Goal: Task Accomplishment & Management: Use online tool/utility

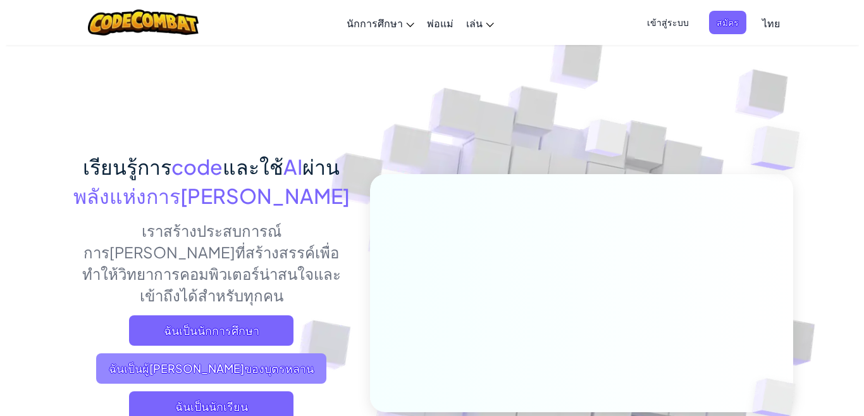
scroll to position [190, 0]
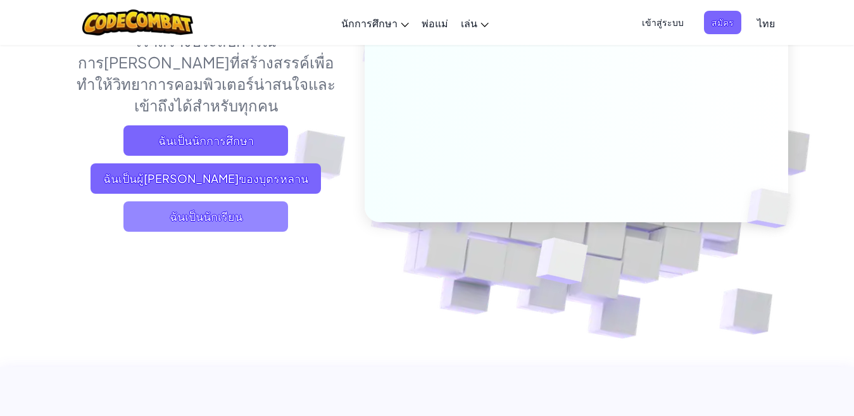
click at [201, 201] on span "ฉันเป็นนักเรียน" at bounding box center [205, 216] width 165 height 30
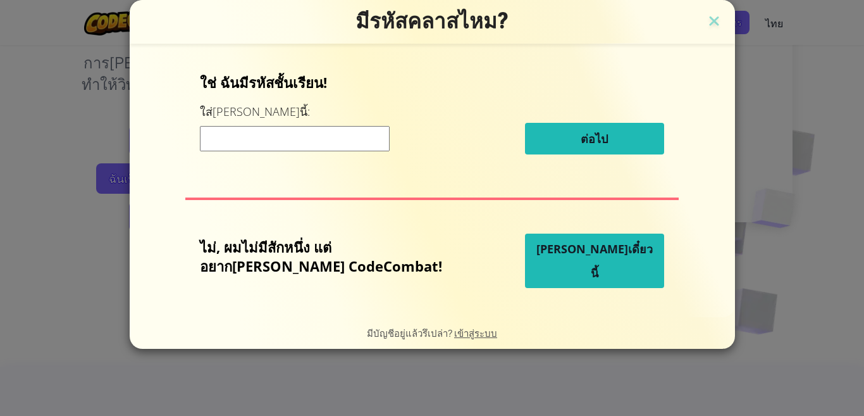
click at [353, 136] on input at bounding box center [295, 138] width 190 height 25
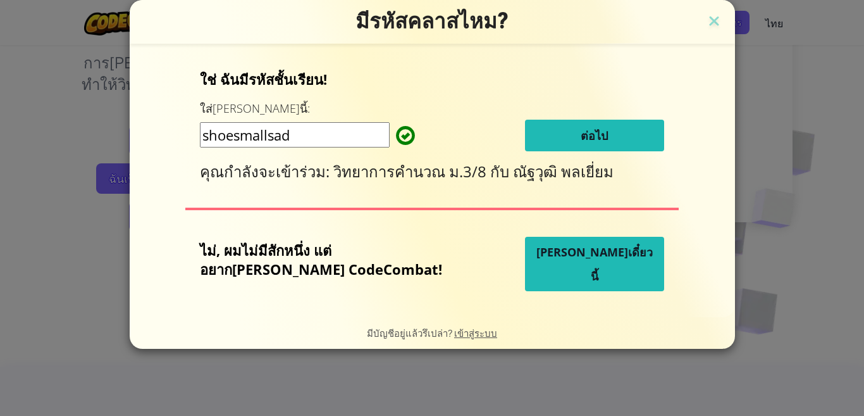
click at [266, 139] on input "shoesmallsad" at bounding box center [295, 134] width 190 height 25
type input "shoeSmallsad"
click at [538, 132] on button "ต่อไป" at bounding box center [594, 136] width 139 height 32
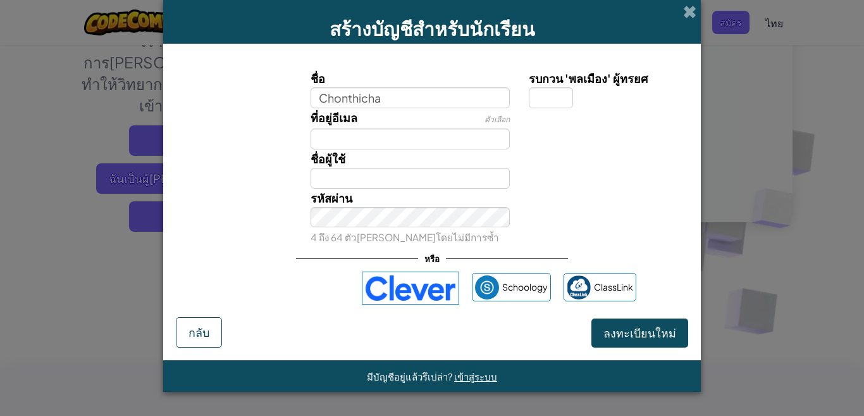
type input "Chonthicha"
click at [540, 96] on input "รบกวน 'พลเมือง' ผู้ทรยศ" at bounding box center [551, 97] width 44 height 21
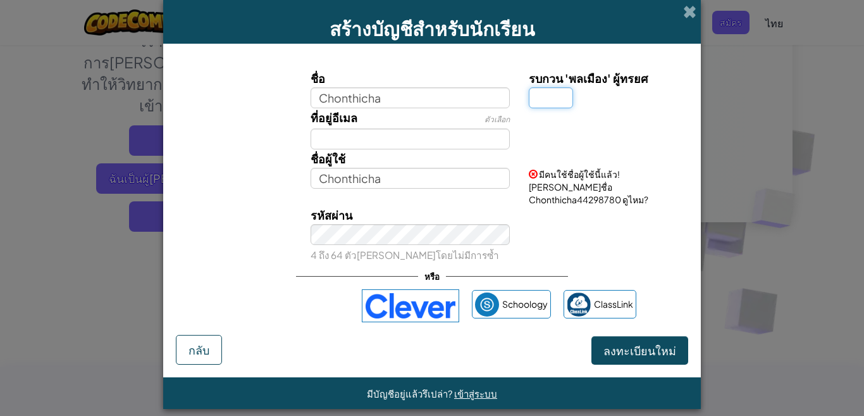
type input "8"
type input "7"
type input "8"
type input "1"
type input "2"
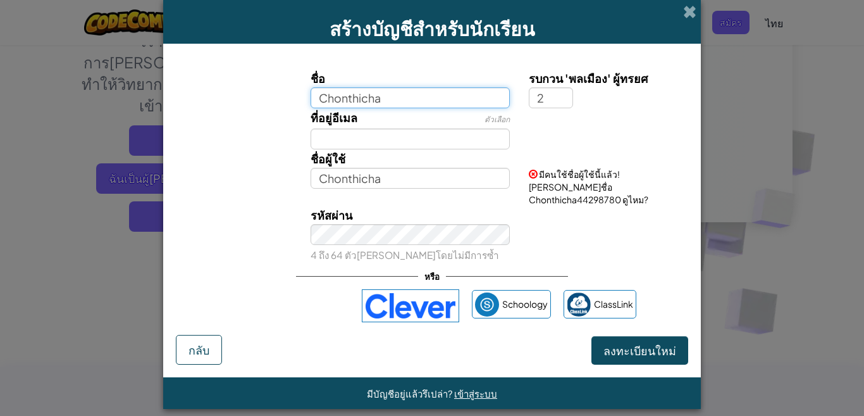
type input "Chonthicha2"
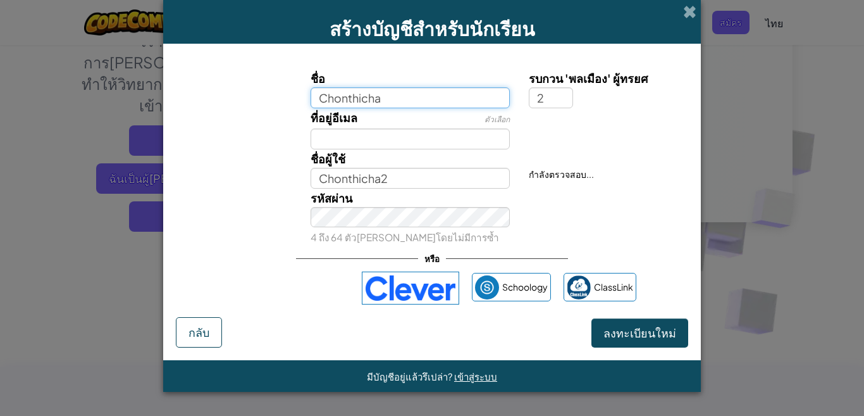
click at [402, 103] on input "Chonthicha" at bounding box center [411, 97] width 200 height 21
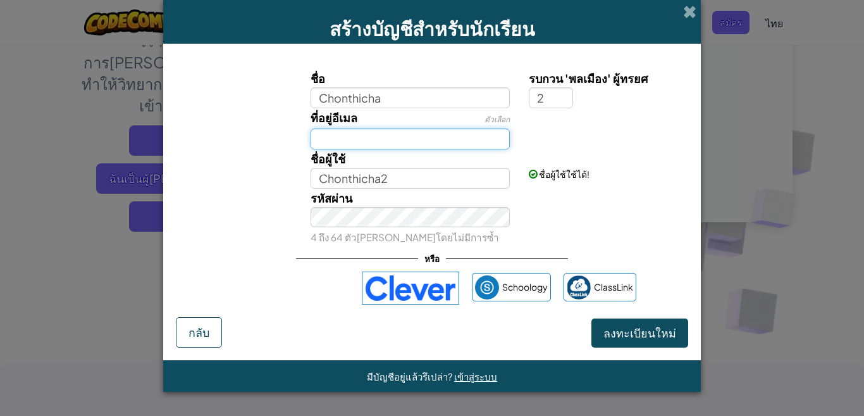
click at [354, 134] on input "ที่อยู่อีเมล" at bounding box center [411, 138] width 200 height 21
click at [467, 140] on input "[EMAIL_ADDRESS][DOMAIN_NAME]" at bounding box center [411, 138] width 200 height 21
type input "[EMAIL_ADDRESS][DOMAIN_NAME]"
click at [448, 166] on div "ชื่อผู้ใช้ Chonthicha2" at bounding box center [410, 168] width 219 height 39
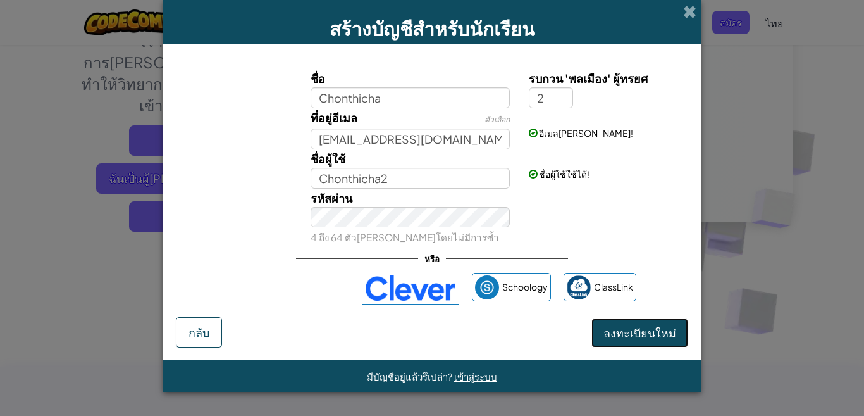
click at [611, 334] on span "ลงทะเบียนใหม่" at bounding box center [640, 332] width 73 height 15
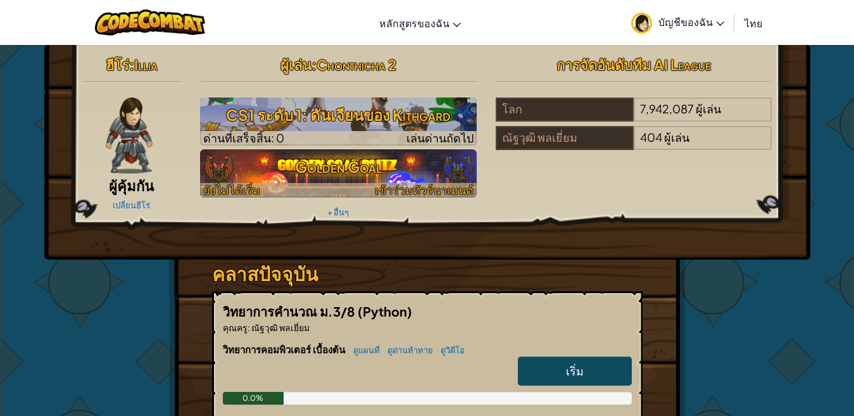
click at [282, 159] on h3 "Golden Goal" at bounding box center [338, 166] width 276 height 28
click at [276, 164] on h3 "Golden Goal" at bounding box center [338, 166] width 276 height 28
click at [364, 159] on h3 "Golden Goal" at bounding box center [338, 166] width 276 height 28
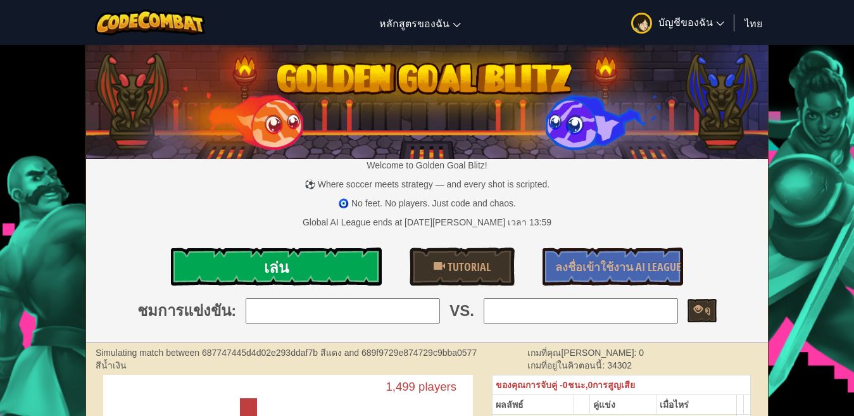
click at [242, 273] on link "เล่น" at bounding box center [276, 266] width 210 height 38
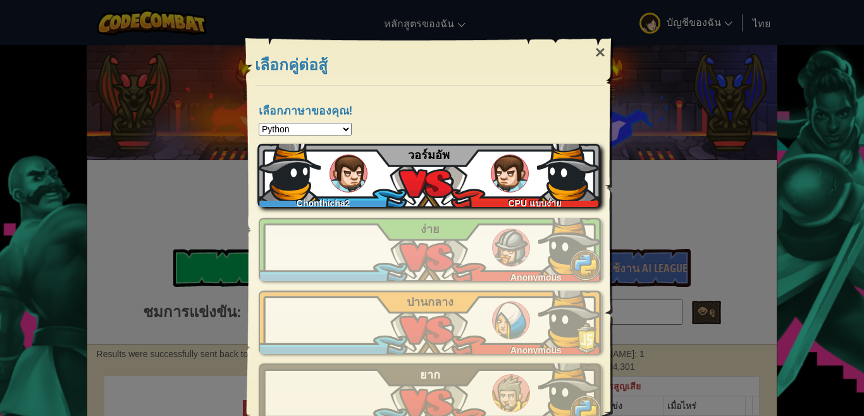
click at [489, 157] on div "Chonthicha2 CPU แบบง่าย วอร์มอัพ" at bounding box center [429, 175] width 343 height 63
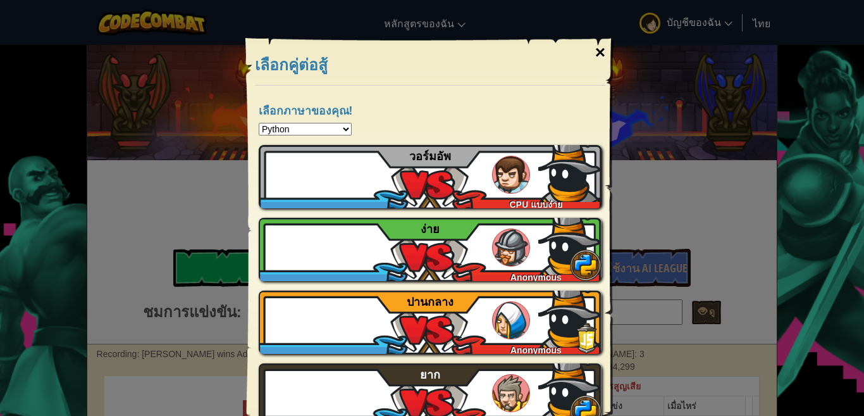
click at [602, 44] on div "×" at bounding box center [600, 52] width 29 height 37
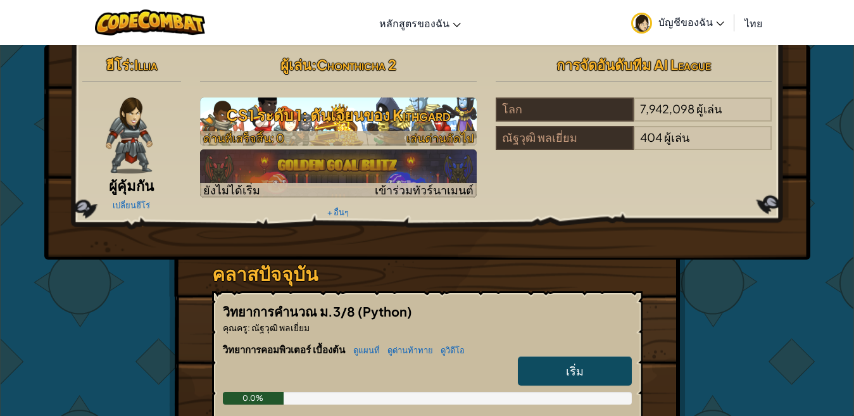
click at [355, 109] on h3 "CS1 ระดับ 1: ดันเจียนของ Kithgard" at bounding box center [338, 115] width 276 height 28
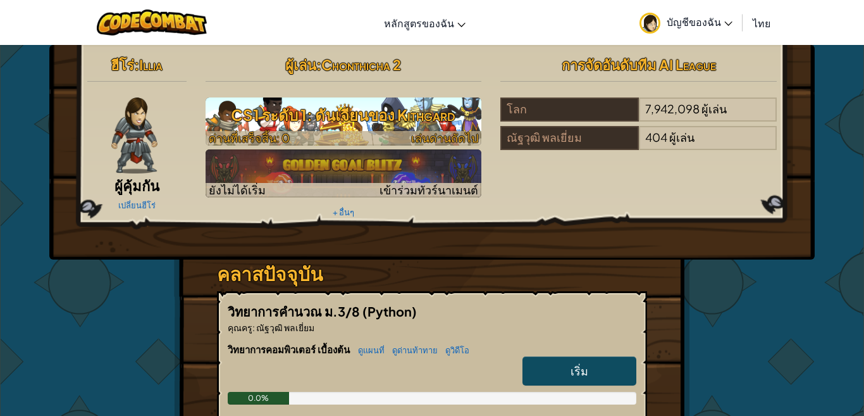
select select "th"
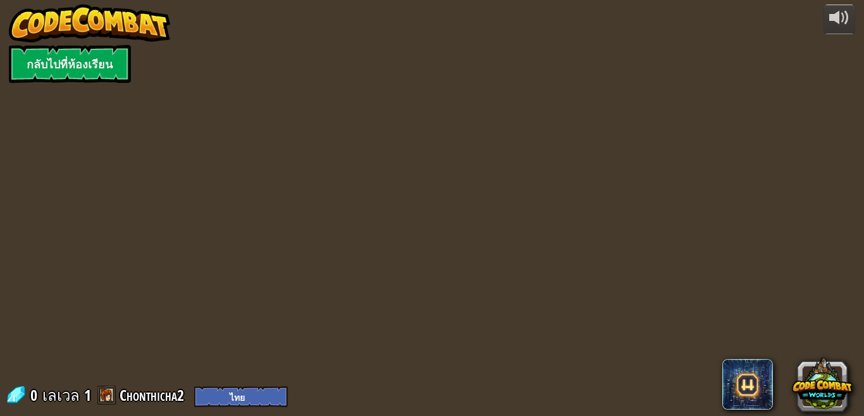
click at [355, 109] on div "powered by กลับไปที่ห้องเรียน 0 เลเวล 1 Chonthicha2 English (US) English (UK) 简…" at bounding box center [432, 208] width 864 height 416
select select "th"
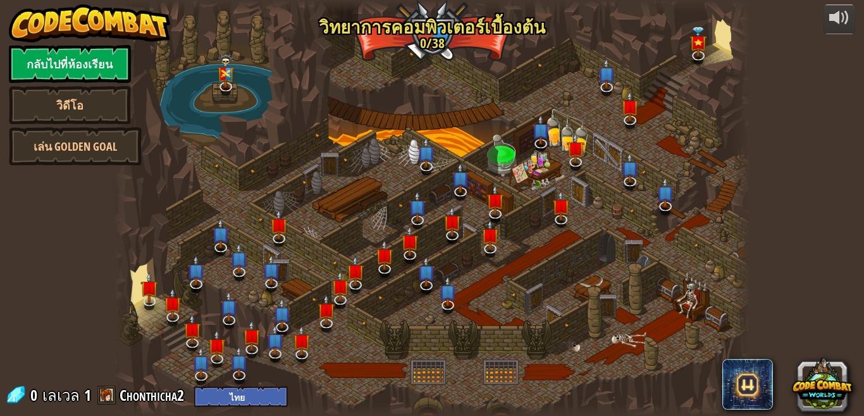
select select "th"
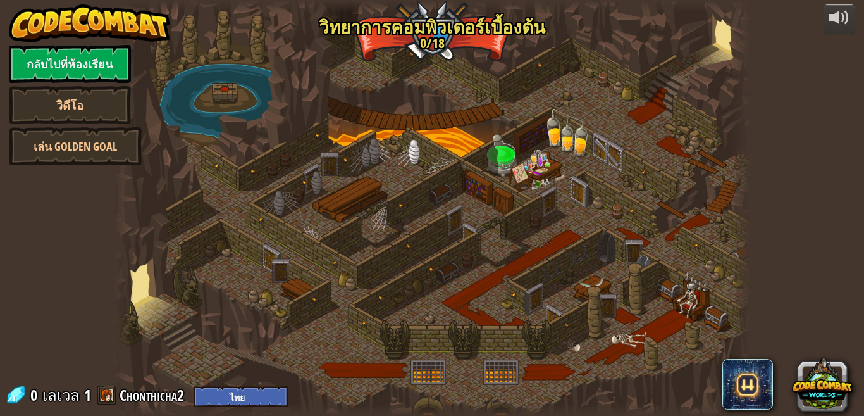
select select "th"
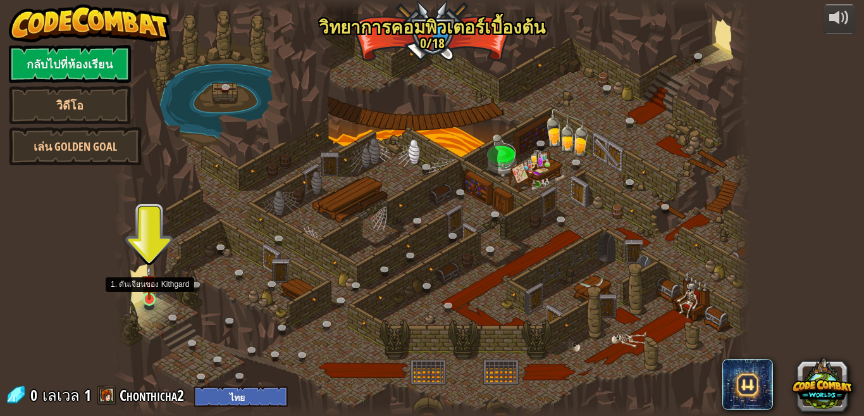
click at [144, 299] on img at bounding box center [149, 282] width 15 height 35
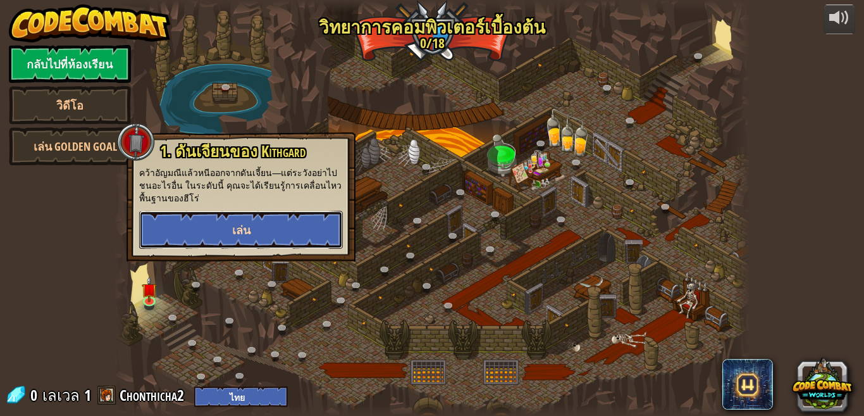
click at [249, 234] on span "เล่น" at bounding box center [241, 230] width 18 height 16
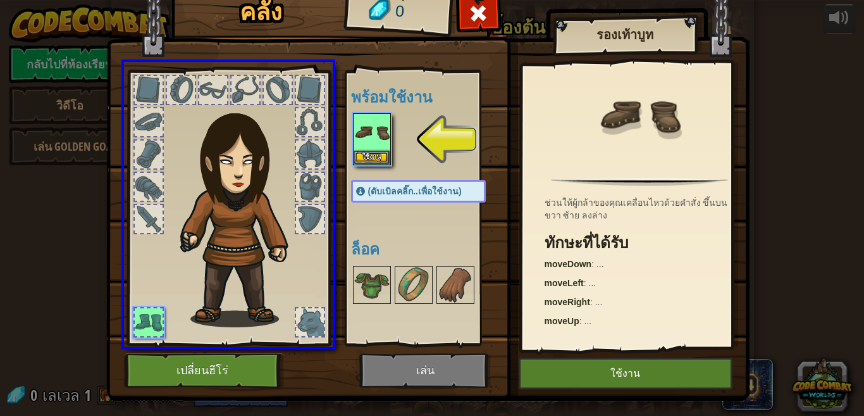
drag, startPoint x: 367, startPoint y: 122, endPoint x: 314, endPoint y: 174, distance: 74.3
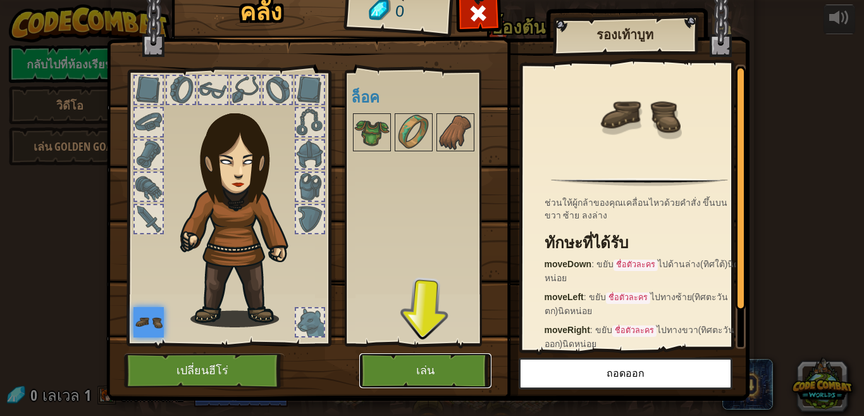
click at [473, 368] on button "เล่น" at bounding box center [425, 370] width 132 height 35
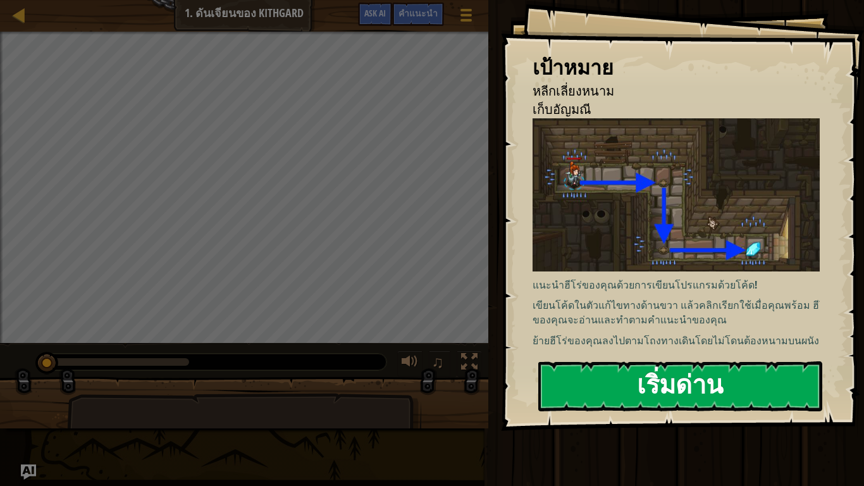
click at [613, 376] on button "เริ่มด่าน" at bounding box center [680, 386] width 284 height 50
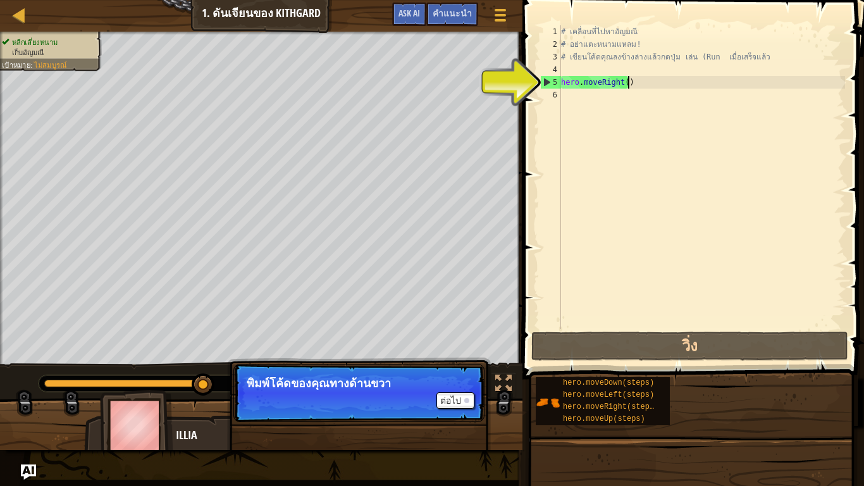
click at [644, 85] on div "# เคลื่อนที่ไปหาอัญมณี # อย่าแตะหนามแหลม! # เขียนโค้ดคุณลงข้างล่างแล้วกดปุ่ม เล…" at bounding box center [702, 189] width 287 height 329
click at [622, 83] on div "# เคลื่อนที่ไปหาอัญมณี # อย่าแตะหนามแหลม! # เขียนโค้ดคุณลงข้างล่างแล้วกดปุ่ม เล…" at bounding box center [702, 189] width 287 height 329
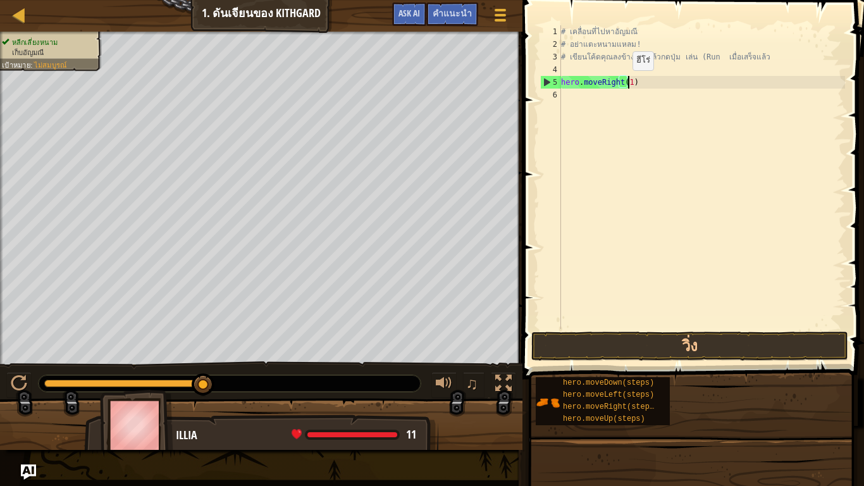
scroll to position [3, 55]
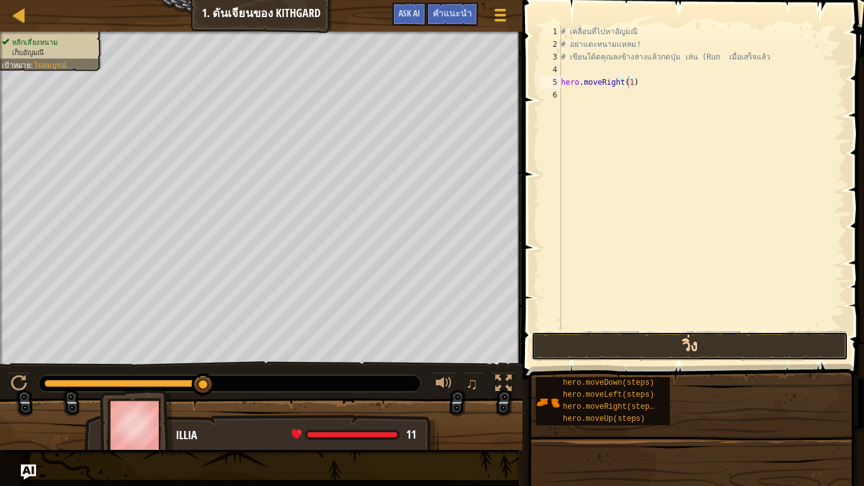
click at [652, 336] on button "วิ่ง" at bounding box center [689, 346] width 317 height 29
click at [699, 349] on button "วิ่ง" at bounding box center [689, 346] width 317 height 29
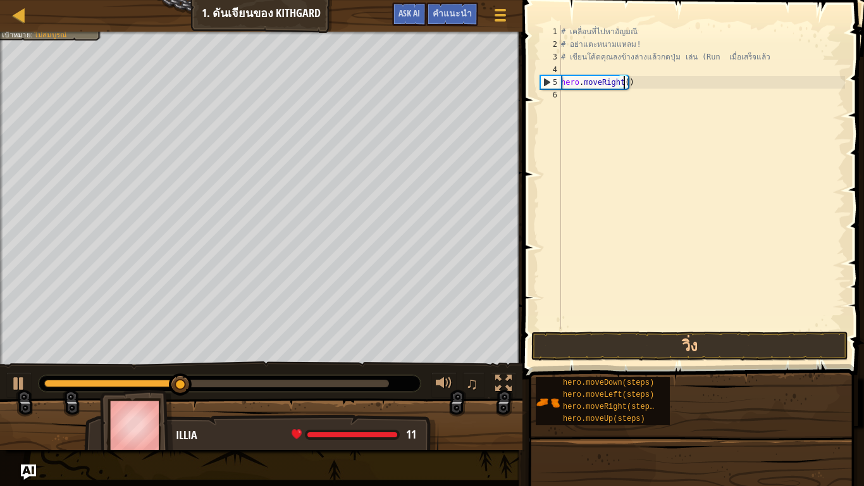
type textarea "hero.moveRight(1)"
click at [567, 97] on div "# เคลื่อนที่ไปหาอัญมณี # อย่าแตะหนามแหลม! # เขียนโค้ดคุณลงข้างล่างแล้วกดปุ่ม เล…" at bounding box center [702, 189] width 287 height 329
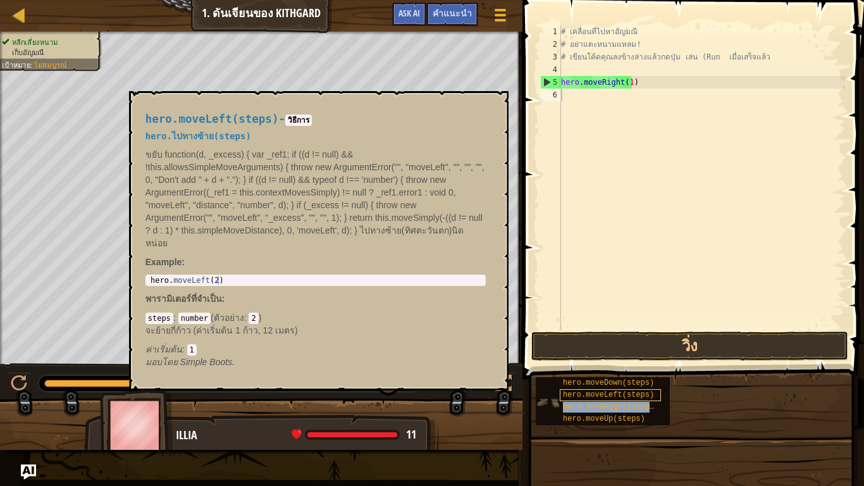
type textarea "hero.moveRight(steps)"
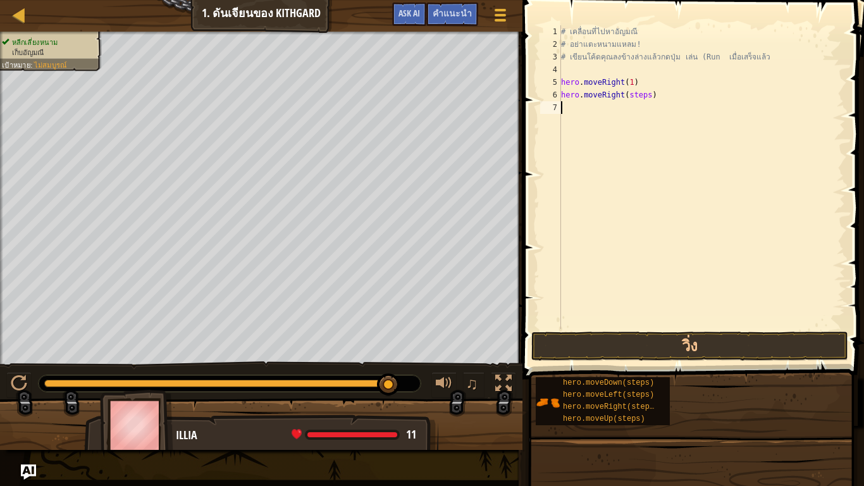
drag, startPoint x: 640, startPoint y: 211, endPoint x: 648, endPoint y: 128, distance: 83.3
click at [640, 206] on div "# เคลื่อนที่ไปหาอัญมณี # อย่าแตะหนามแหลม! # เขียนโค้ดคุณลงข้างล่างแล้วกดปุ่ม เล…" at bounding box center [702, 189] width 287 height 329
click at [643, 94] on div "# เคลื่อนที่ไปหาอัญมณี # อย่าแตะหนามแหลม! # เขียนโค้ดคุณลงข้างล่างแล้วกดปุ่ม เล…" at bounding box center [702, 189] width 287 height 329
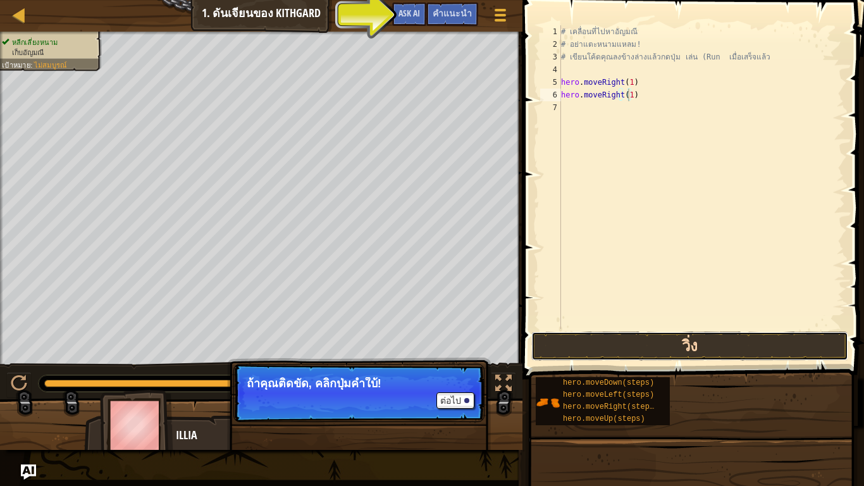
click at [687, 351] on button "วิ่ง" at bounding box center [689, 346] width 317 height 29
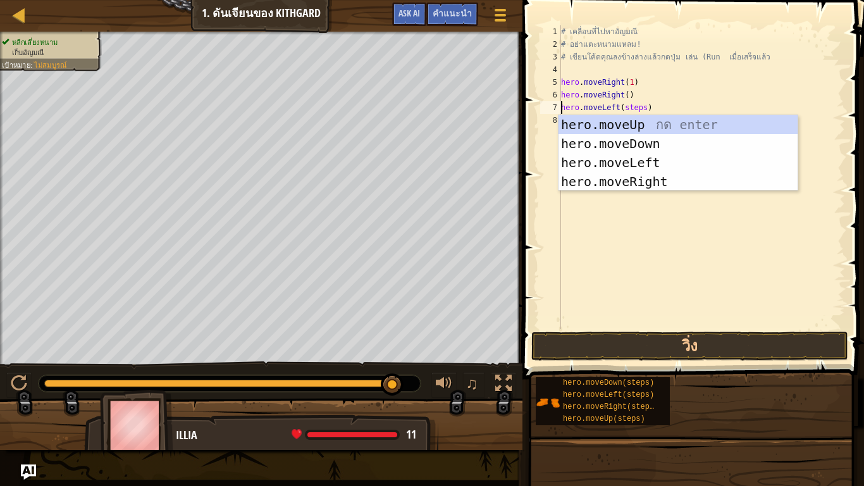
click at [638, 106] on div "# เคลื่อนที่ไปหาอัญมณี # อย่าแตะหนามแหลม! # เขียนโค้ดคุณลงข้างล่างแล้วกดปุ่ม เล…" at bounding box center [702, 189] width 287 height 329
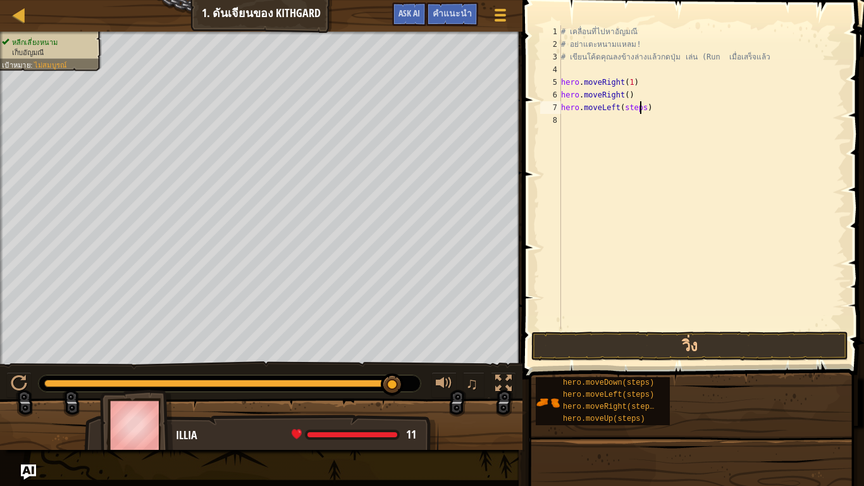
click at [642, 106] on div "# เคลื่อนที่ไปหาอัญมณี # อย่าแตะหนามแหลม! # เขียนโค้ดคุณลงข้างล่างแล้วกดปุ่ม เล…" at bounding box center [702, 189] width 287 height 329
click at [569, 337] on button "วิ่ง" at bounding box center [689, 346] width 317 height 29
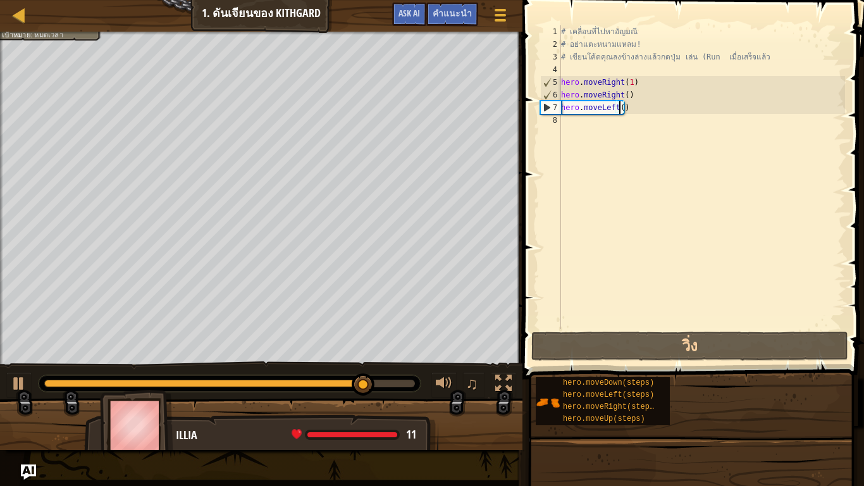
scroll to position [3, 51]
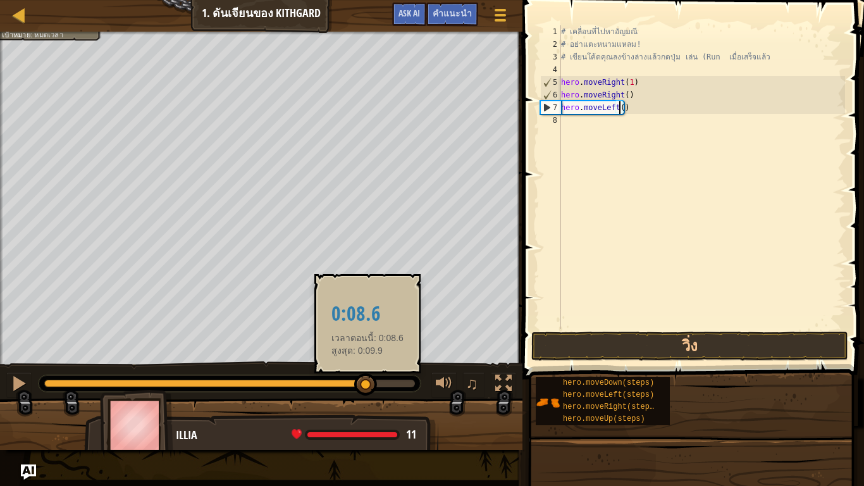
drag, startPoint x: 407, startPoint y: 379, endPoint x: 366, endPoint y: 387, distance: 42.4
click at [366, 387] on div at bounding box center [365, 384] width 23 height 23
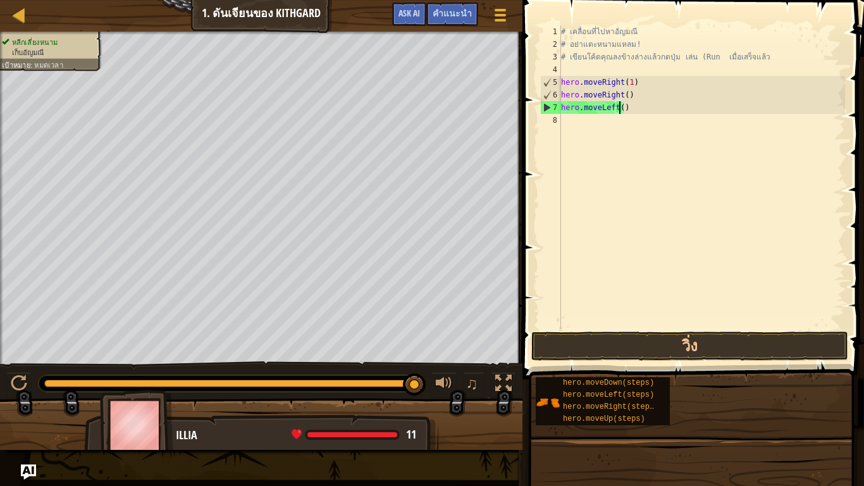
drag, startPoint x: 365, startPoint y: 387, endPoint x: 485, endPoint y: 387, distance: 120.2
click at [485, 387] on div "♫" at bounding box center [261, 380] width 523 height 38
click at [708, 340] on button "วิ่ง" at bounding box center [689, 346] width 317 height 29
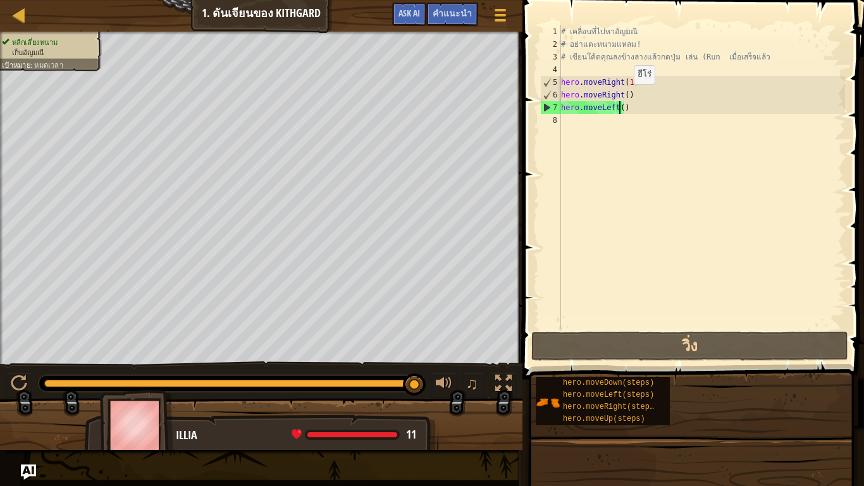
click at [623, 97] on div "# เคลื่อนที่ไปหาอัญมณี # อย่าแตะหนามแหลม! # เขียนโค้ดคุณลงข้างล่างแล้วกดปุ่ม เล…" at bounding box center [702, 189] width 287 height 329
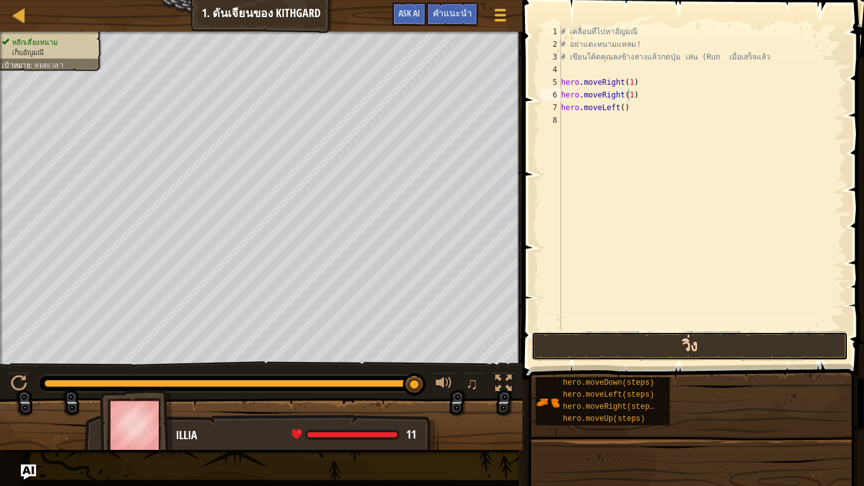
click at [577, 351] on button "วิ่ง" at bounding box center [689, 346] width 317 height 29
click at [640, 119] on div "# เคลื่อนที่ไปหาอัญมณี # อย่าแตะหนามแหลม! # เขียนโค้ดคุณลงข้างล่างแล้วกดปุ่ม เล…" at bounding box center [702, 189] width 287 height 329
click at [638, 104] on div "# เคลื่อนที่ไปหาอัญมณี # อย่าแตะหนามแหลม! # เขียนโค้ดคุณลงข้างล่างแล้วกดปุ่ม เล…" at bounding box center [702, 189] width 287 height 329
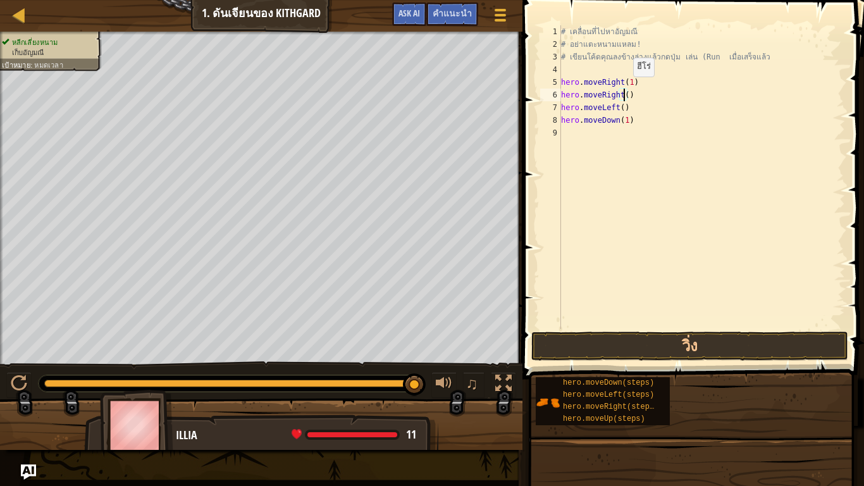
click at [623, 89] on div "# เคลื่อนที่ไปหาอัญมณี # อย่าแตะหนามแหลม! # เขียนโค้ดคุณลงข้างล่างแล้วกดปุ่ม เล…" at bounding box center [702, 189] width 287 height 329
click at [634, 97] on div "# เคลื่อนที่ไปหาอัญมณี # อย่าแตะหนามแหลม! # เขียนโค้ดคุณลงข้างล่างแล้วกดปุ่ม เล…" at bounding box center [702, 189] width 287 height 329
click at [623, 93] on div "# เคลื่อนที่ไปหาอัญมณี # อย่าแตะหนามแหลม! # เขียนโค้ดคุณลงข้างล่างแล้วกดปุ่ม เล…" at bounding box center [702, 189] width 287 height 329
click at [618, 109] on div "# เคลื่อนที่ไปหาอัญมณี # อย่าแตะหนามแหลม! # เขียนโค้ดคุณลงข้างล่างแล้วกดปุ่ม เล…" at bounding box center [702, 189] width 287 height 329
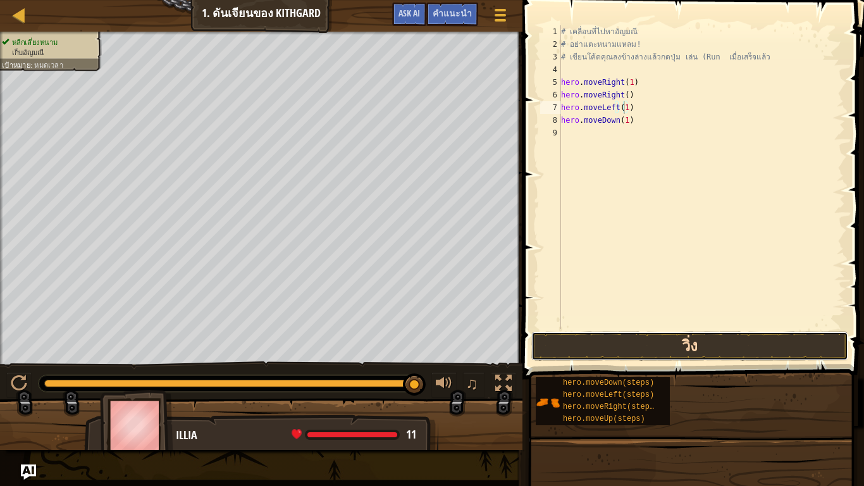
click at [741, 335] on button "วิ่ง" at bounding box center [689, 346] width 317 height 29
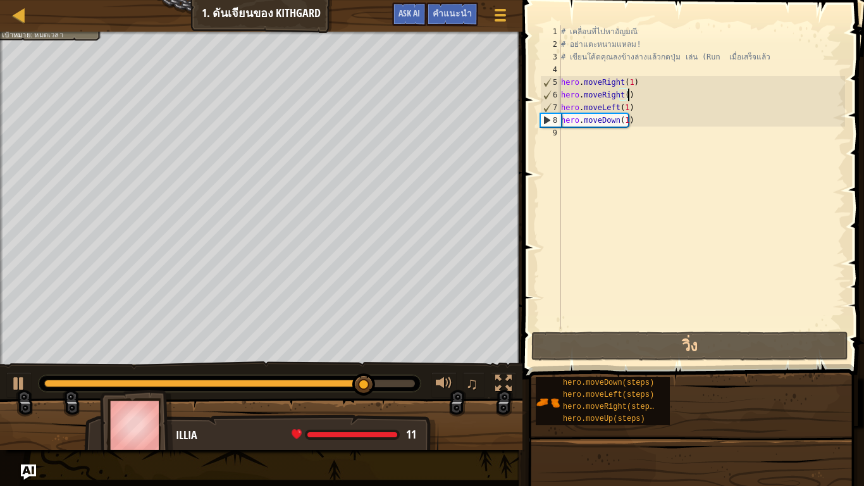
click at [639, 90] on div "# เคลื่อนที่ไปหาอัญมณี # อย่าแตะหนามแหลม! # เขียนโค้ดคุณลงข้างล่างแล้วกดปุ่ม เล…" at bounding box center [702, 189] width 287 height 329
type textarea "hero.moveRight()"
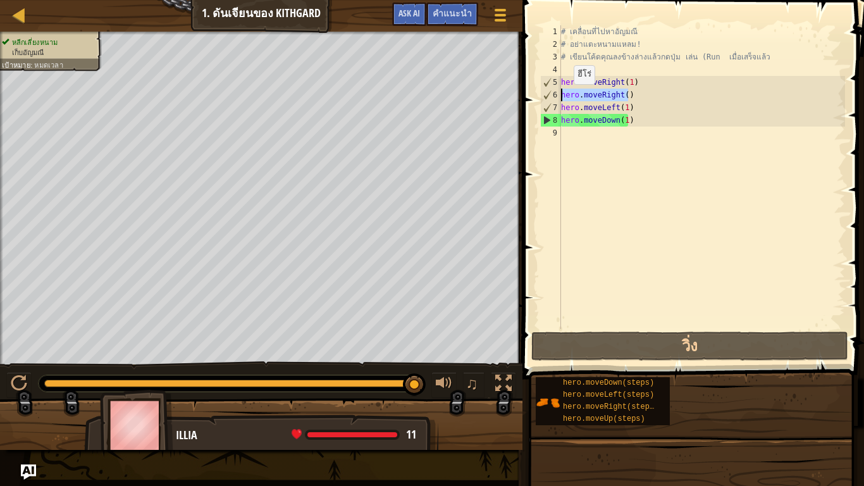
drag, startPoint x: 639, startPoint y: 90, endPoint x: 557, endPoint y: 97, distance: 81.9
click at [557, 97] on div "hero.moveRight() 1 2 3 4 5 6 7 8 9 # เคลื่อนที่ไปหาอัญมณี # อย่าแตะหนามแหลม! # …" at bounding box center [692, 177] width 308 height 304
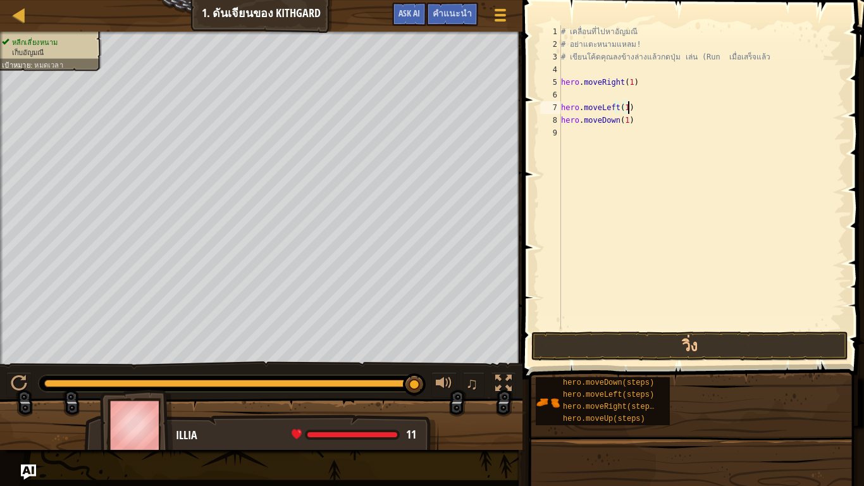
click at [636, 104] on div "# เคลื่อนที่ไปหาอัญมณี # อย่าแตะหนามแหลม! # เขียนโค้ดคุณลงข้างล่างแล้วกดปุ่ม เล…" at bounding box center [702, 189] width 287 height 329
type textarea "hero.moveLeft(1)"
drag, startPoint x: 631, startPoint y: 106, endPoint x: 556, endPoint y: 103, distance: 75.4
click at [556, 103] on div "hero.moveLeft(1) 1 2 3 4 5 6 7 8 9 # เคลื่อนที่ไปหาอัญมณี # อย่าแตะหนามแหลม! # …" at bounding box center [692, 177] width 308 height 304
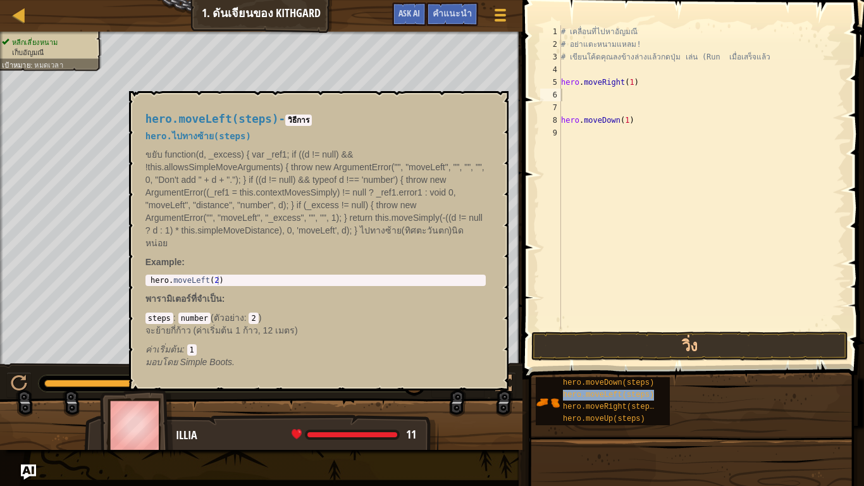
type textarea "hero.moveLeft(steps)"
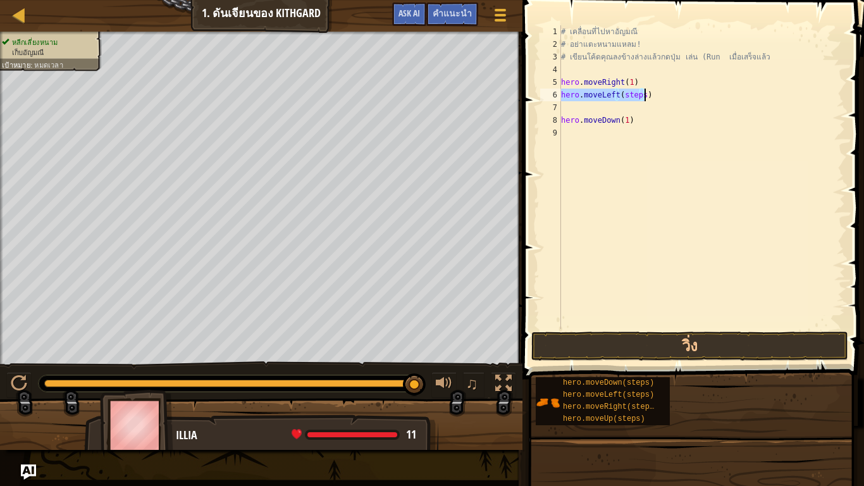
click at [640, 90] on div "# เคลื่อนที่ไปหาอัญมณี # อย่าแตะหนามแหลม! # เขียนโค้ดคุณลงข้างล่างแล้วกดปุ่ม เล…" at bounding box center [702, 177] width 287 height 304
click at [621, 348] on button "วิ่ง" at bounding box center [689, 346] width 317 height 29
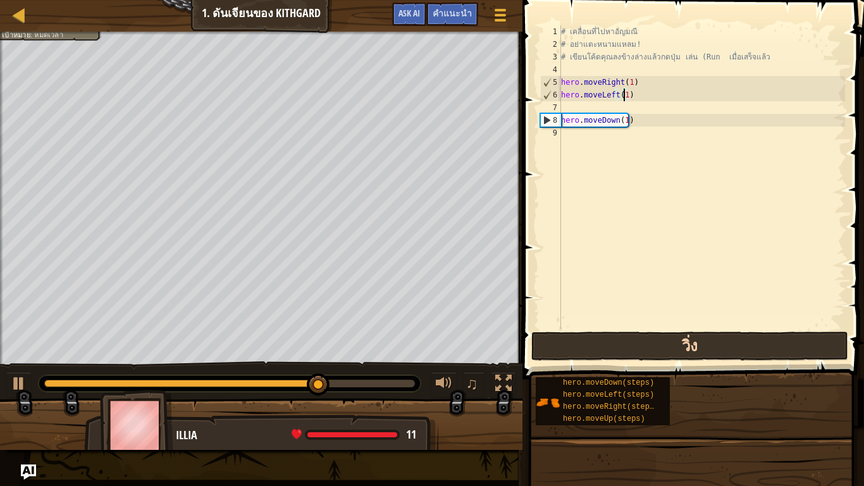
type textarea "hero.moveLeft(1)"
click at [659, 345] on button "วิ่ง" at bounding box center [689, 346] width 317 height 29
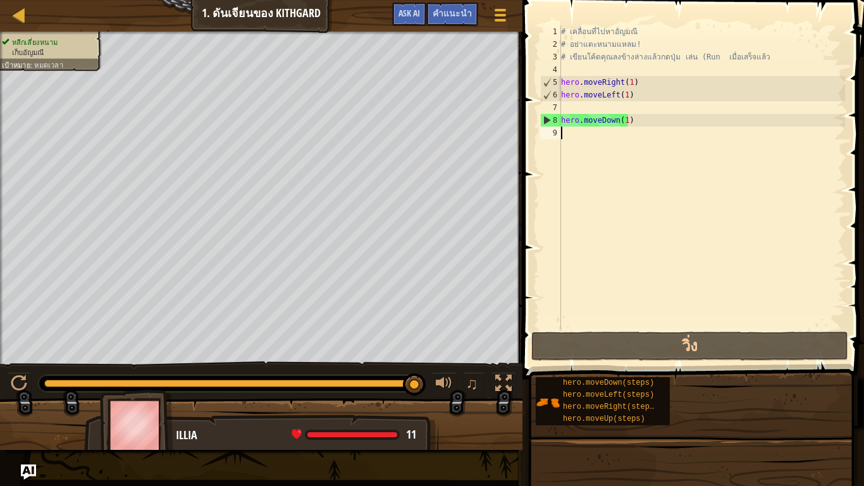
drag, startPoint x: 631, startPoint y: 121, endPoint x: 651, endPoint y: 146, distance: 31.5
click at [651, 146] on div "# เคลื่อนที่ไปหาอัญมณี # อย่าแตะหนามแหลม! # เขียนโค้ดคุณลงข้างล่างแล้วกดปุ่ม เล…" at bounding box center [702, 189] width 287 height 329
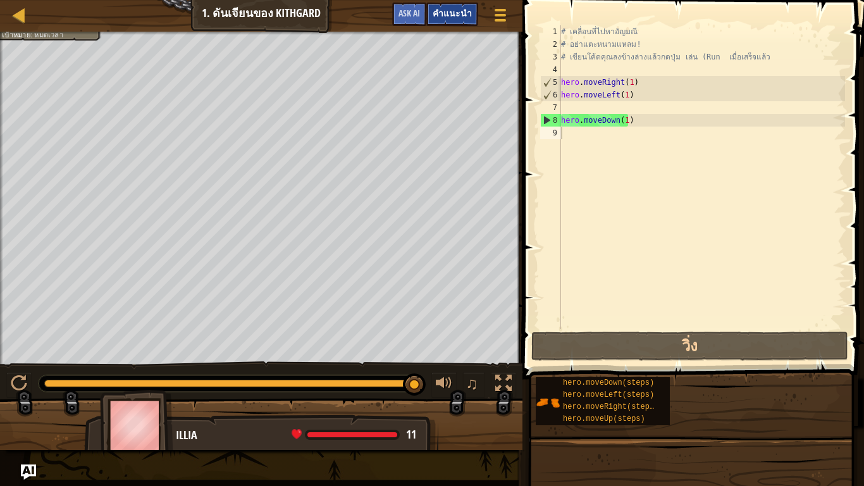
click at [450, 10] on span "คำแนะนำ" at bounding box center [452, 13] width 39 height 12
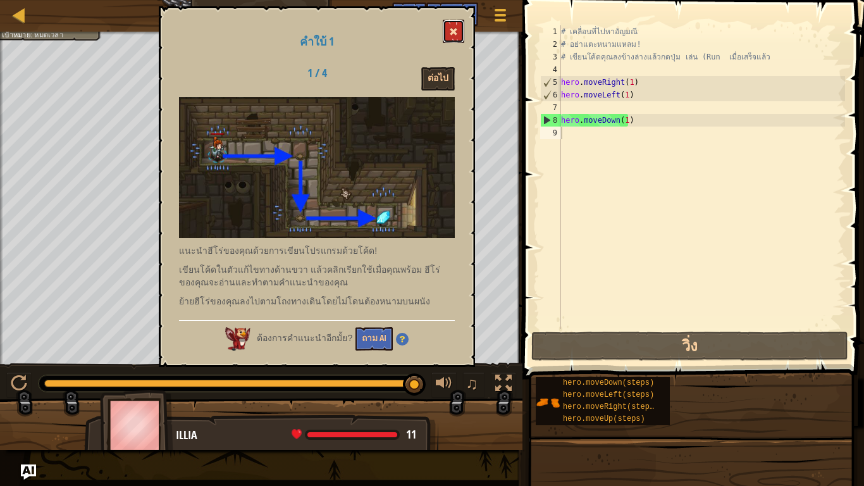
click at [461, 31] on button at bounding box center [454, 31] width 22 height 23
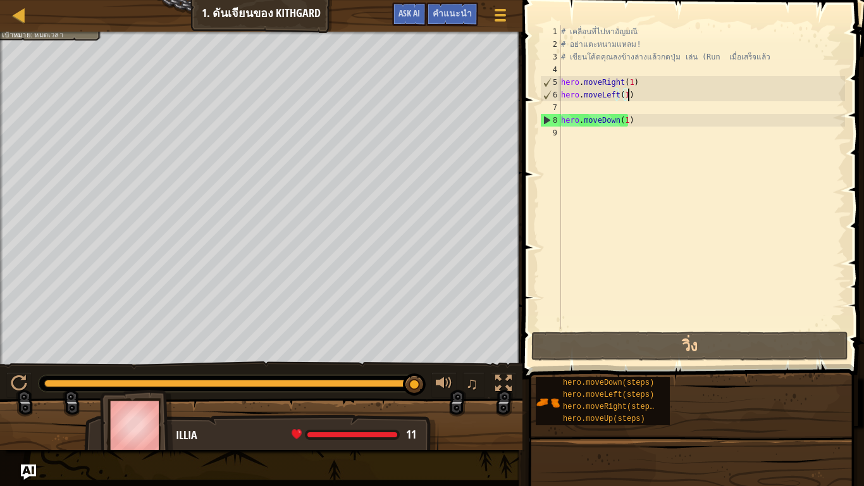
click at [626, 97] on div "# เคลื่อนที่ไปหาอัญมณี # อย่าแตะหนามแหลม! # เขียนโค้ดคุณลงข้างล่างแล้วกดปุ่ม เล…" at bounding box center [702, 189] width 287 height 329
click at [630, 87] on div "# เคลื่อนที่ไปหาอัญมณี # อย่าแตะหนามแหลม! # เขียนโค้ดคุณลงข้างล่างแล้วกดปุ่ม เล…" at bounding box center [702, 189] width 287 height 329
click at [452, 12] on span "คำแนะนำ" at bounding box center [452, 13] width 39 height 12
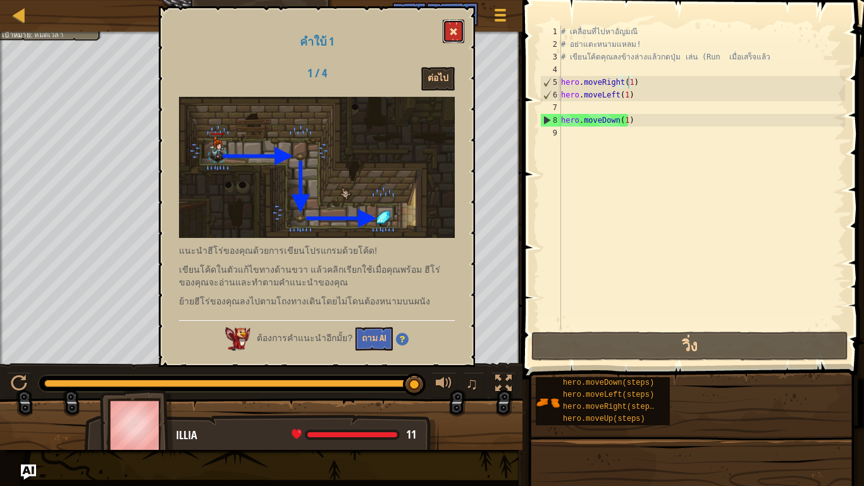
click at [447, 28] on button at bounding box center [454, 31] width 22 height 23
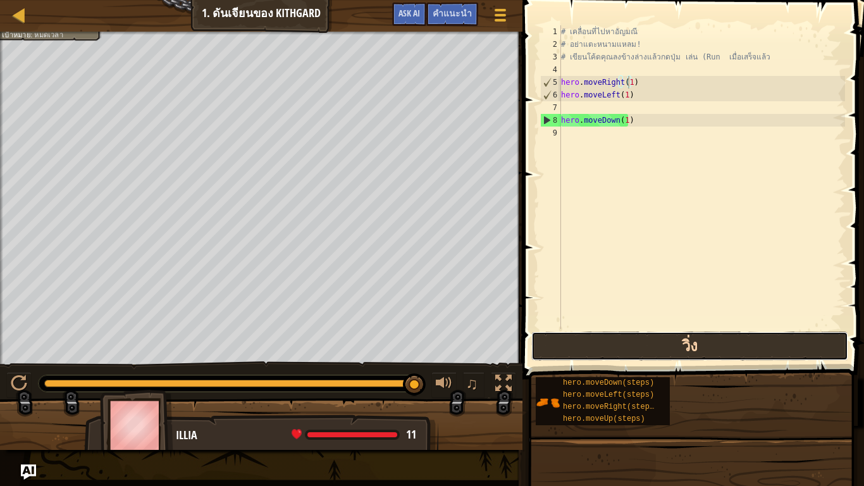
click at [728, 341] on button "วิ่ง" at bounding box center [689, 346] width 317 height 29
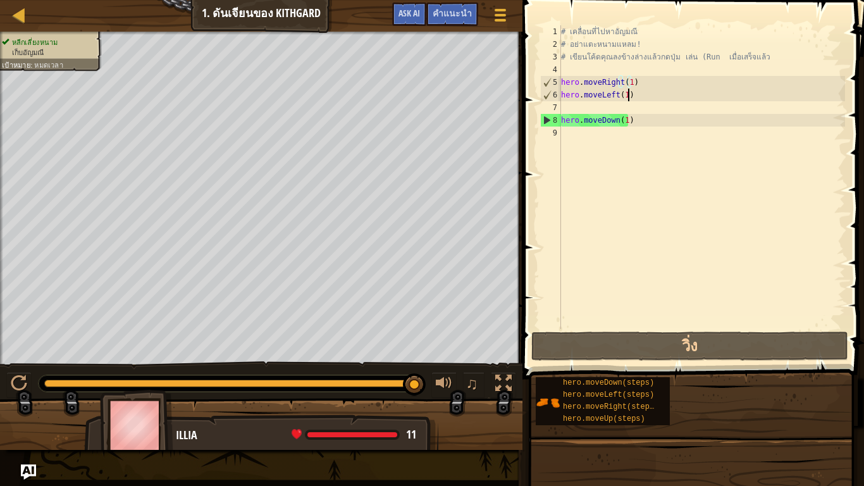
click at [640, 96] on div "# เคลื่อนที่ไปหาอัญมณี # อย่าแตะหนามแหลม! # เขียนโค้ดคุณลงข้างล่างแล้วกดปุ่ม เล…" at bounding box center [702, 189] width 287 height 329
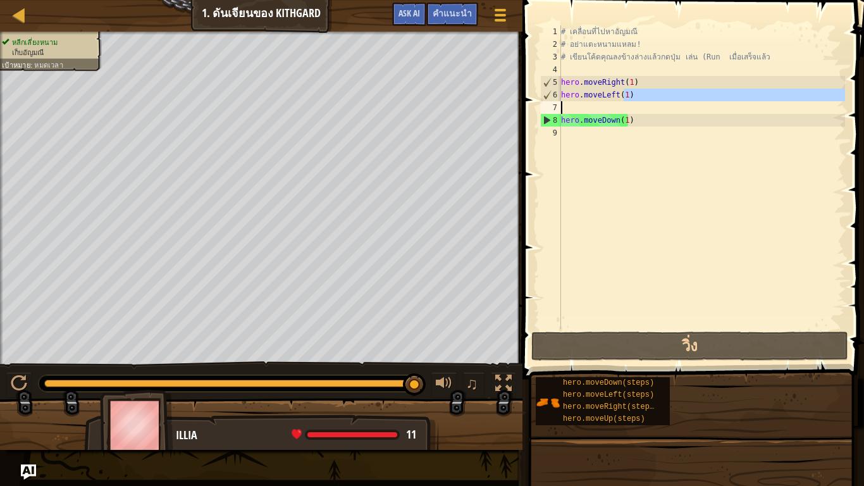
drag, startPoint x: 624, startPoint y: 99, endPoint x: 643, endPoint y: 109, distance: 21.8
click at [643, 109] on div "# เคลื่อนที่ไปหาอัญมณี # อย่าแตะหนามแหลม! # เขียนโค้ดคุณลงข้างล่างแล้วกดปุ่ม เล…" at bounding box center [702, 189] width 287 height 329
click at [636, 95] on div "# เคลื่อนที่ไปหาอัญมณี # อย่าแตะหนามแหลม! # เขียนโค้ดคุณลงข้างล่างแล้วกดปุ่ม เล…" at bounding box center [702, 177] width 287 height 304
type textarea "hero.moveLeft(1)"
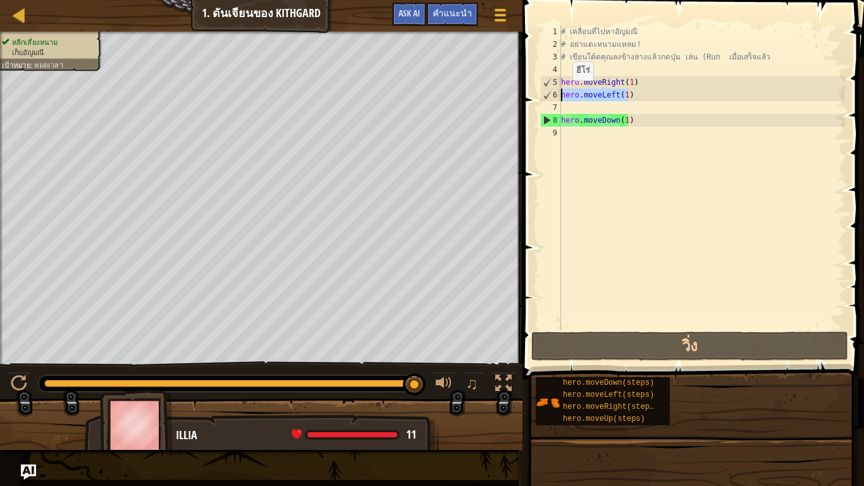
drag, startPoint x: 626, startPoint y: 92, endPoint x: 562, endPoint y: 93, distance: 63.9
click at [562, 93] on div "# เคลื่อนที่ไปหาอัญมณี # อย่าแตะหนามแหลม! # เขียนโค้ดคุณลงข้างล่างแล้วกดปุ่ม เล…" at bounding box center [702, 189] width 287 height 329
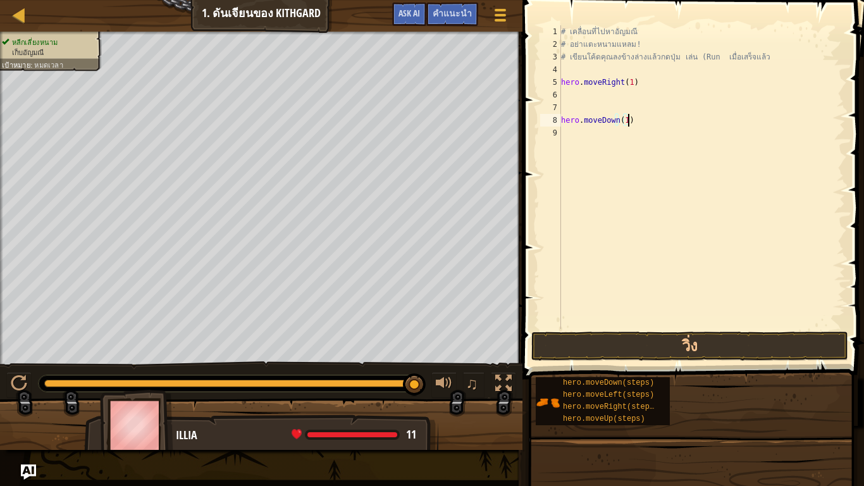
click at [639, 125] on div "# เคลื่อนที่ไปหาอัญมณี # อย่าแตะหนามแหลม! # เขียนโค้ดคุณลงข้างล่างแล้วกดปุ่ม เล…" at bounding box center [702, 189] width 287 height 329
type textarea "hero.moveDown(1)"
drag, startPoint x: 639, startPoint y: 125, endPoint x: 550, endPoint y: 126, distance: 89.2
click at [550, 126] on div "hero.moveDown(1) 1 2 3 4 5 6 7 8 9 # เคลื่อนที่ไปหาอัญมณี # อย่าแตะหนามแหลม! # …" at bounding box center [692, 177] width 308 height 304
click at [574, 93] on div "# เคลื่อนที่ไปหาอัญมณี # อย่าแตะหนามแหลม! # เขียนโค้ดคุณลงข้างล่างแล้วกดปุ่ม เล…" at bounding box center [702, 189] width 287 height 329
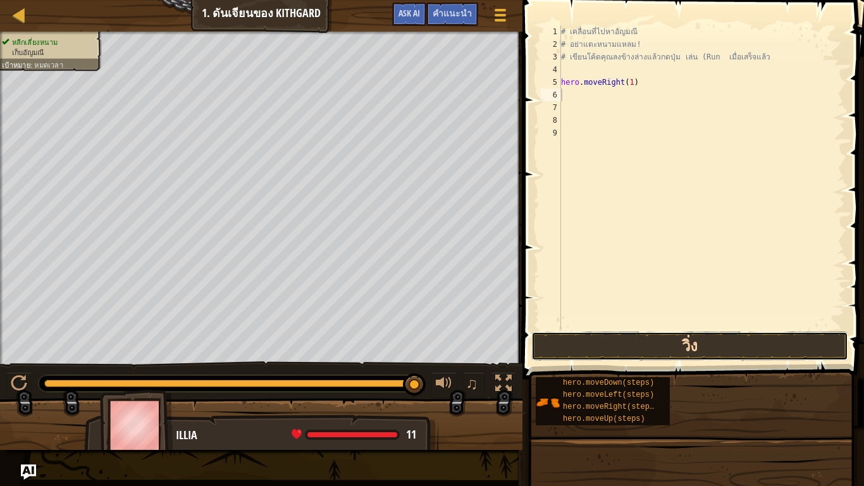
click at [668, 350] on button "วิ่ง" at bounding box center [689, 346] width 317 height 29
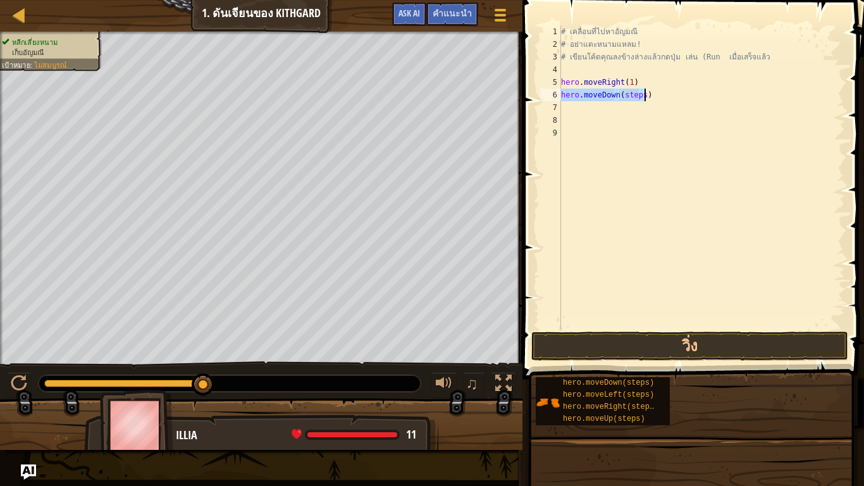
click at [640, 90] on div "# เคลื่อนที่ไปหาอัญมณี # อย่าแตะหนามแหลม! # เขียนโค้ดคุณลงข้างล่างแล้วกดปุ่ม เล…" at bounding box center [702, 177] width 287 height 304
click at [643, 103] on div "# เคลื่อนที่ไปหาอัญมณี # อย่าแตะหนามแหลม! # เขียนโค้ดคุณลงข้างล่างแล้วกดปุ่ม เล…" at bounding box center [702, 177] width 287 height 304
type textarea "hero.moveRight(1)"
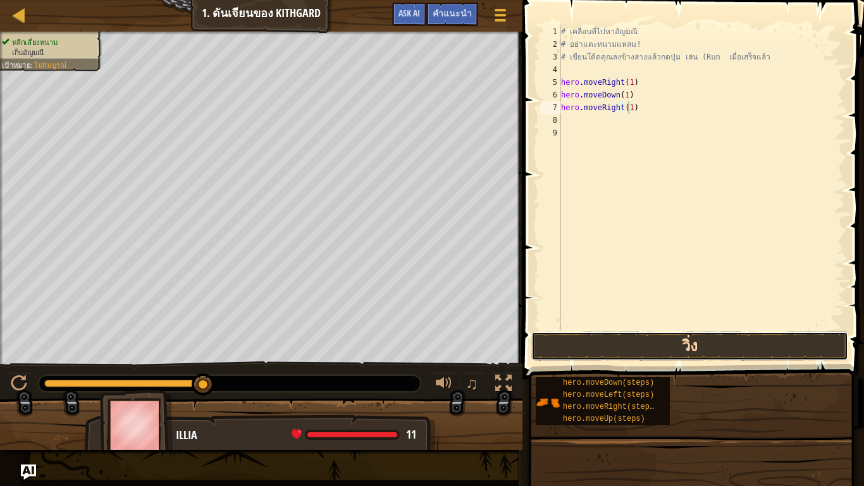
click at [667, 340] on button "วิ่ง" at bounding box center [689, 346] width 317 height 29
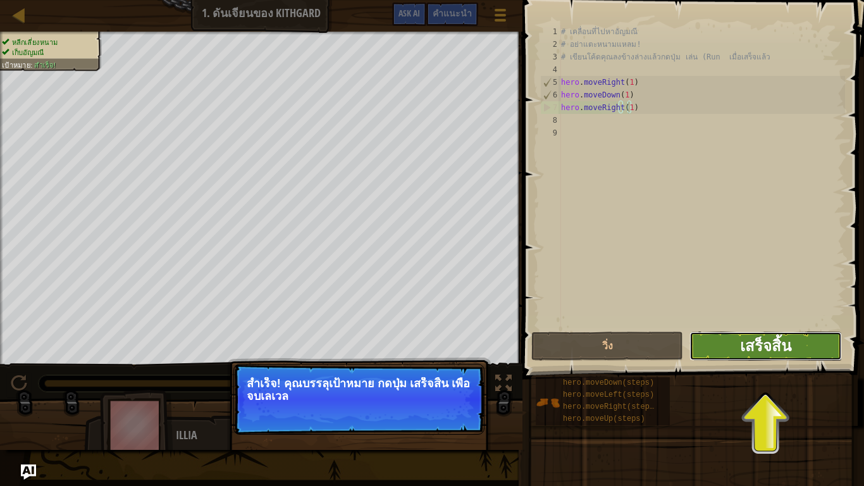
click at [774, 349] on span "เสร็จสิ้น" at bounding box center [765, 345] width 51 height 20
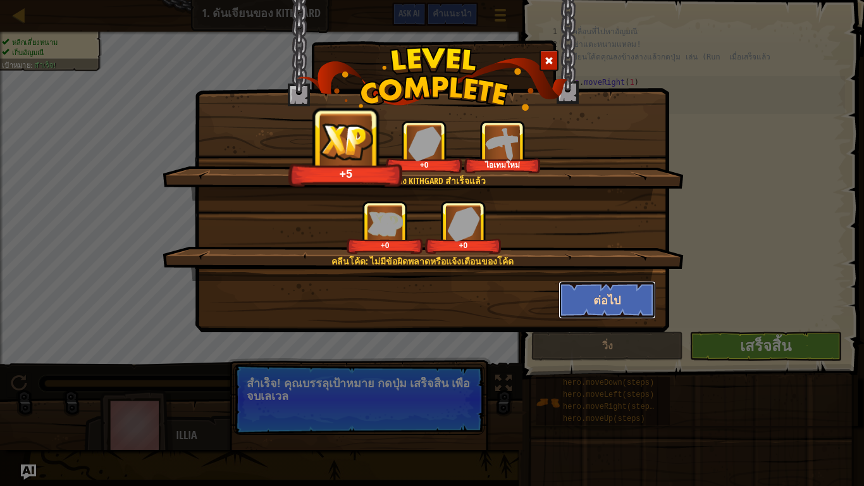
click at [616, 294] on button "ต่อไป" at bounding box center [608, 300] width 98 height 38
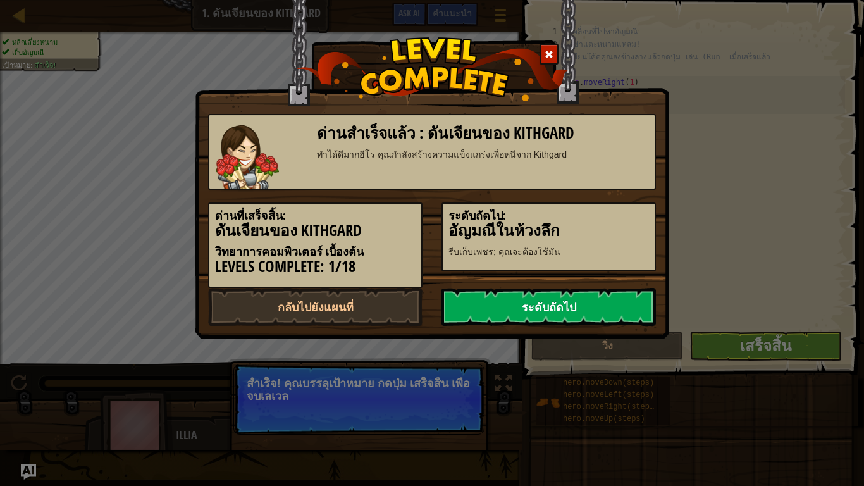
click at [535, 301] on link "ระดับถัดไป" at bounding box center [549, 307] width 214 height 38
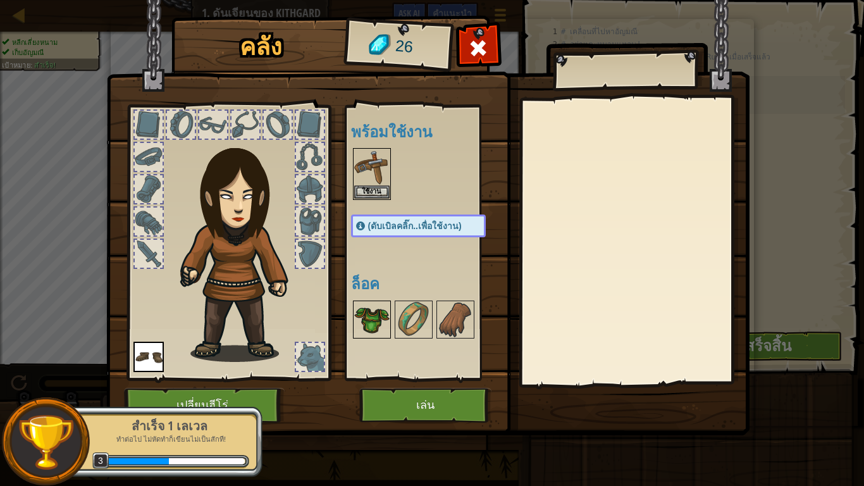
click at [374, 320] on img at bounding box center [371, 319] width 35 height 35
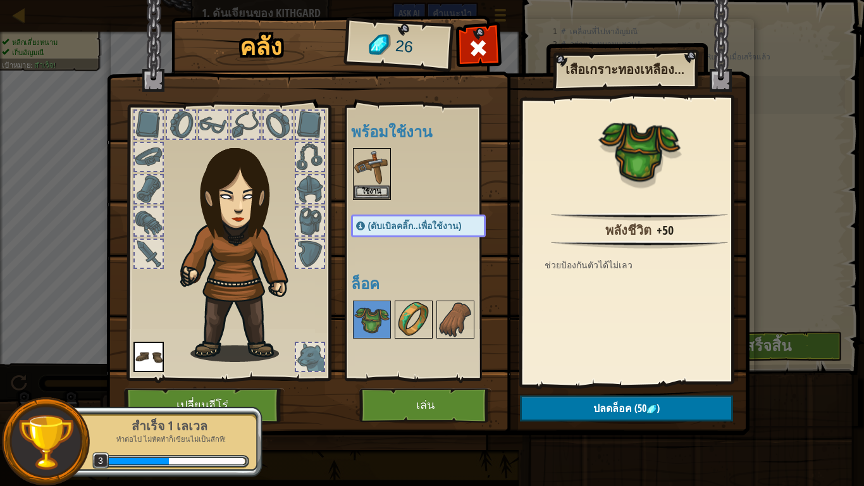
click at [416, 318] on img at bounding box center [413, 319] width 35 height 35
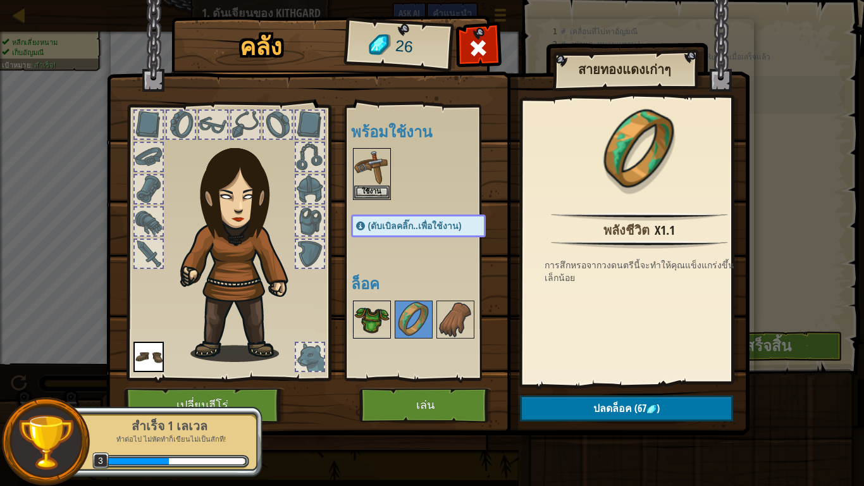
click at [361, 326] on img at bounding box center [371, 319] width 35 height 35
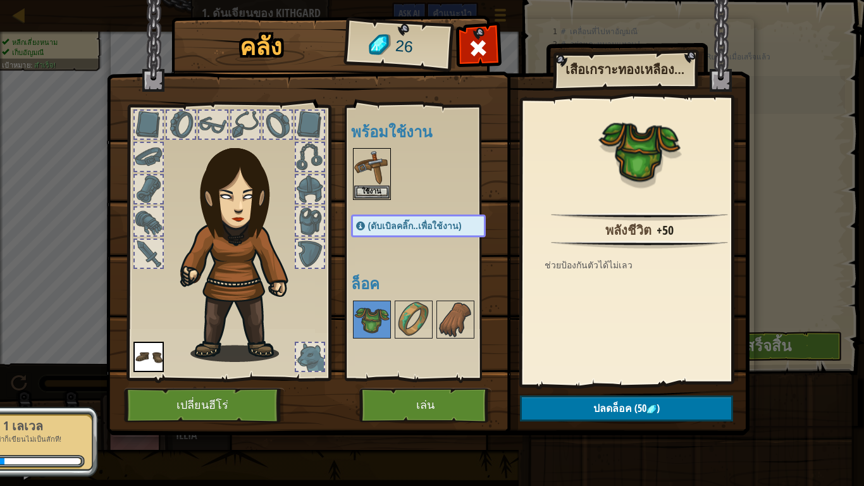
click at [303, 309] on img at bounding box center [243, 245] width 136 height 233
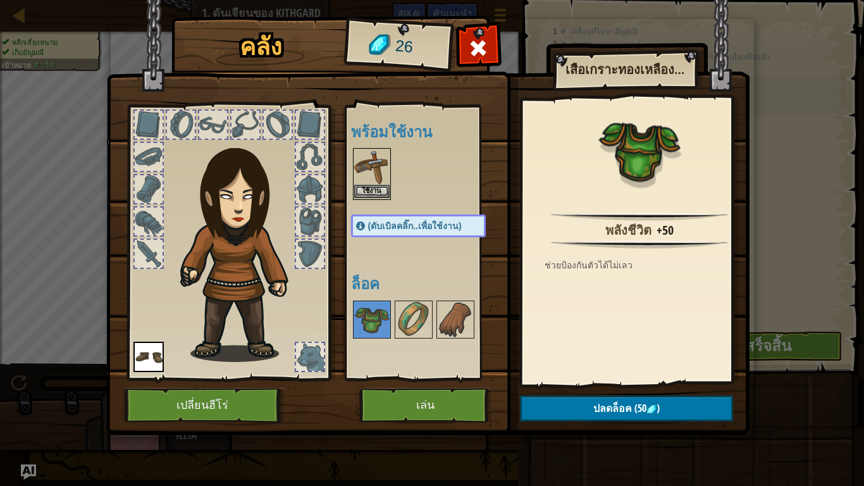
click at [368, 177] on img at bounding box center [371, 166] width 35 height 35
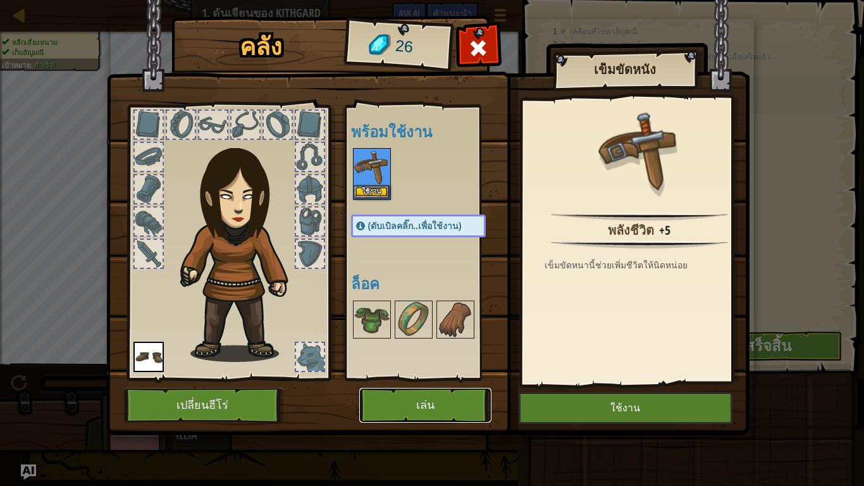
click at [445, 396] on button "เล่น" at bounding box center [425, 405] width 132 height 35
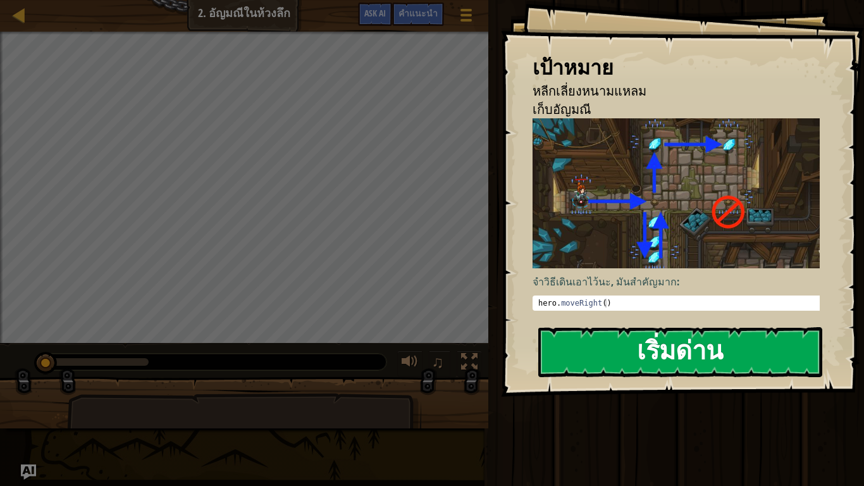
click at [600, 333] on button "เริ่มด่าน" at bounding box center [680, 352] width 284 height 50
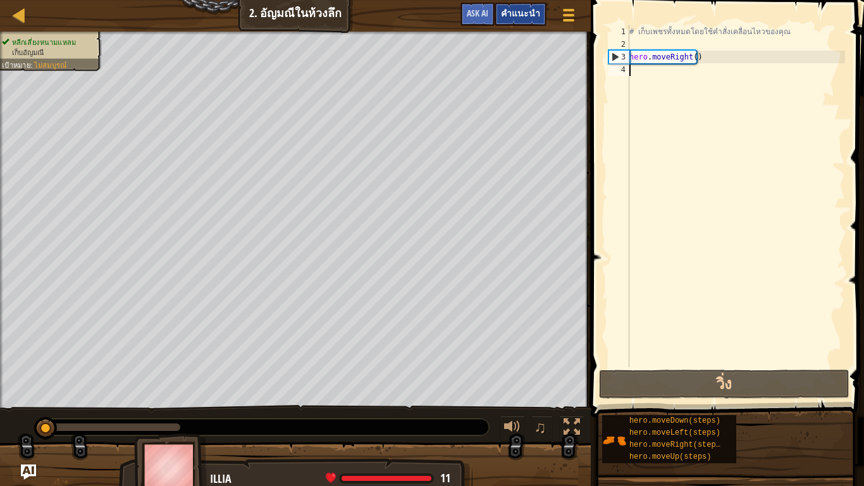
click at [524, 8] on div "คำแนะนำ" at bounding box center [521, 14] width 52 height 23
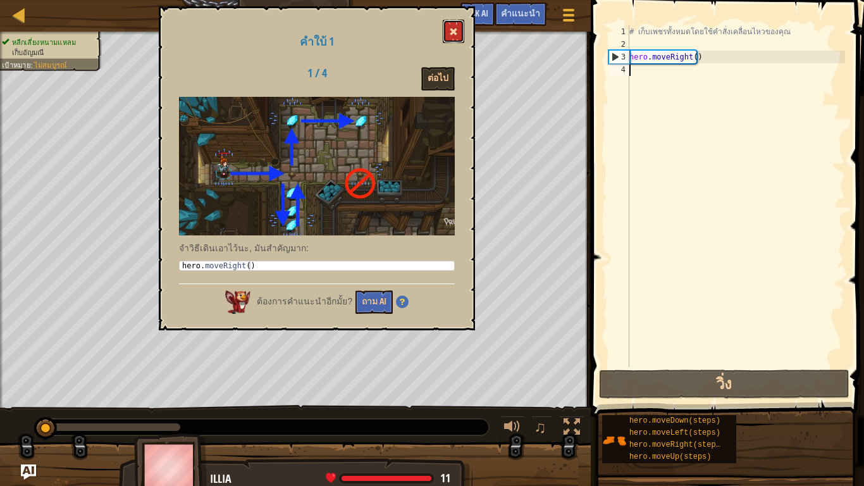
click at [460, 27] on button at bounding box center [454, 31] width 22 height 23
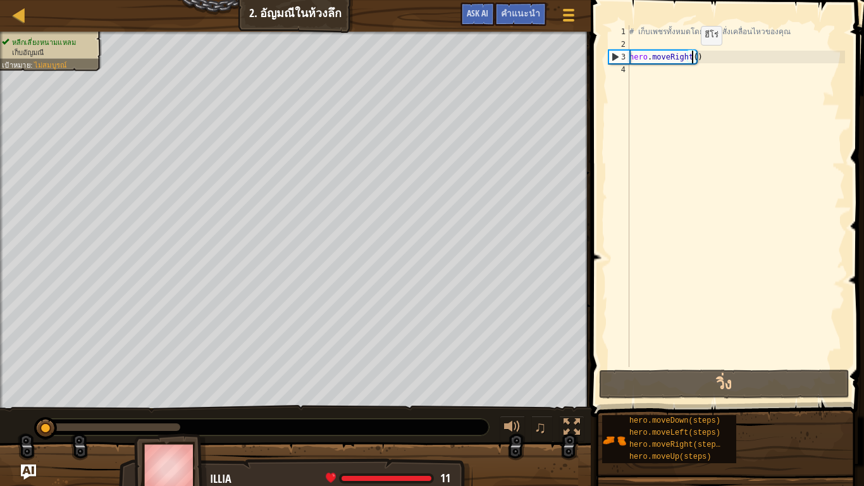
click at [690, 58] on div "# เก็บเพชรทั้งหมดโดยใช้คำสั่งเคลื่อนไหวของคุณ hero . moveRight ( )" at bounding box center [736, 208] width 218 height 367
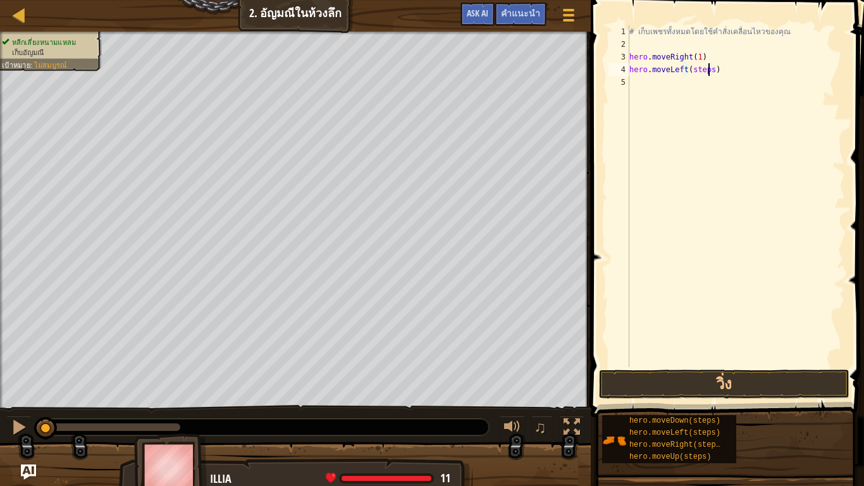
click at [707, 67] on div "# เก็บเพชรทั้งหมดโดยใช้คำสั่งเคลื่อนไหวของคุณ hero . moveRight ( 1 ) hero . mov…" at bounding box center [736, 208] width 218 height 367
type textarea "hero.moveLeft(1)"
click at [649, 77] on div "# เก็บเพชรทั้งหมดโดยใช้คำสั่งเคลื่อนไหวของคุณ hero . moveRight ( 1 ) hero . mov…" at bounding box center [736, 208] width 218 height 367
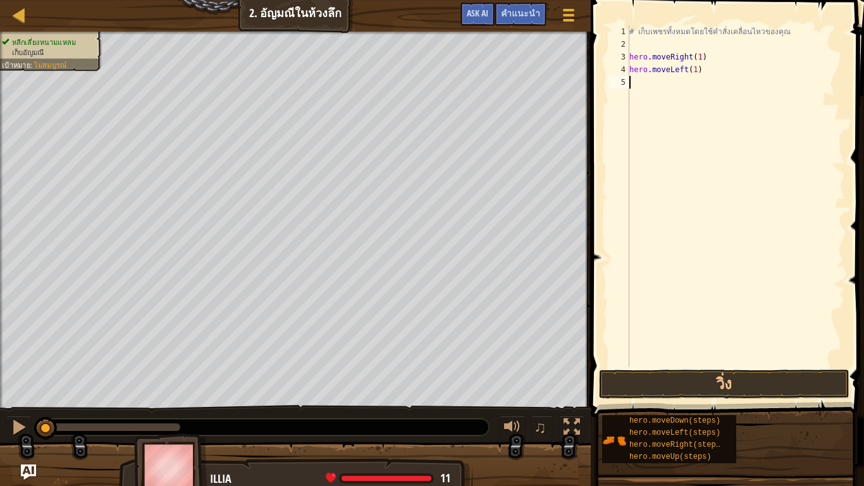
scroll to position [3, 0]
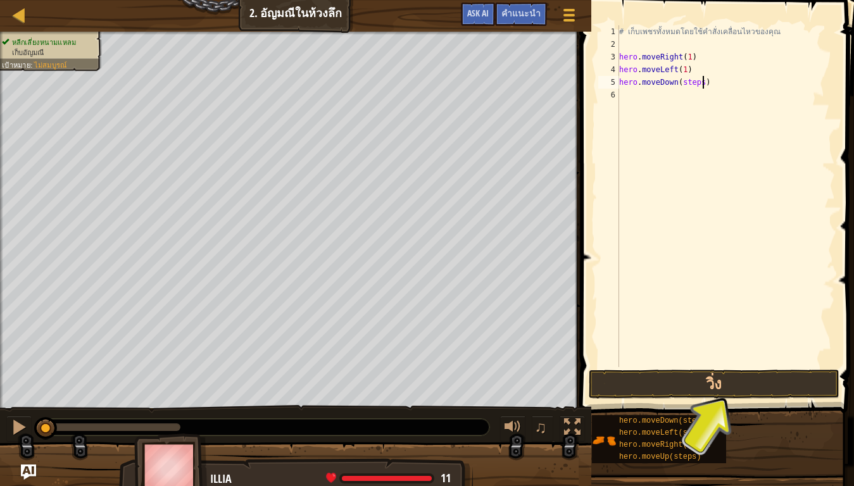
click at [712, 81] on div "# เก็บเพชรทั้งหมดโดยใช้คำสั่งเคลื่อนไหวของคุณ hero . moveRight ( 1 ) hero . mov…" at bounding box center [725, 208] width 218 height 367
click at [687, 383] on button "วิ่ง" at bounding box center [713, 384] width 251 height 29
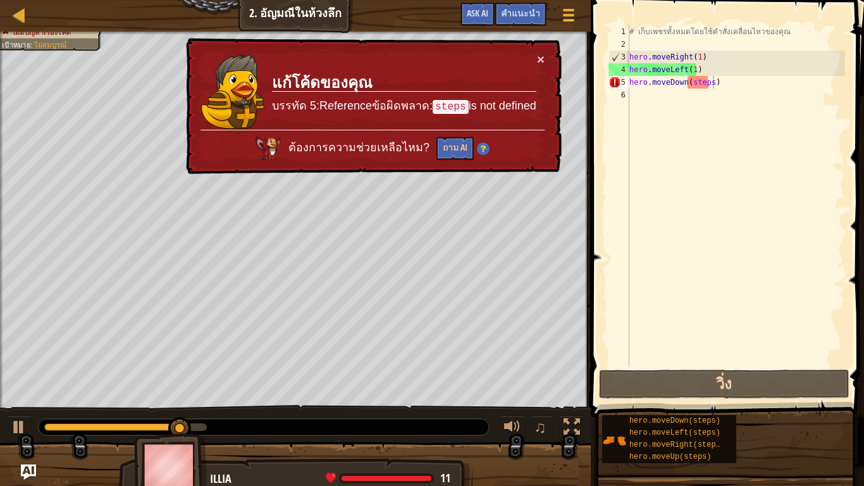
click at [547, 58] on div "× แก้โค้ดของคุณ บรรทัด 5:Referenceข้อผิดพลาด: steps is not defined ต้องการความช…" at bounding box center [372, 106] width 378 height 137
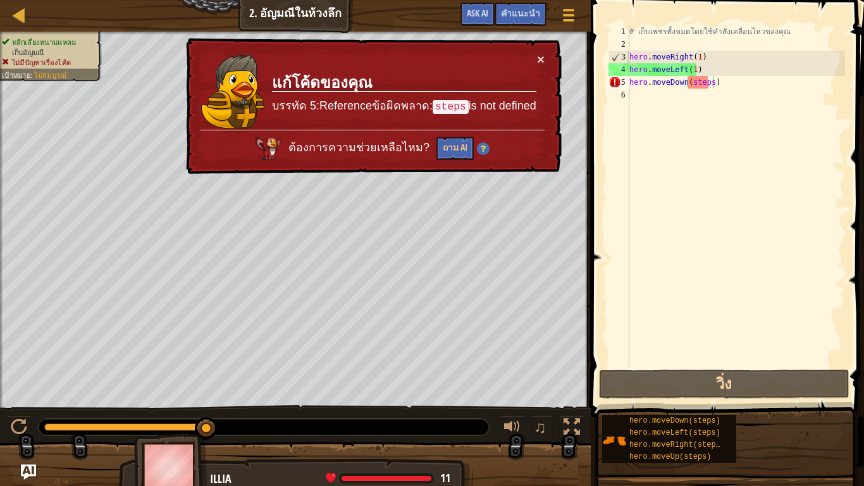
click at [531, 54] on td "แก้โค้ดของคุณ บรรทัด 5:Referenceข้อผิดพลาด: steps is not defined" at bounding box center [404, 91] width 266 height 77
click at [534, 54] on td "แก้โค้ดของคุณ บรรทัด 5:Referenceข้อผิดพลาด: steps is not defined" at bounding box center [404, 91] width 266 height 77
click at [538, 54] on button "×" at bounding box center [541, 59] width 8 height 13
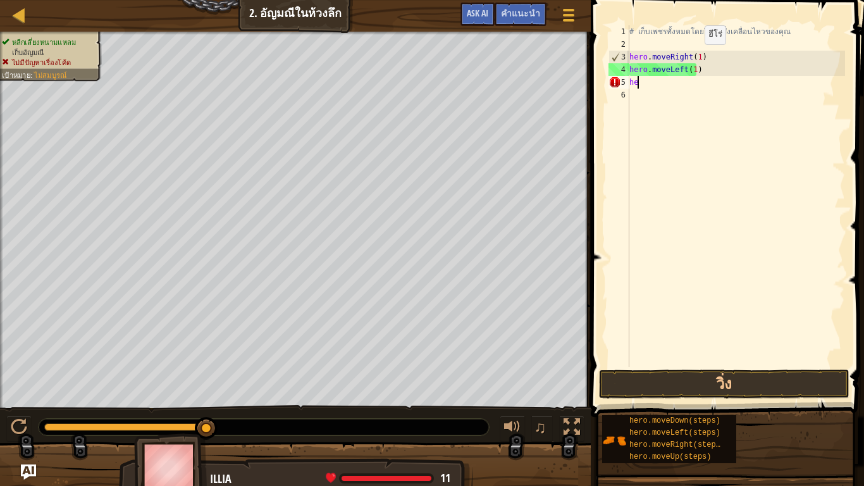
type textarea "h"
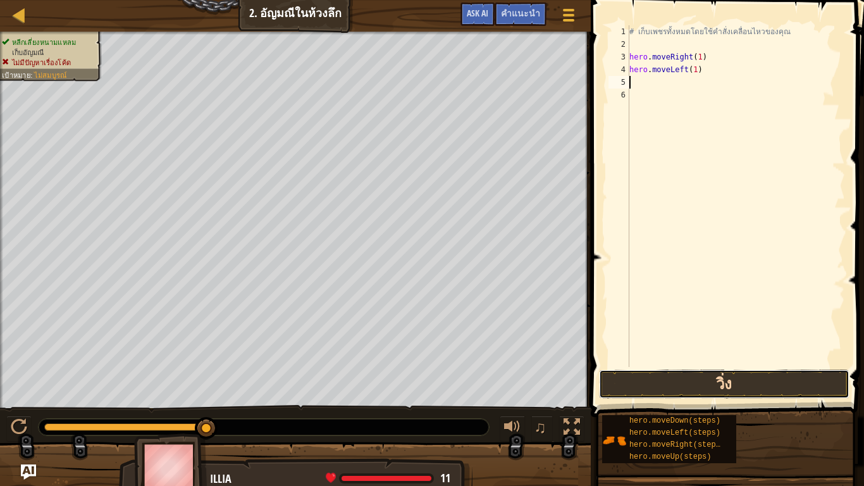
click at [652, 393] on button "วิ่ง" at bounding box center [724, 384] width 251 height 29
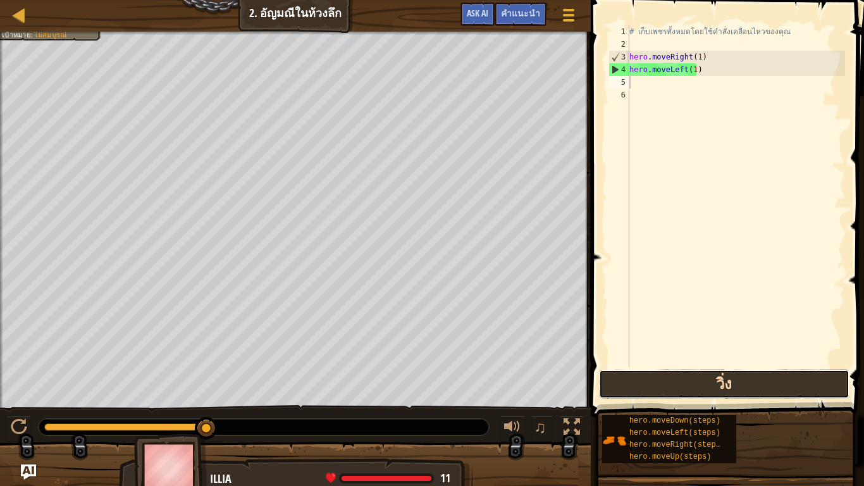
click at [673, 391] on button "วิ่ง" at bounding box center [724, 384] width 251 height 29
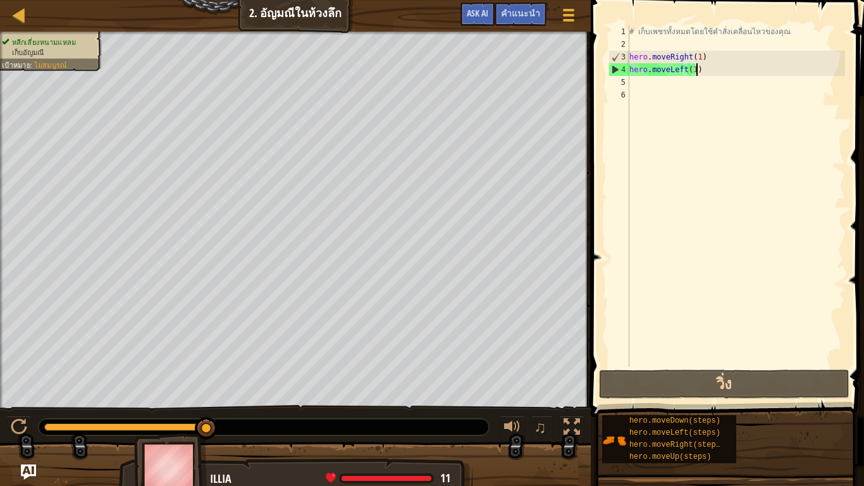
click at [706, 73] on div "# เก็บเพชรทั้งหมดโดยใช้คำสั่งเคลื่อนไหวของคุณ hero . moveRight ( 1 ) hero . mov…" at bounding box center [736, 208] width 218 height 367
type textarea "hero.moveLeft(1)"
drag, startPoint x: 706, startPoint y: 73, endPoint x: 634, endPoint y: 71, distance: 72.2
click at [634, 71] on div "# เก็บเพชรทั้งหมดโดยใช้คำสั่งเคลื่อนไหวของคุณ hero . moveRight ( 1 ) hero . mov…" at bounding box center [736, 208] width 218 height 367
click at [719, 66] on div "# เก็บเพชรทั้งหมดโดยใช้คำสั่งเคลื่อนไหวของคุณ hero . moveRight ( 1 ) hero . mov…" at bounding box center [736, 196] width 218 height 342
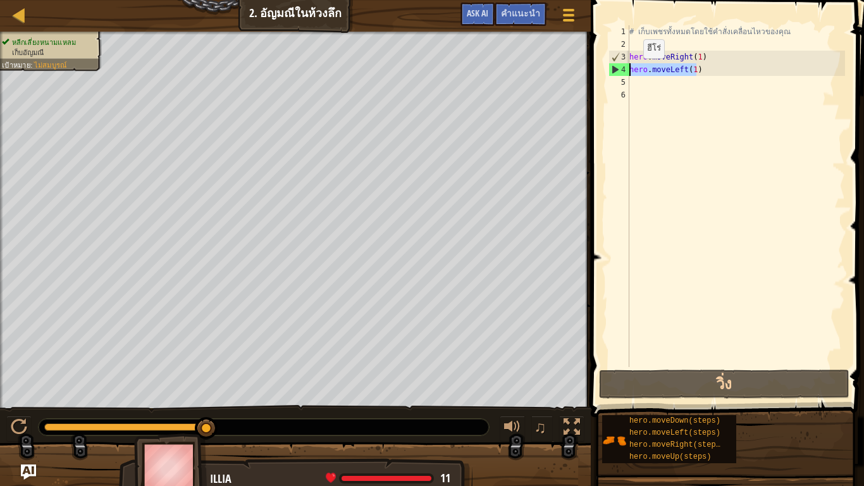
drag, startPoint x: 719, startPoint y: 66, endPoint x: 602, endPoint y: 71, distance: 116.5
click at [602, 71] on div "hero.moveLeft(1) 1 2 3 4 5 6 # เก็บเพชรทั้งหมดโดยใช้คำสั่งเคลื่อนไหวของคุณ hero…" at bounding box center [725, 233] width 277 height 454
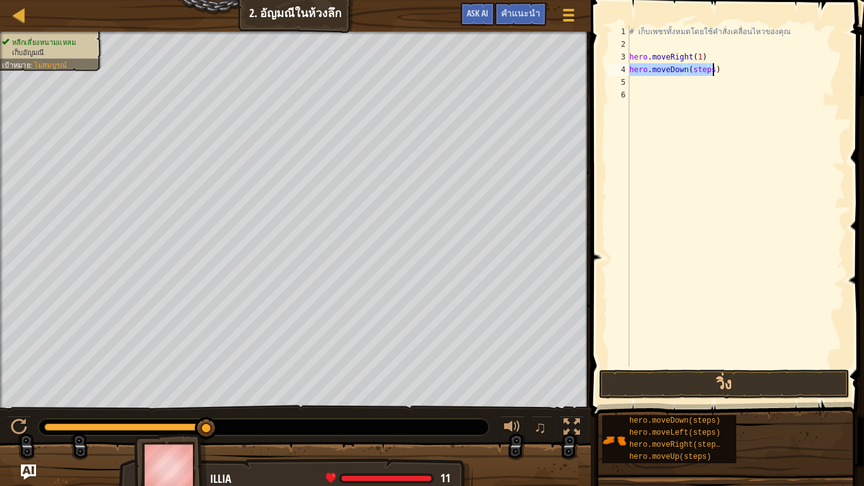
click at [708, 68] on div "# เก็บเพชรทั้งหมดโดยใช้คำสั่งเคลื่อนไหวของคุณ hero . moveRight ( 1 ) hero . mov…" at bounding box center [736, 196] width 218 height 342
click at [695, 386] on button "วิ่ง" at bounding box center [724, 384] width 251 height 29
click at [698, 79] on div "# เก็บเพชรทั้งหมดโดยใช้คำสั่งเคลื่อนไหวของคุณ hero . moveRight ( 1 ) hero . mov…" at bounding box center [736, 196] width 218 height 342
click at [700, 83] on div "# เก็บเพชรทั้งหมดโดยใช้คำสั่งเคลื่อนไหวของคุณ hero . moveRight ( 1 ) hero . mov…" at bounding box center [736, 208] width 218 height 367
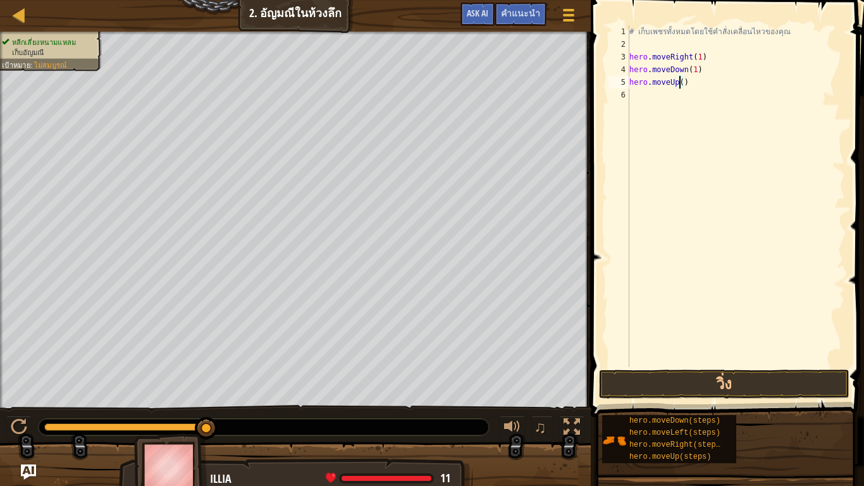
scroll to position [3, 45]
click at [671, 387] on button "วิ่ง" at bounding box center [724, 384] width 251 height 29
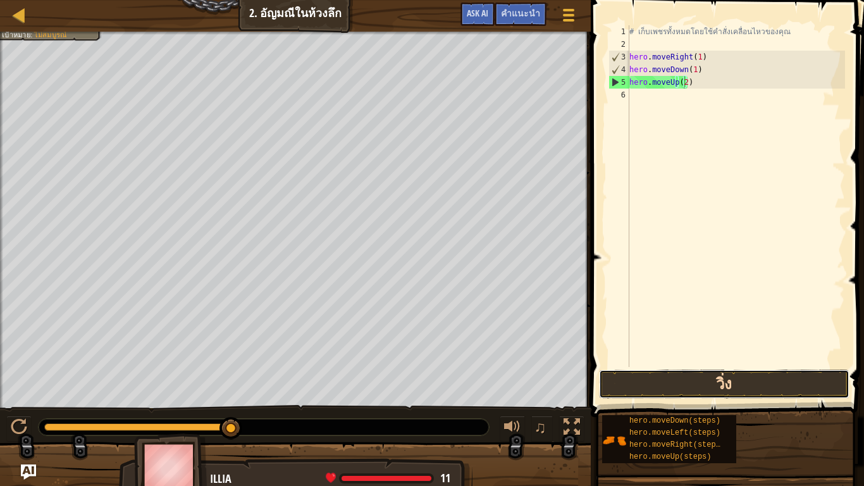
click at [698, 390] on button "วิ่ง" at bounding box center [724, 384] width 251 height 29
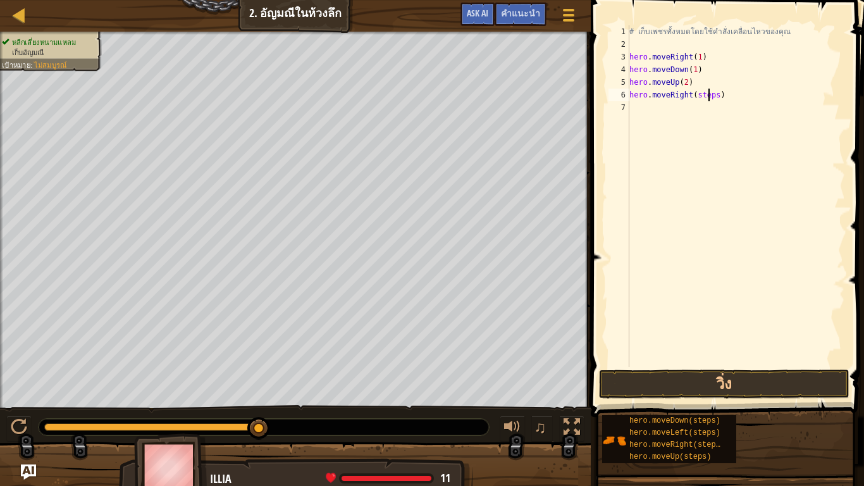
click at [711, 92] on div "# เก็บเพชรทั้งหมดโดยใช้คำสั่งเคลื่อนไหวของคุณ hero . moveRight ( 1 ) hero . mov…" at bounding box center [736, 208] width 218 height 367
click at [711, 94] on div "# เก็บเพชรทั้งหมดโดยใช้คำสั่งเคลื่อนไหวของคุณ hero . moveRight ( 1 ) hero . mov…" at bounding box center [736, 208] width 218 height 367
type textarea "hero.moveRight(2)"
click at [717, 391] on button "วิ่ง" at bounding box center [724, 384] width 251 height 29
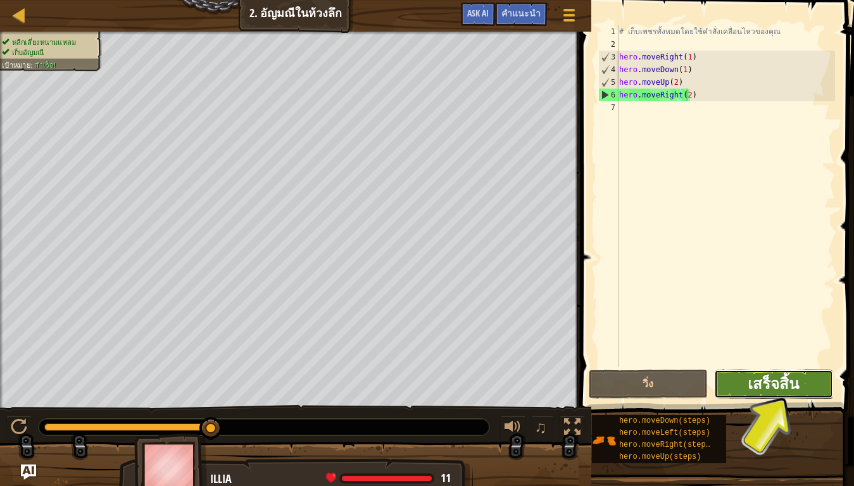
click at [782, 385] on span "เสร็จสิ้น" at bounding box center [772, 383] width 51 height 20
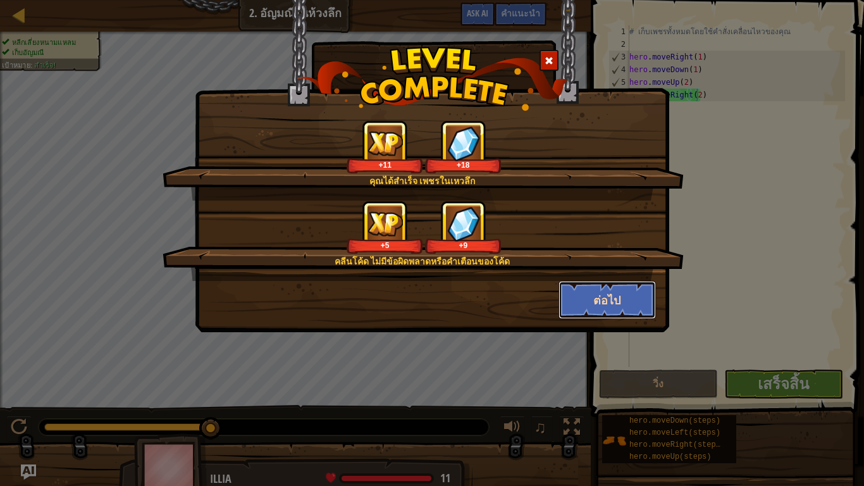
click at [630, 307] on button "ต่อไป" at bounding box center [608, 300] width 98 height 38
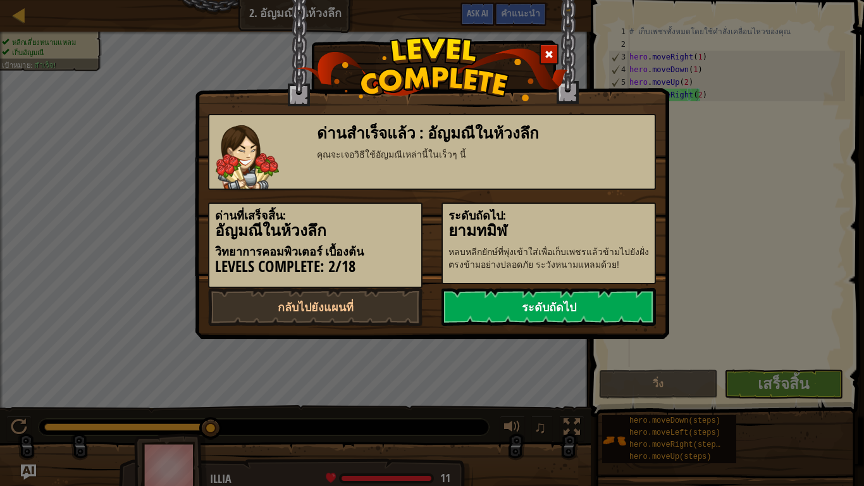
click at [625, 295] on link "ระดับถัดไป" at bounding box center [549, 307] width 214 height 38
click at [563, 309] on link "ระดับถัดไป" at bounding box center [549, 307] width 214 height 38
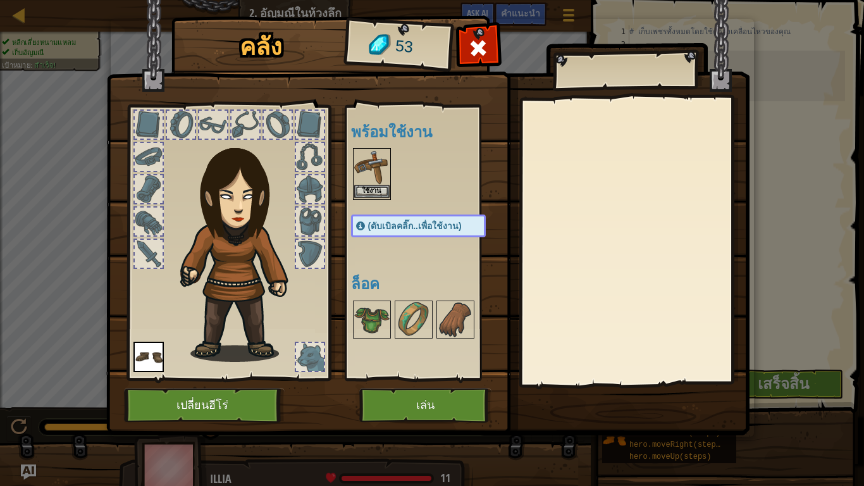
click at [370, 172] on img at bounding box center [371, 166] width 35 height 35
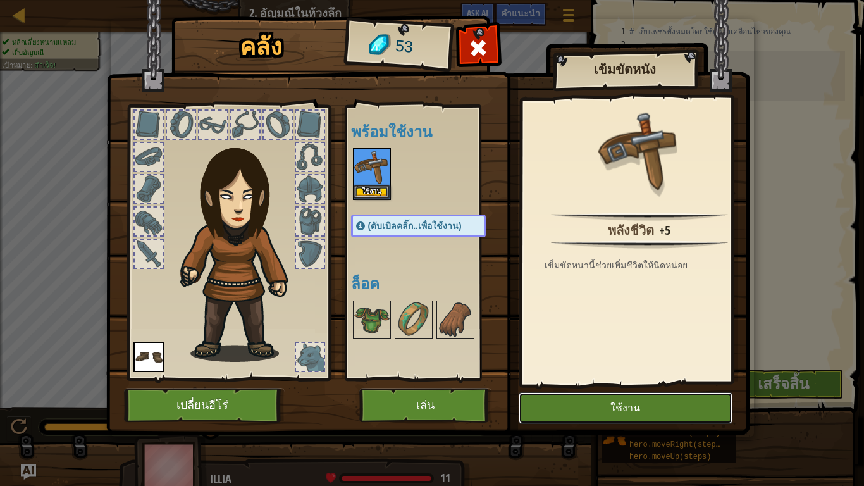
click at [547, 404] on button "ใช้งาน" at bounding box center [626, 408] width 214 height 32
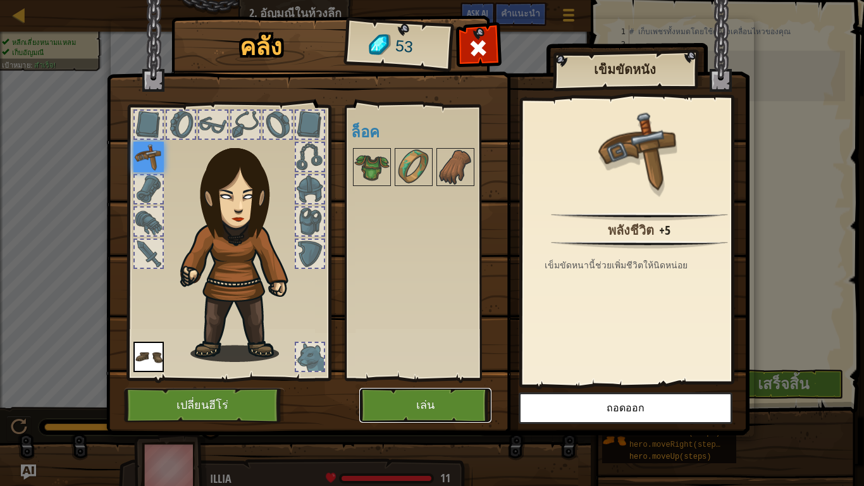
click at [466, 396] on button "เล่น" at bounding box center [425, 405] width 132 height 35
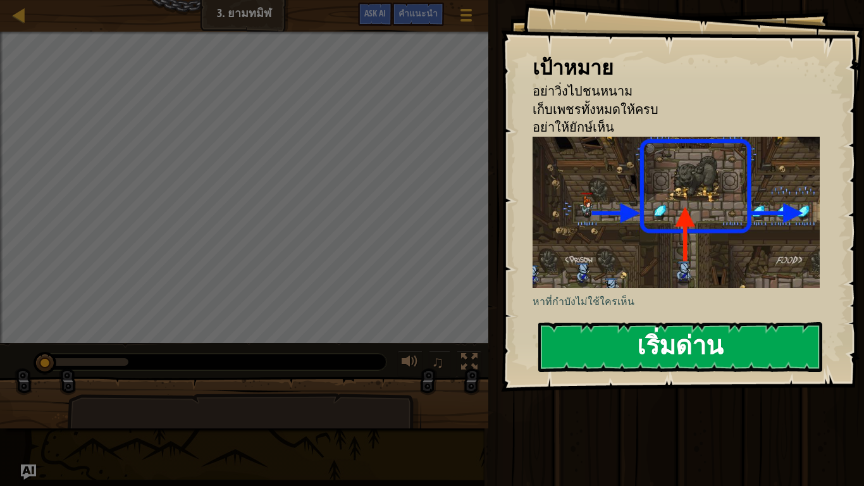
click at [671, 360] on button "เริ่มด่าน" at bounding box center [680, 347] width 284 height 50
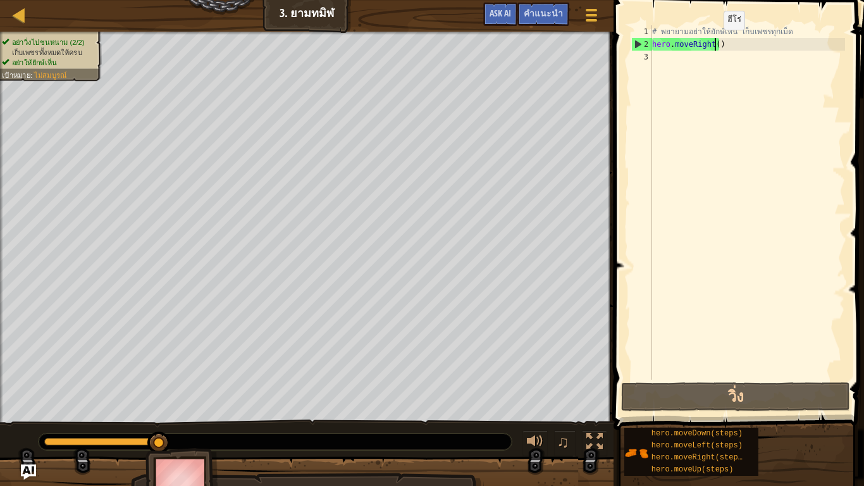
click at [713, 42] on div "# พยายามอย่าให้ยักษ์เห็น เก็บเพชรทุกเม็ด hero . moveRight ( )" at bounding box center [748, 215] width 196 height 380
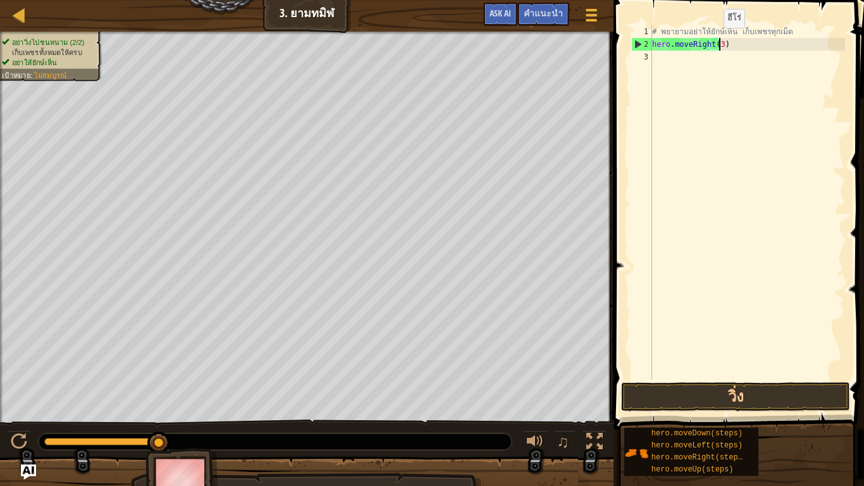
scroll to position [3, 55]
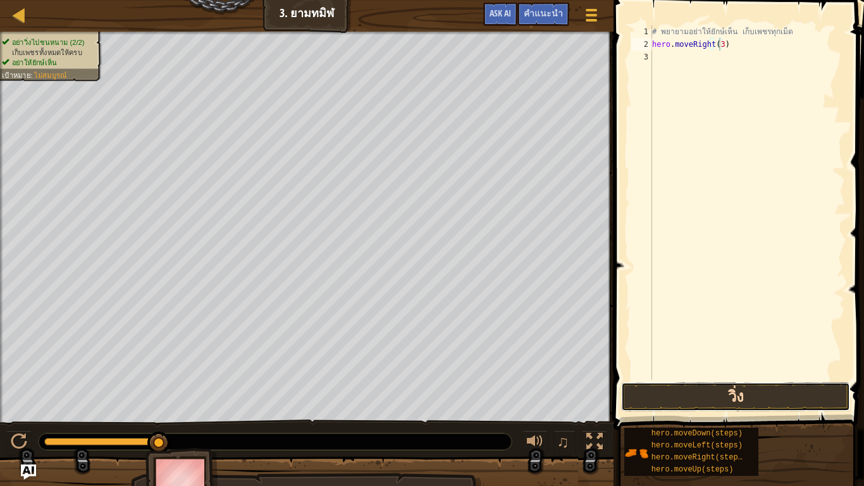
click at [693, 385] on button "วิ่ง" at bounding box center [735, 396] width 228 height 29
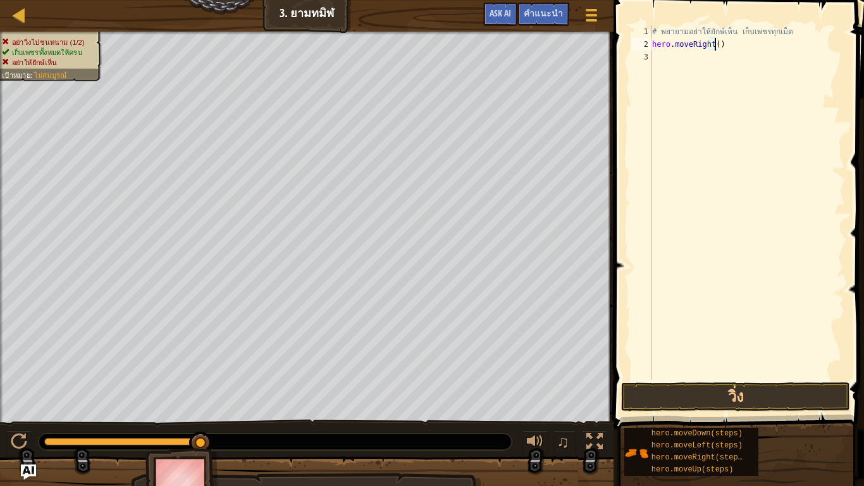
type textarea "hero.moveRight(4)"
click at [709, 378] on div "# พยายามอย่าให้ยักษ์เห็น เก็บเพชรทุกเม็ด hero . moveRight ( 4 )" at bounding box center [748, 215] width 196 height 380
click at [709, 388] on button "วิ่ง" at bounding box center [735, 396] width 228 height 29
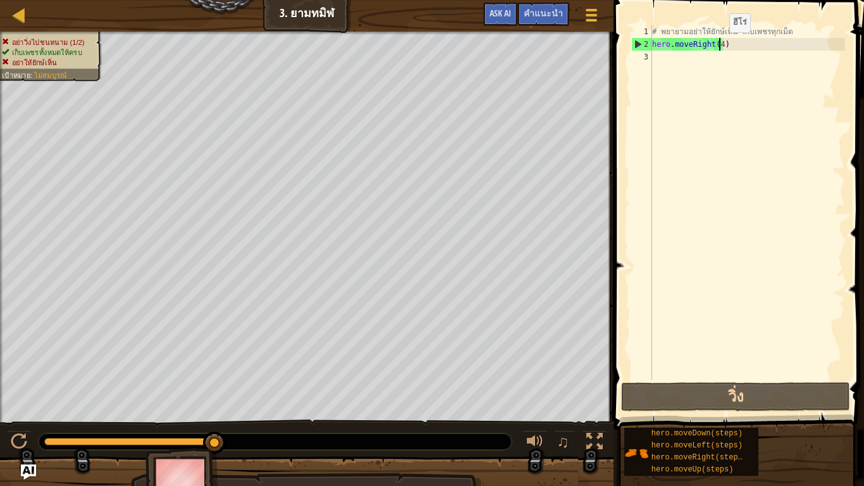
click at [719, 45] on div "# พยายามอย่าให้ยักษ์เห็น เก็บเพชรทุกเม็ด hero . moveRight ( 4 )" at bounding box center [748, 215] width 196 height 380
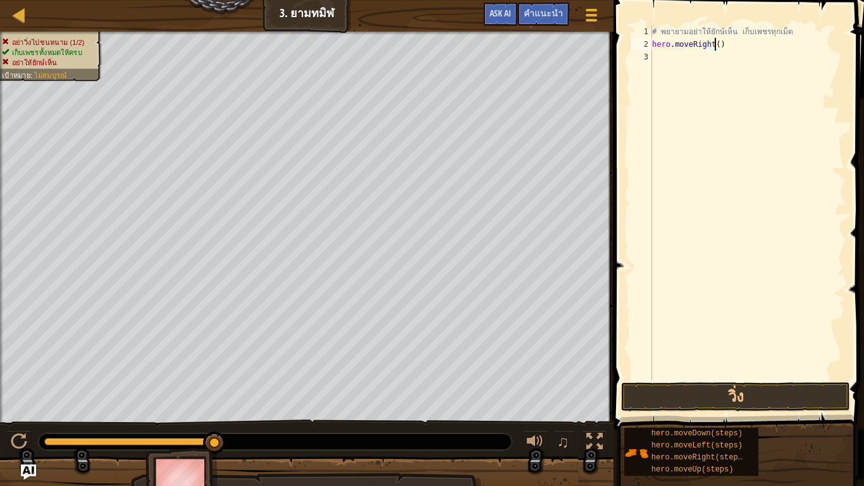
type textarea "hero.moveRight(1)"
click at [667, 59] on div "# พยายามอย่าให้ยักษ์เห็น เก็บเพชรทุกเม็ด hero . moveRight ( 1 )" at bounding box center [748, 215] width 196 height 380
click at [723, 59] on div "# พยายามอย่าให้ยักษ์เห็น เก็บเพชรทุกเม็ด hero . moveRight ( 1 ) hero . moveUp (…" at bounding box center [748, 215] width 196 height 380
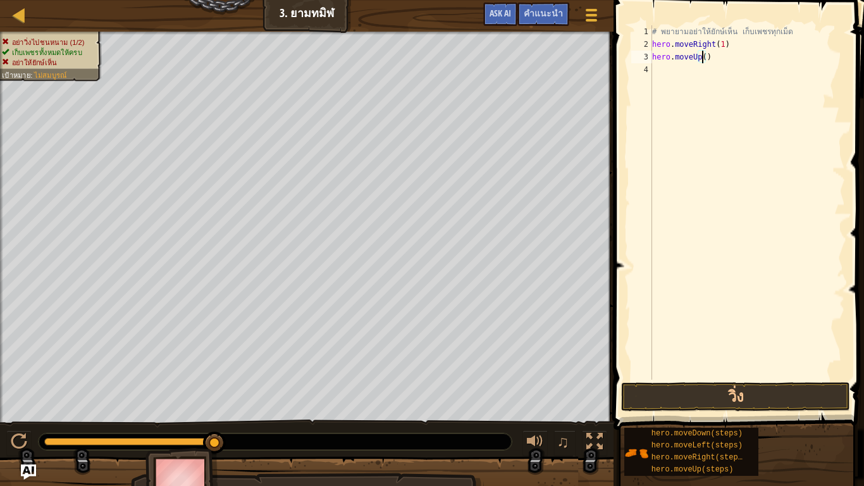
type textarea "hero.moveUp(1)"
click at [680, 77] on div "# พยายามอย่าให้ยักษ์เห็น เก็บเพชรทุกเม็ด hero . moveRight ( 1 ) hero . moveUp (…" at bounding box center [748, 215] width 196 height 380
click at [737, 70] on div "# พยายามอย่าให้ยักษ์เห็น เก็บเพชรทุกเม็ด hero . moveRight ( 1 ) hero . moveUp (…" at bounding box center [748, 215] width 196 height 380
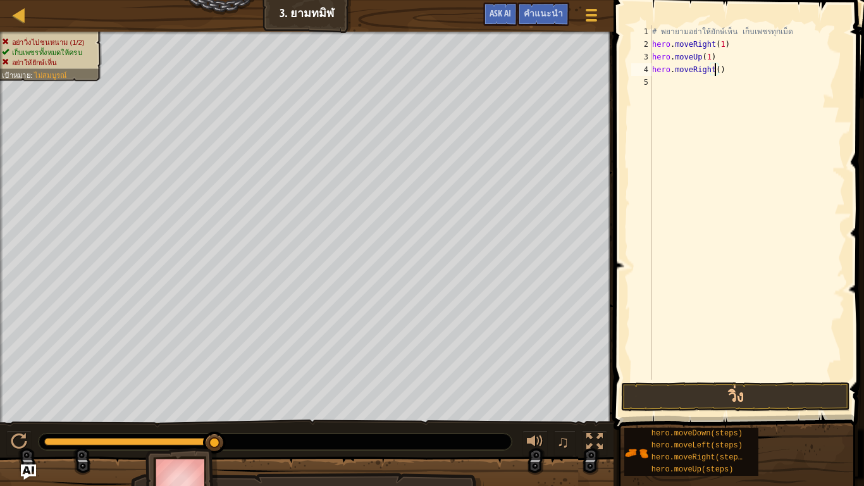
type textarea "hero.moveRight(1)"
click at [673, 81] on div "# พยายามอย่าให้ยักษ์เห็น เก็บเพชรทุกเม็ด hero . moveRight ( 1 ) hero . moveUp (…" at bounding box center [748, 215] width 196 height 380
click at [729, 81] on div "# พยายามอย่าให้ยักษ์เห็น เก็บเพชรทุกเม็ด hero . moveRight ( 1 ) hero . moveUp (…" at bounding box center [748, 215] width 196 height 380
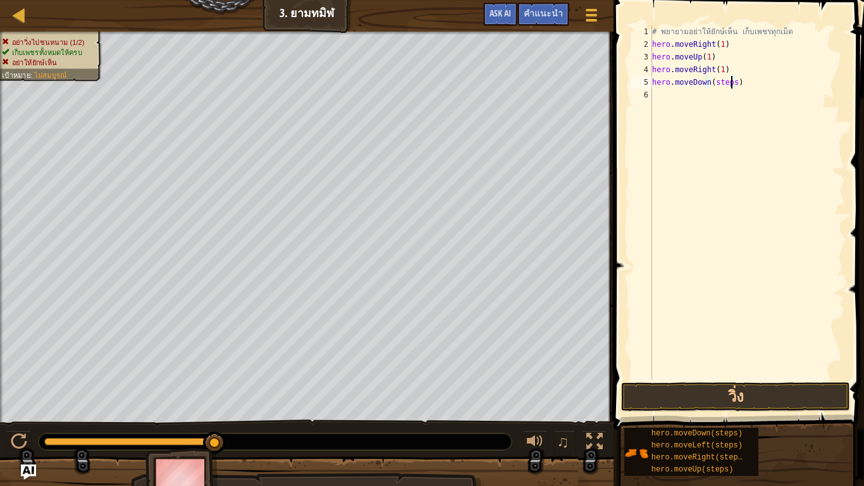
click at [731, 82] on div "# พยายามอย่าให้ยักษ์เห็น เก็บเพชรทุกเม็ด hero . moveRight ( 1 ) hero . moveUp (…" at bounding box center [748, 215] width 196 height 380
drag, startPoint x: 706, startPoint y: 397, endPoint x: 728, endPoint y: 403, distance: 22.9
click at [707, 397] on button "วิ่ง" at bounding box center [735, 396] width 228 height 29
click at [738, 94] on div "# พยายามอย่าให้ยักษ์เห็น เก็บเพชรทุกเม็ด hero . moveRight ( 1 ) hero . moveUp (…" at bounding box center [748, 215] width 196 height 380
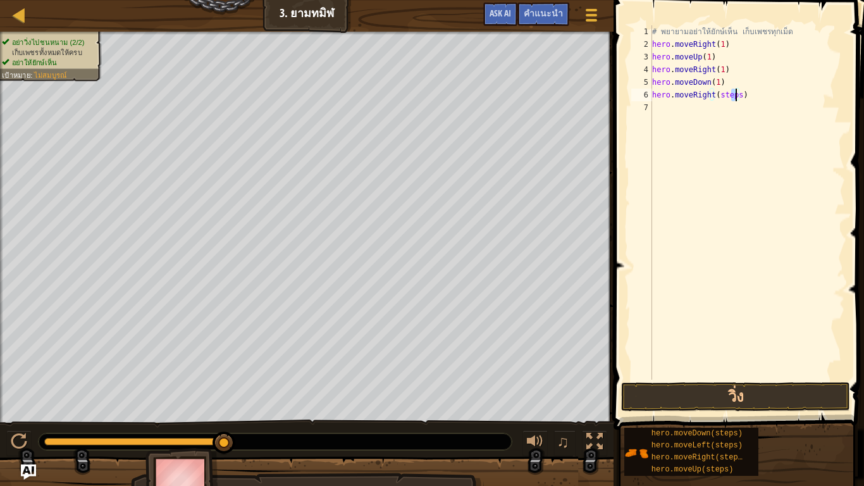
click at [734, 95] on div "# พยายามอย่าให้ยักษ์เห็น เก็บเพชรทุกเม็ด hero . moveRight ( 1 ) hero . moveUp (…" at bounding box center [748, 202] width 196 height 354
type textarea "hero.moveRight(1)"
click at [688, 395] on button "วิ่ง" at bounding box center [735, 396] width 228 height 29
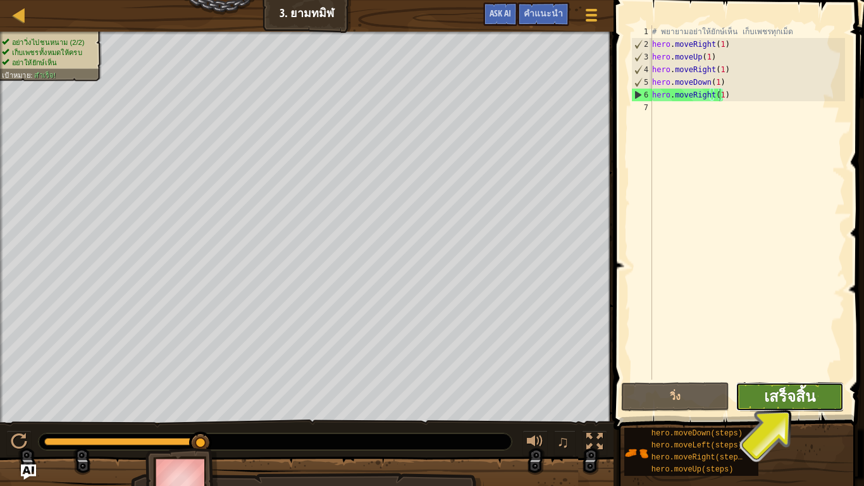
click at [776, 397] on span "เสร็จสิ้น" at bounding box center [789, 396] width 51 height 20
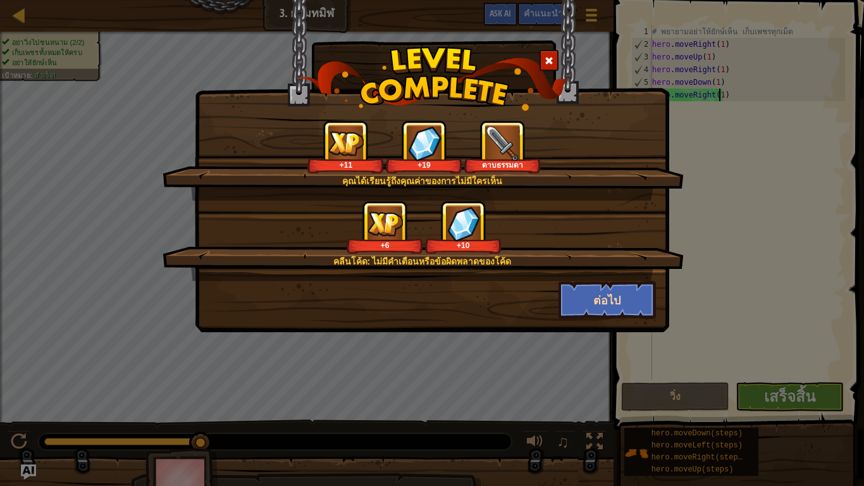
drag, startPoint x: 587, startPoint y: 337, endPoint x: 586, endPoint y: 307, distance: 29.7
click at [587, 318] on div "คุณได้เรียนรู้ถึงคุณค่าของการไม่มีใครเห็น +11 +19 ดาบธรรมดา คลีนโค้ด: ไม่มีคำเต…" at bounding box center [432, 243] width 864 height 486
click at [585, 292] on button "ต่อไป" at bounding box center [608, 300] width 98 height 38
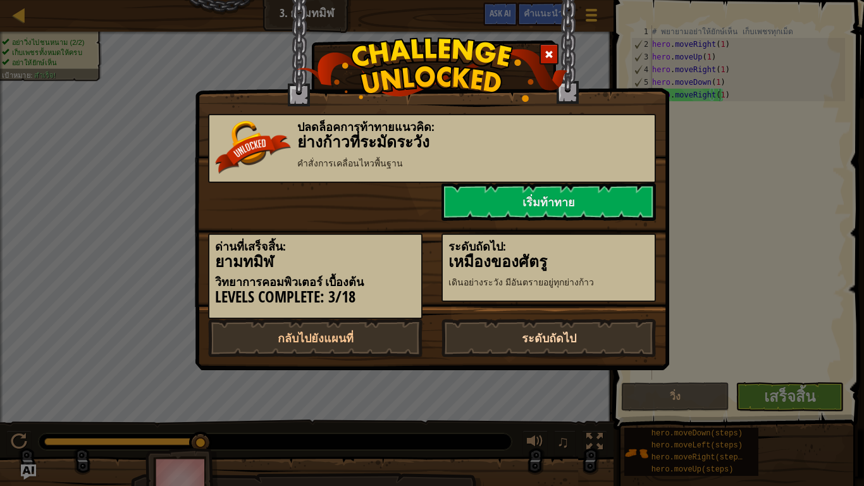
click at [549, 336] on link "ระดับถัดไป" at bounding box center [549, 338] width 214 height 38
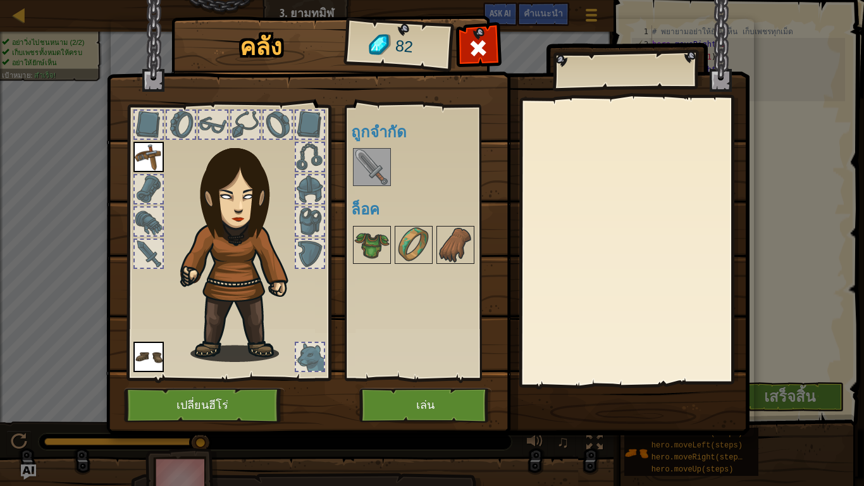
click at [366, 185] on div at bounding box center [372, 167] width 38 height 38
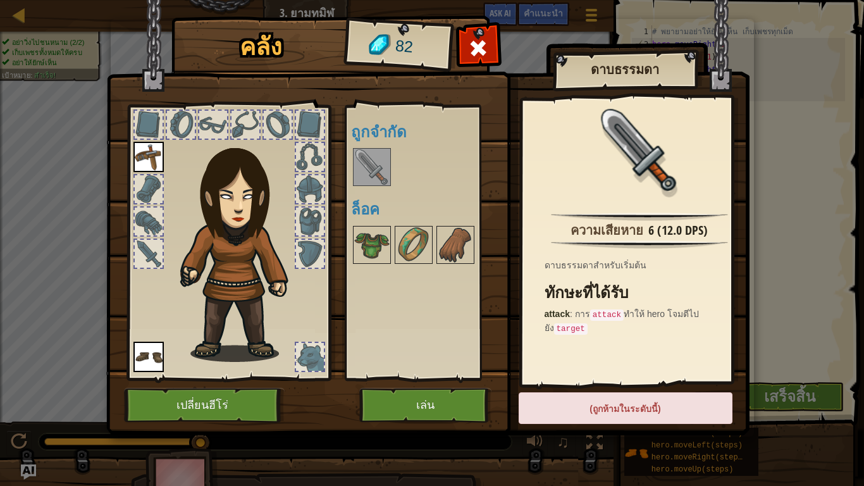
click at [368, 178] on img at bounding box center [371, 166] width 35 height 35
click at [399, 399] on button "เล่น" at bounding box center [425, 405] width 132 height 35
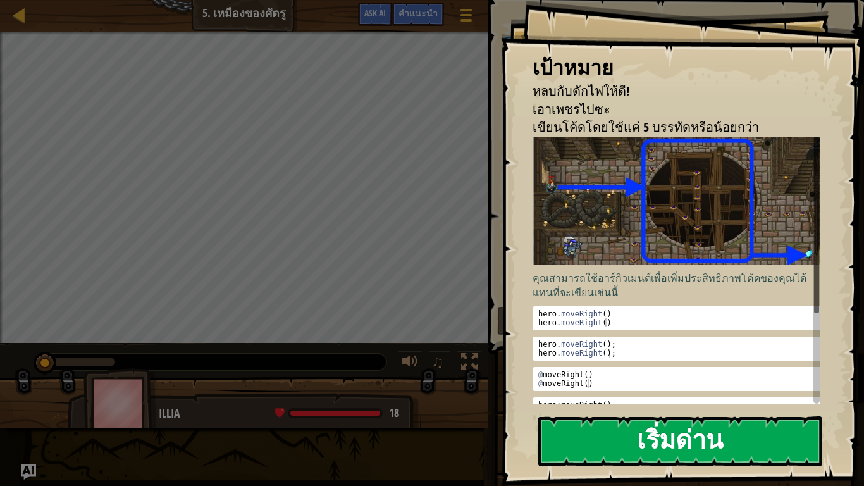
click at [646, 415] on button "เริ่มด่าน" at bounding box center [680, 441] width 284 height 50
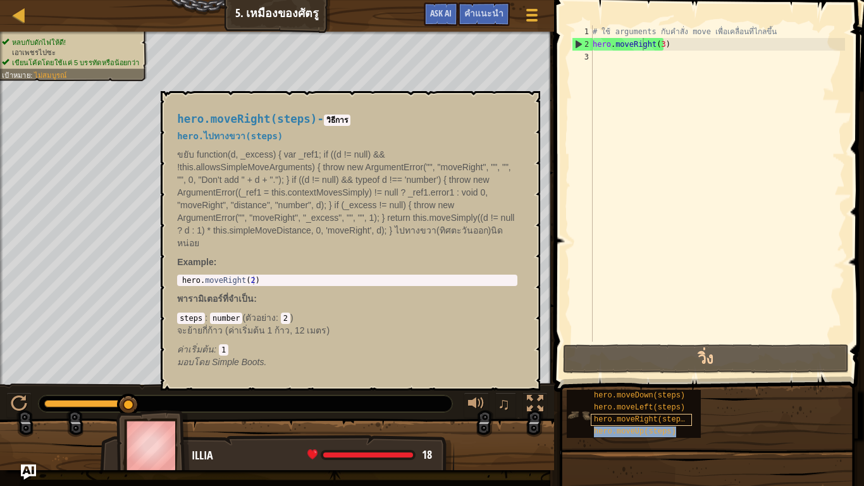
type textarea "hero.moveRighero.moveUp(steps)ht(3)"
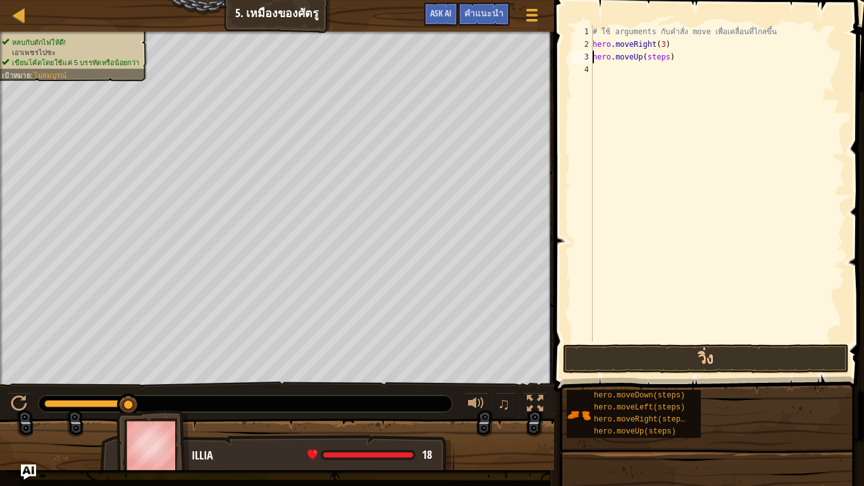
click at [662, 58] on div "# ใช้ arguments กับคำสั่ง move เพื่อเคลื่อนที่ไกลขึ้น hero . moveRight ( 3 ) he…" at bounding box center [717, 196] width 255 height 342
click at [663, 58] on div "# ใช้ arguments กับคำสั่ง move เพื่อเคลื่อนที่ไกลขึ้น hero . moveRight ( 3 ) he…" at bounding box center [717, 196] width 255 height 342
click at [674, 58] on div "# ใช้ arguments กับคำสั่ง move เพื่อเคลื่อนที่ไกลขึ้น hero . moveRight ( 3 ) he…" at bounding box center [717, 196] width 255 height 342
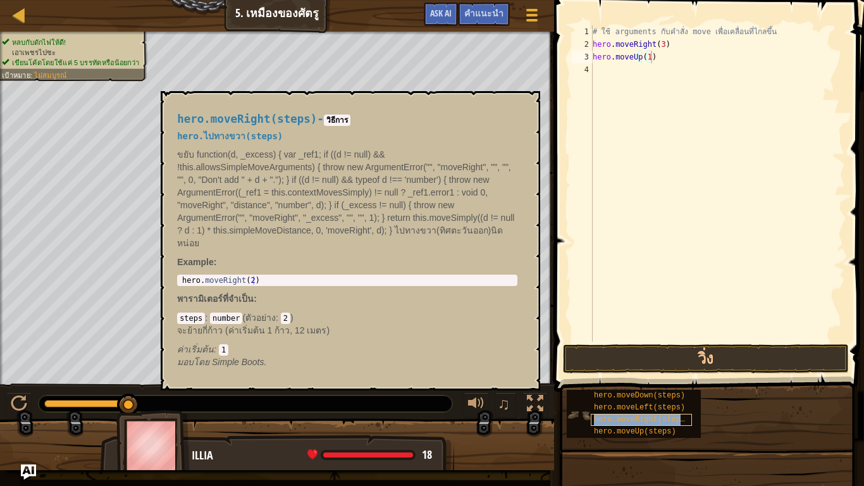
type textarea "hero.moveUp(1)hero.moveRight(steps)"
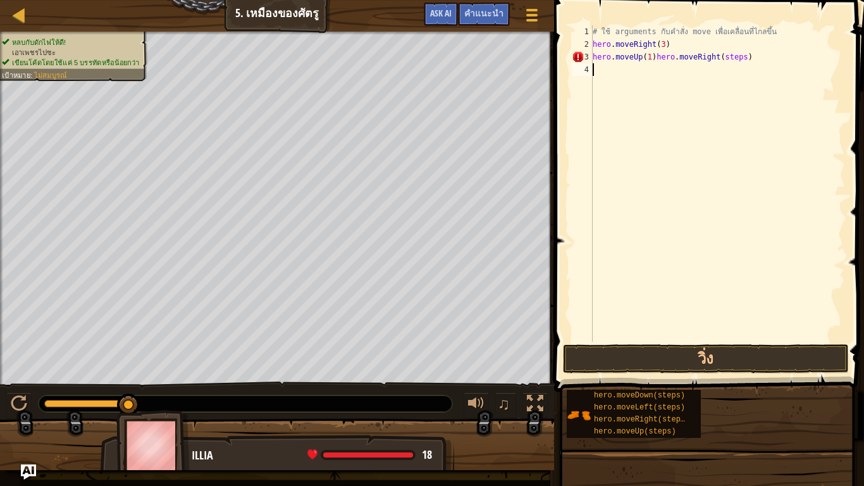
drag, startPoint x: 742, startPoint y: 96, endPoint x: 728, endPoint y: 69, distance: 30.3
click at [738, 92] on div "# ใช้ arguments กับคำสั่ง move เพื่อเคลื่อนที่ไกลขึ้น hero . moveRight ( 3 ) he…" at bounding box center [717, 196] width 255 height 342
click at [745, 54] on div "# ใช้ arguments กับคำสั่ง move เพื่อเคลื่อนที่ไกลขึ้น hero . moveRight ( 3 ) he…" at bounding box center [717, 196] width 255 height 342
drag, startPoint x: 740, startPoint y: 54, endPoint x: 650, endPoint y: 60, distance: 89.4
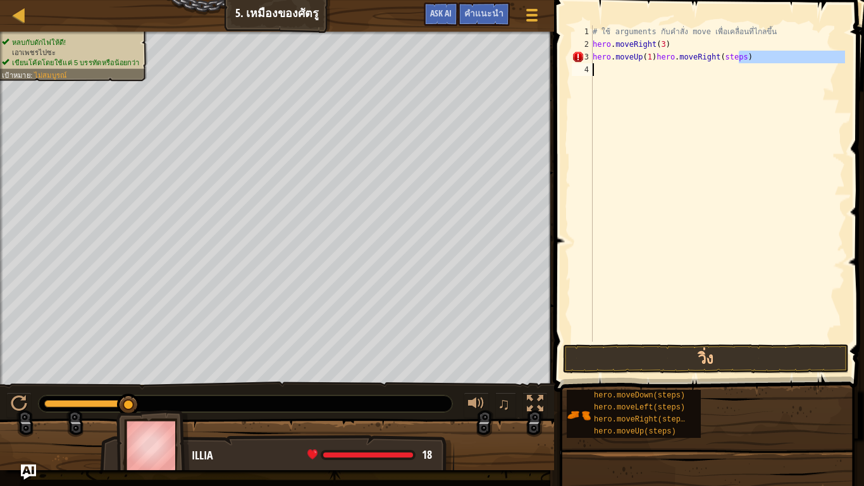
click at [650, 61] on div "# ใช้ arguments กับคำสั่ง move เพื่อเคลื่อนที่ไกลขึ้น hero . moveRight ( 3 ) he…" at bounding box center [717, 196] width 255 height 342
type textarea "hero.moveUp(1)"
click at [647, 68] on div "# ใช้ arguments กับคำสั่ง move เพื่อเคลื่อนที่ไกลขึ้น hero . moveRight ( 3 ) he…" at bounding box center [717, 196] width 255 height 342
click at [677, 69] on div "# ใช้ arguments กับคำสั่ง move เพื่อเคลื่อนที่ไกลขึ้น hero . moveRight ( 3 ) he…" at bounding box center [717, 196] width 255 height 342
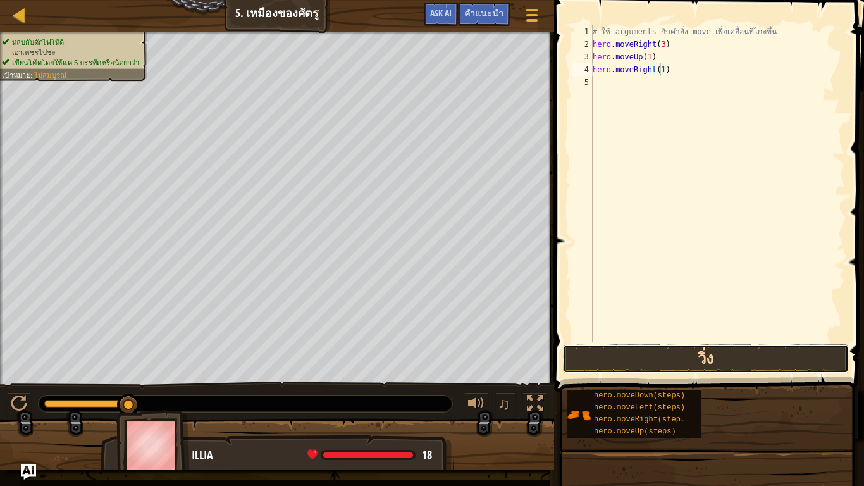
drag, startPoint x: 603, startPoint y: 357, endPoint x: 614, endPoint y: 344, distance: 17.1
click at [611, 351] on button "วิ่ง" at bounding box center [706, 358] width 286 height 29
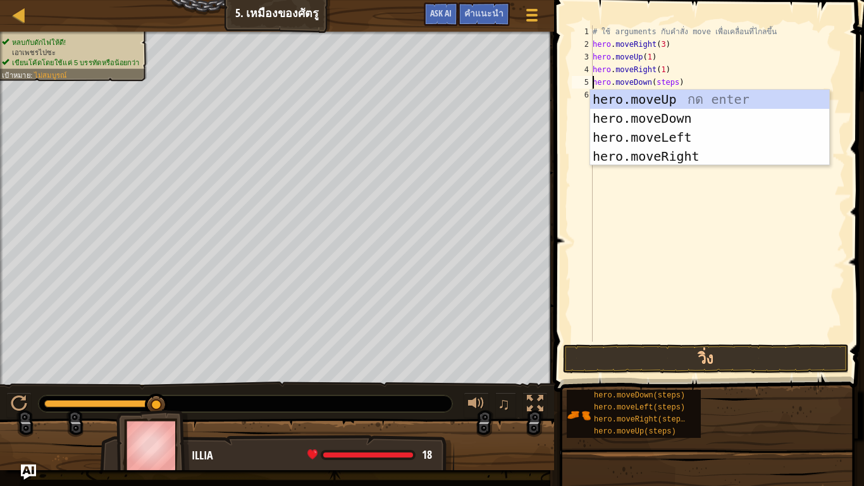
click at [671, 80] on div "# ใช้ arguments กับคำสั่ง move เพื่อเคลื่อนที่ไกลขึ้น hero . moveRight ( 3 ) he…" at bounding box center [717, 196] width 255 height 342
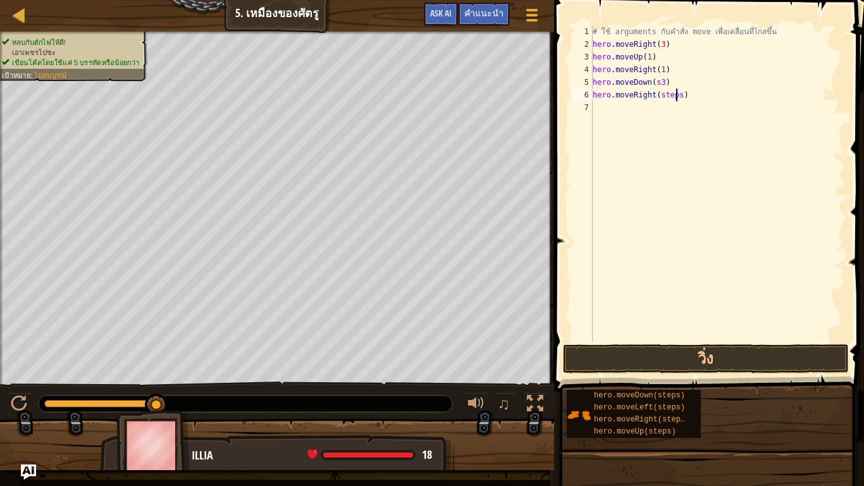
click at [675, 96] on div "# ใช้ arguments กับคำสั่ง move เพื่อเคลื่อนที่ไกลขึ้น hero . moveRight ( 3 ) he…" at bounding box center [717, 196] width 255 height 342
click at [640, 355] on button "วิ่ง" at bounding box center [706, 358] width 286 height 29
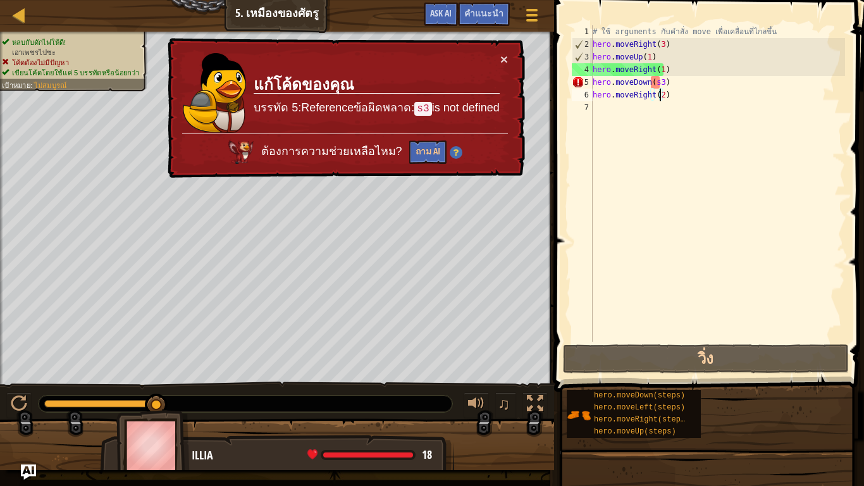
click at [659, 84] on div "# ใช้ arguments กับคำสั่ง move เพื่อเคลื่อนที่ไกลขึ้น hero . moveRight ( 3 ) he…" at bounding box center [717, 196] width 255 height 342
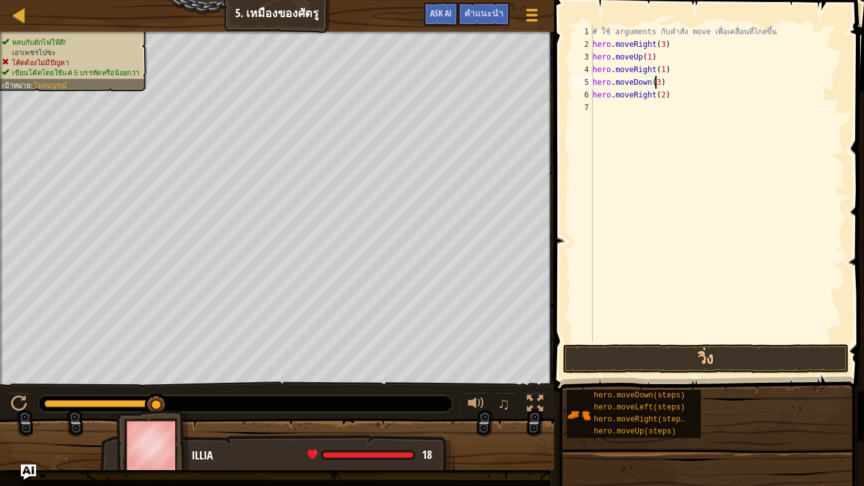
scroll to position [3, 53]
type textarea "hero.moveDown(3)"
click at [614, 351] on button "วิ่ง" at bounding box center [706, 358] width 286 height 29
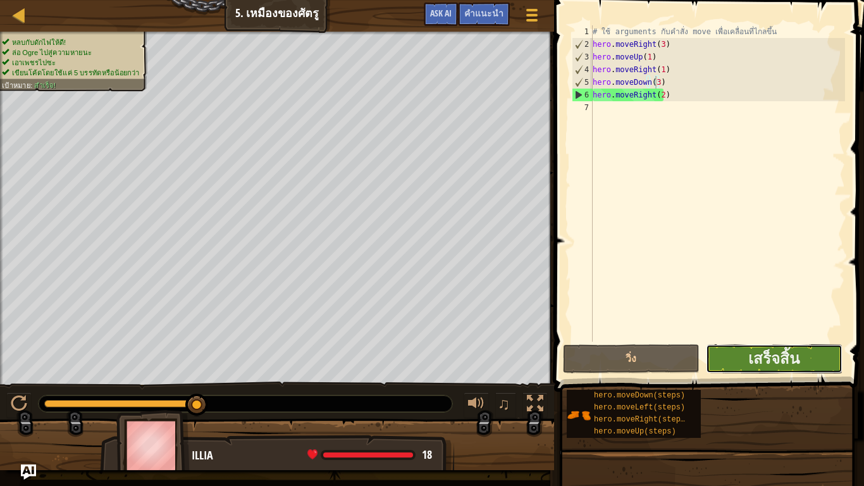
click at [748, 347] on button "เสร็จสิ้น" at bounding box center [774, 358] width 137 height 29
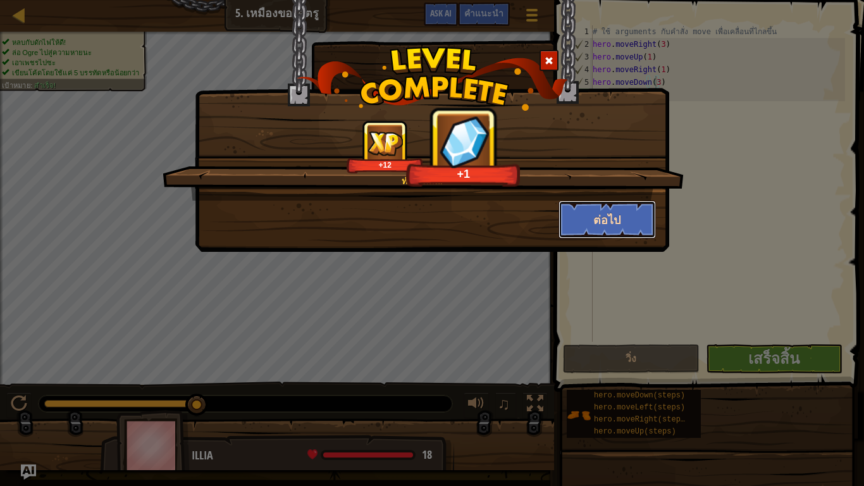
click at [571, 225] on button "ต่อไป" at bounding box center [608, 220] width 98 height 38
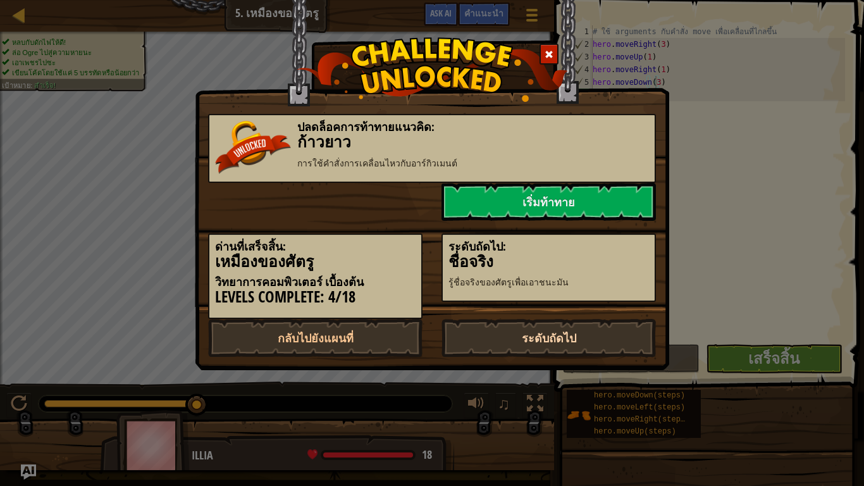
click at [525, 328] on link "ระดับถัดไป" at bounding box center [549, 338] width 214 height 38
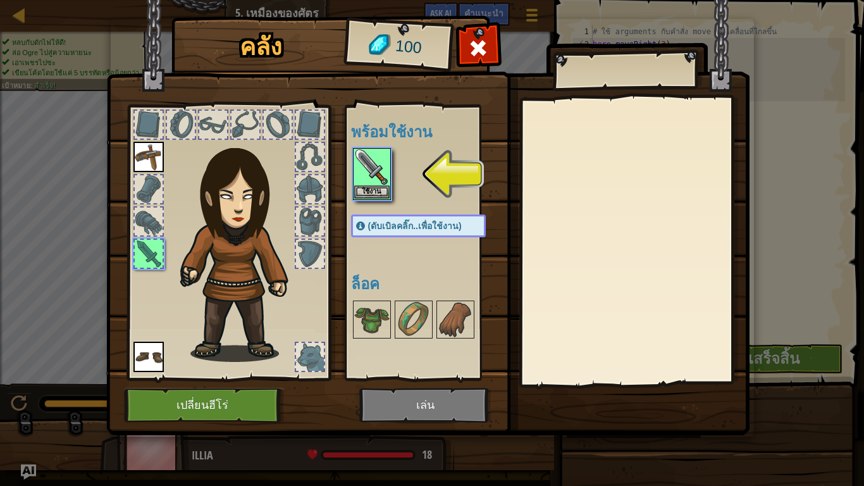
click at [455, 401] on img at bounding box center [427, 205] width 643 height 459
click at [357, 182] on img at bounding box center [371, 166] width 35 height 35
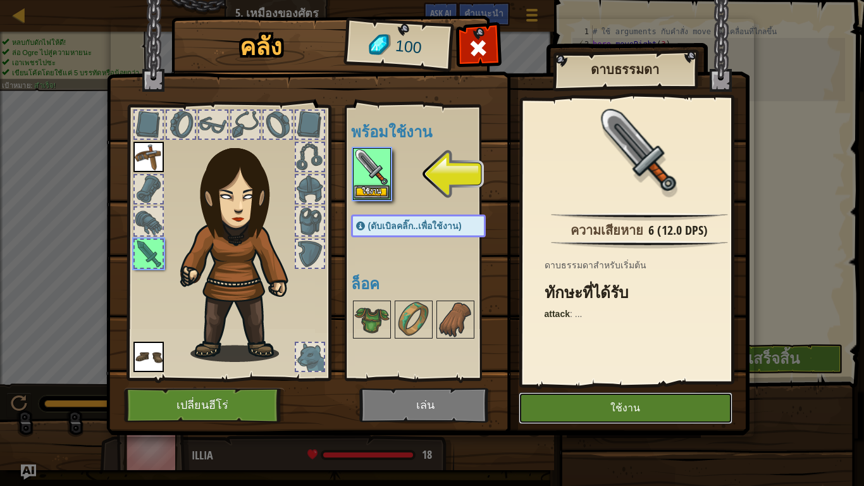
click at [596, 413] on button "ใช้งาน" at bounding box center [626, 408] width 214 height 32
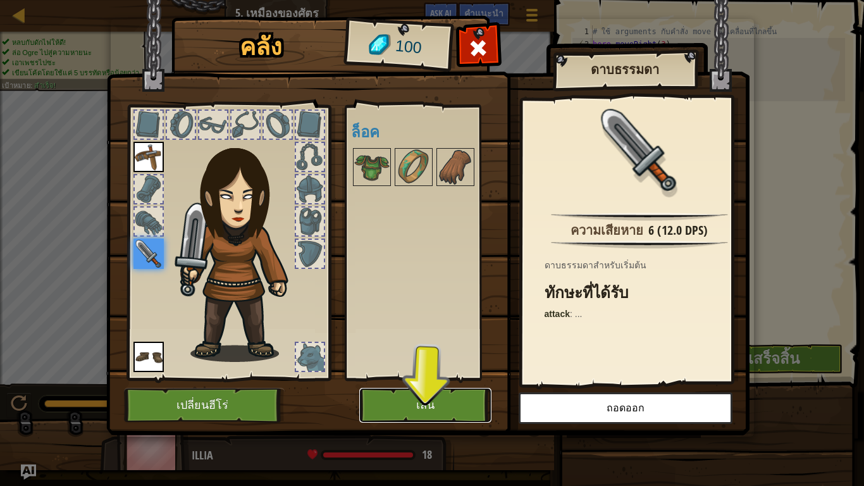
click at [428, 414] on button "เล่น" at bounding box center [425, 405] width 132 height 35
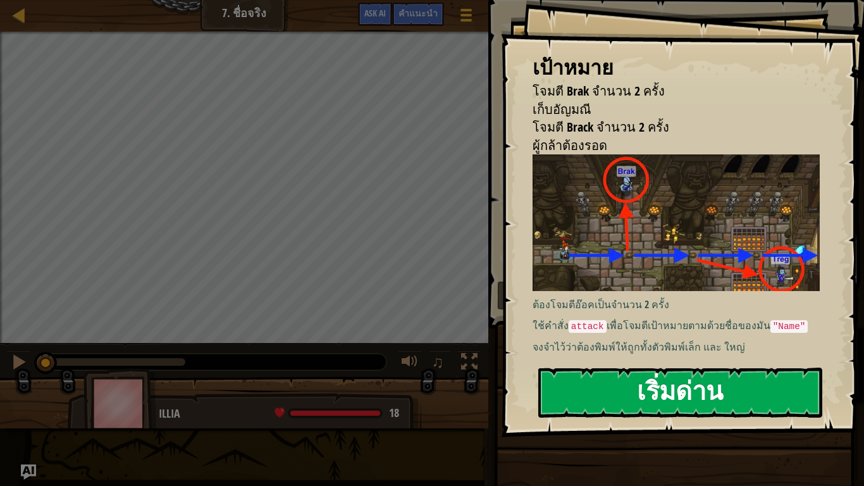
click at [690, 411] on button "เริ่มด่าน" at bounding box center [680, 393] width 284 height 50
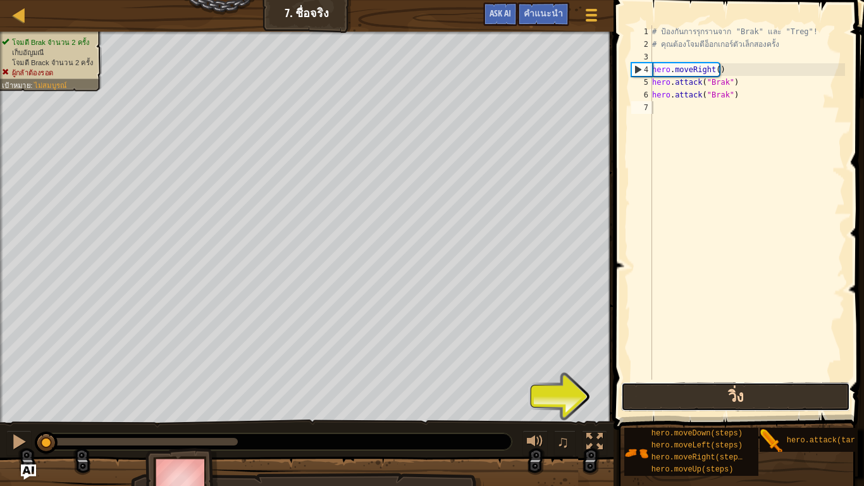
click at [640, 392] on button "วิ่ง" at bounding box center [735, 396] width 228 height 29
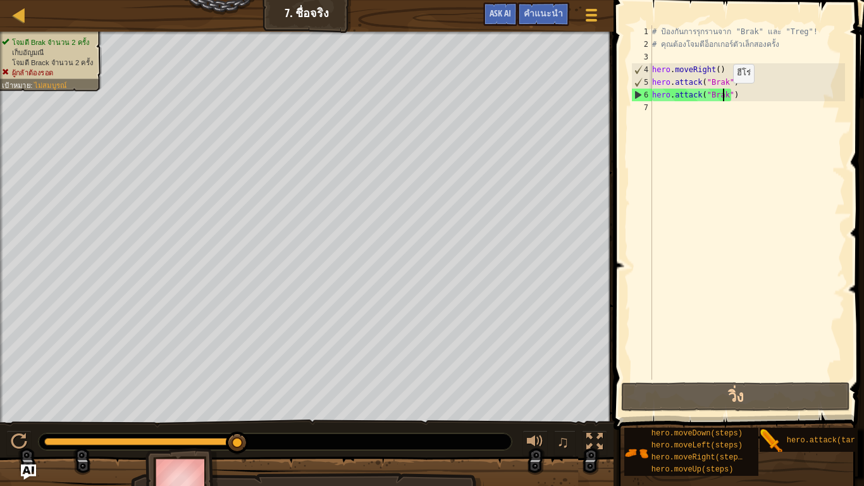
click at [723, 96] on div "# ป้องกันการรุกรานจาก "Brak" และ "Treg"! # คุณต้องโจมตีอ็อกเกอร์ตัวเล็กสองครั้ง…" at bounding box center [748, 215] width 196 height 380
click at [740, 94] on div "# ป้องกันการรุกรานจาก "Brak" และ "Treg"! # คุณต้องโจมตีอ็อกเกอร์ตัวเล็กสองครั้ง…" at bounding box center [748, 215] width 196 height 380
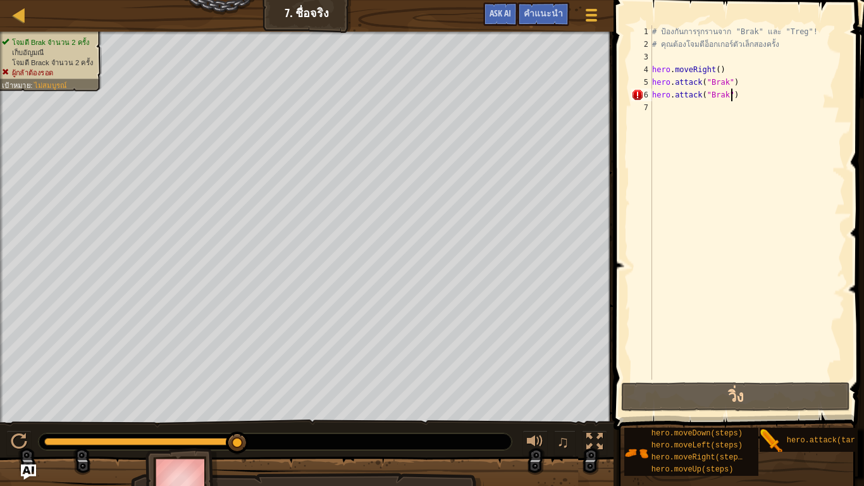
scroll to position [3, 65]
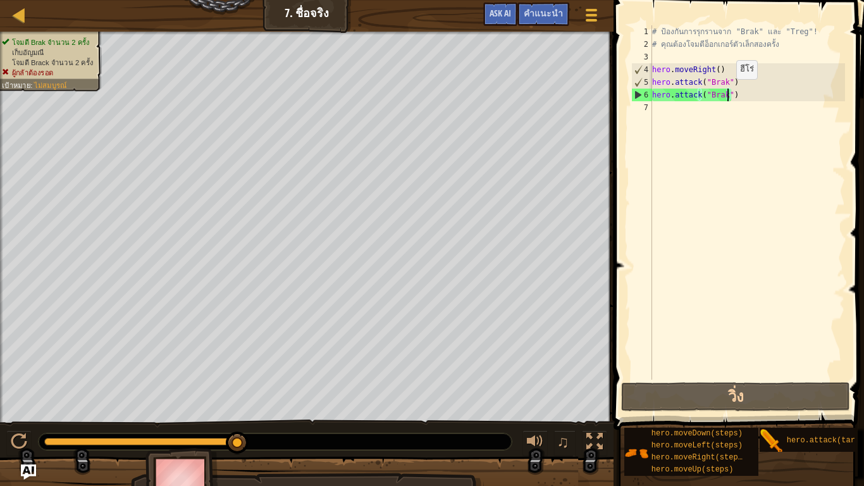
click at [726, 92] on div "# ป้องกันการรุกรานจาก "Brak" และ "Treg"! # คุณต้องโจมตีอ็อกเกอร์ตัวเล็กสองครั้ง…" at bounding box center [748, 215] width 196 height 380
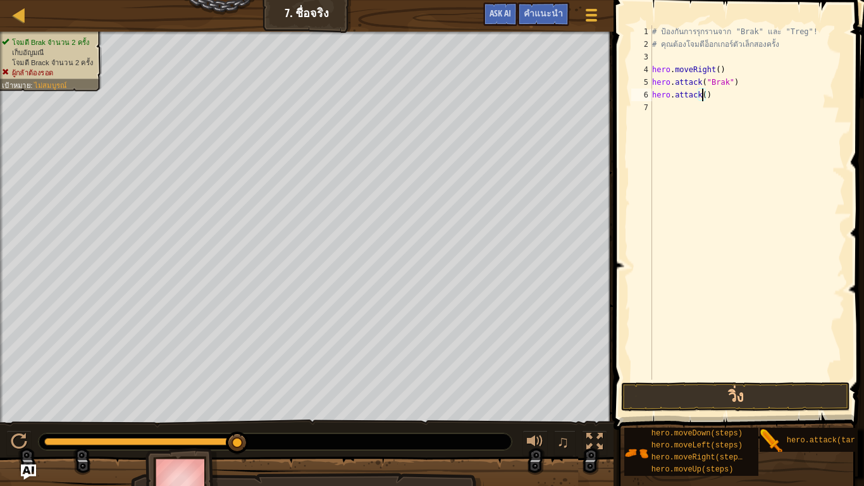
scroll to position [3, 45]
click at [700, 388] on button "วิ่ง" at bounding box center [735, 396] width 228 height 29
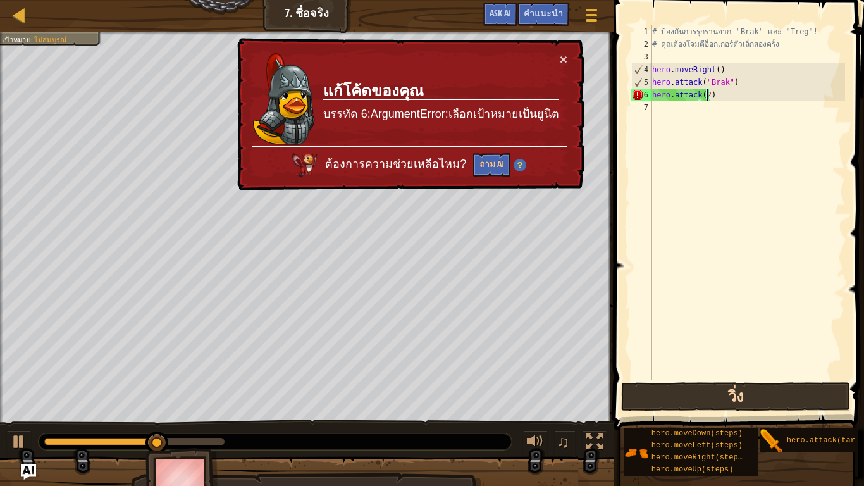
type textarea "hero.attack()"
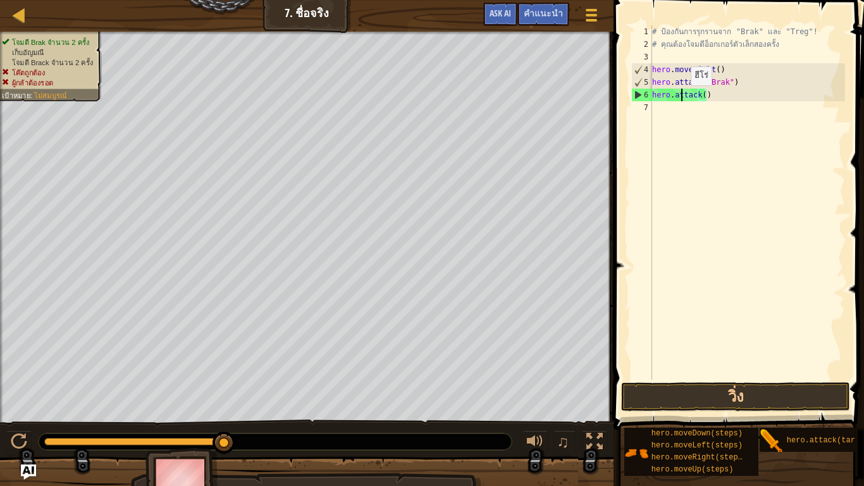
click at [680, 98] on div "# ป้องกันการรุกรานจาก "Brak" และ "Treg"! # คุณต้องโจมตีอ็อกเกอร์ตัวเล็กสองครั้ง…" at bounding box center [748, 215] width 196 height 380
click at [711, 95] on div "# ป้องกันการรุกรานจาก "Brak" และ "Treg"! # คุณต้องโจมตีอ็อกเกอร์ตัวเล็กสองครั้ง…" at bounding box center [748, 215] width 196 height 380
drag, startPoint x: 727, startPoint y: 94, endPoint x: 746, endPoint y: 89, distance: 19.8
click at [746, 89] on div "# ป้องกันการรุกรานจาก "Brak" และ "Treg"! # คุณต้องโจมตีอ็อกเกอร์ตัวเล็กสองครั้ง…" at bounding box center [748, 215] width 196 height 380
click at [700, 95] on div "# ป้องกันการรุกรานจาก "Brak" และ "Treg"! # คุณต้องโจมตีอ็อกเกอร์ตัวเล็กสองครั้ง…" at bounding box center [748, 215] width 196 height 380
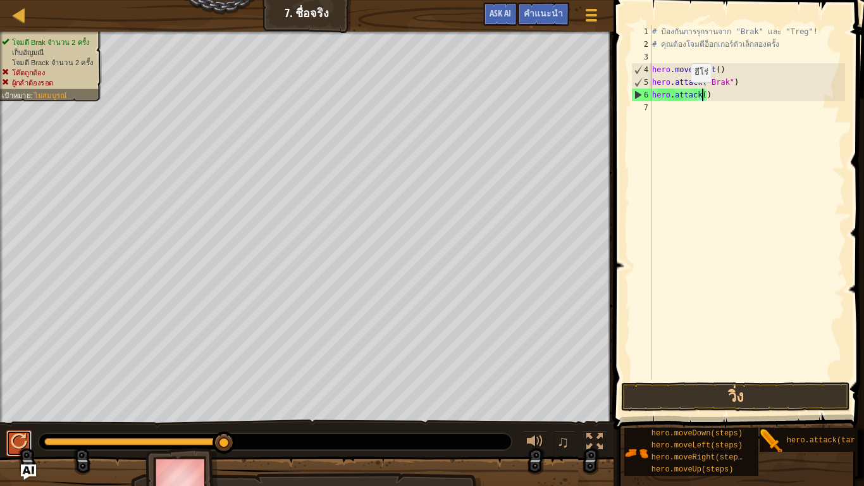
click at [15, 415] on div at bounding box center [19, 441] width 16 height 16
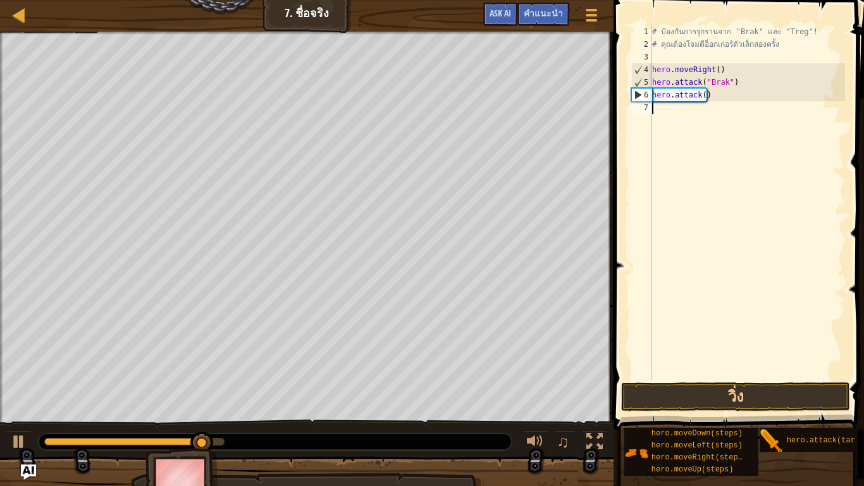
click at [736, 144] on div "# ป้องกันการรุกรานจาก "Brak" และ "Treg"! # คุณต้องโจมตีอ็อกเกอร์ตัวเล็กสองครั้ง…" at bounding box center [748, 215] width 196 height 380
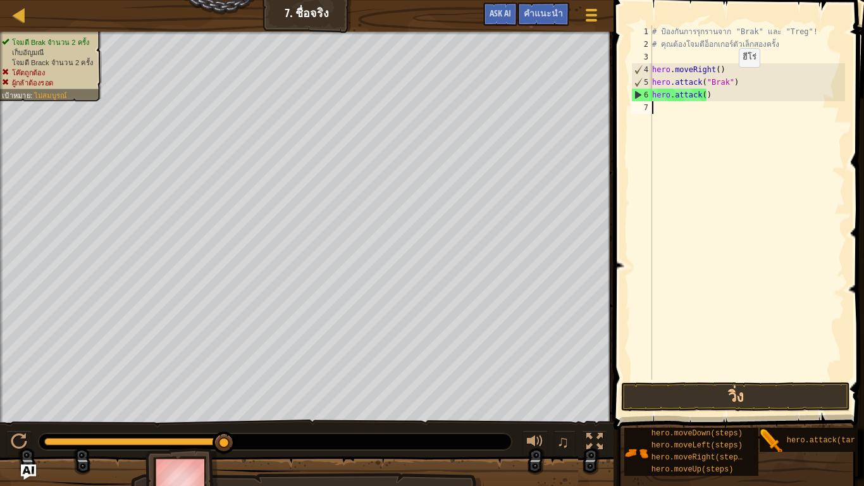
click at [730, 80] on div "# ป้องกันการรุกรานจาก "Brak" และ "Treg"! # คุณต้องโจมตีอ็อกเกอร์ตัวเล็กสองครั้ง…" at bounding box center [748, 215] width 196 height 380
click at [727, 81] on div "# ป้องกันการรุกรานจาก "Brak" และ "Treg"! # คุณต้องโจมตีอ็อกเกอร์ตัวเล็กสองครั้ง…" at bounding box center [748, 202] width 196 height 354
drag, startPoint x: 726, startPoint y: 80, endPoint x: 702, endPoint y: 85, distance: 25.1
click at [702, 85] on div "# ป้องกันการรุกรานจาก "Brak" และ "Treg"! # คุณต้องโจมตีอ็อกเกอร์ตัวเล็กสองครั้ง…" at bounding box center [748, 215] width 196 height 380
click at [700, 96] on div "# ป้องกันการรุกรานจาก "Brak" และ "Treg"! # คุณต้องโจมตีอ็อกเกอร์ตัวเล็กสองครั้ง…" at bounding box center [748, 215] width 196 height 380
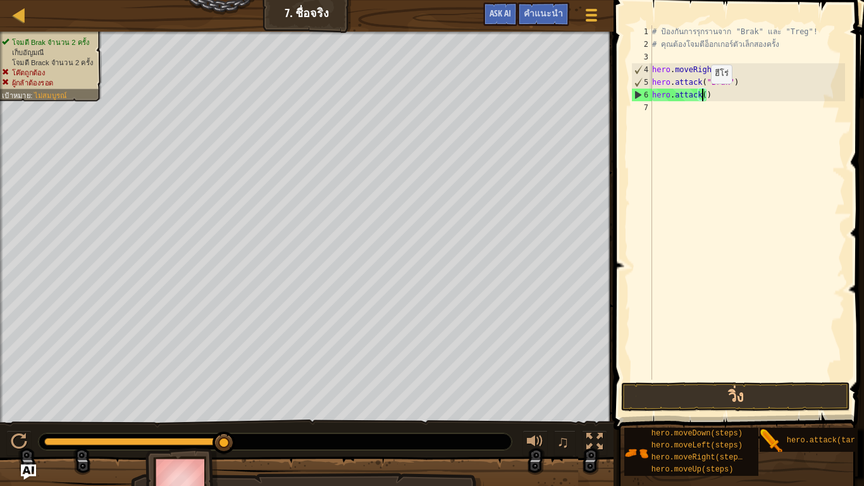
click at [700, 96] on div "# ป้องกันการรุกรานจาก "Brak" และ "Treg"! # คุณต้องโจมตีอ็อกเกอร์ตัวเล็กสองครั้ง…" at bounding box center [748, 215] width 196 height 380
paste textarea ""Brak""
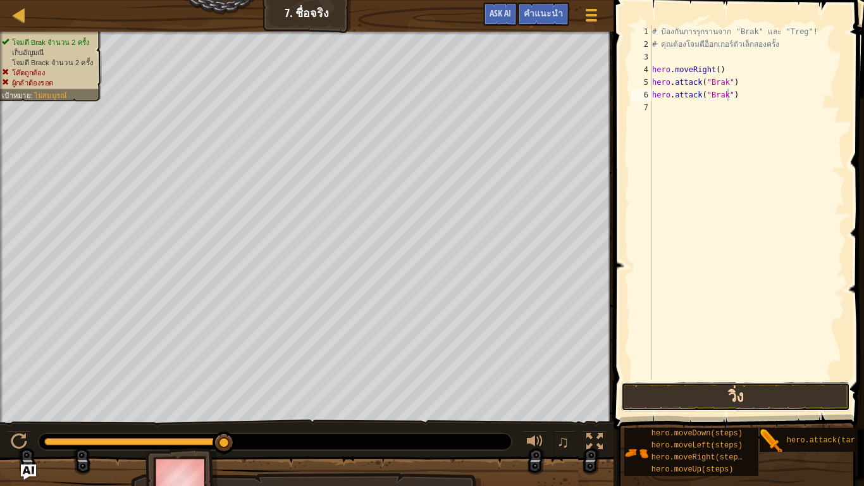
click at [692, 399] on button "วิ่ง" at bounding box center [735, 396] width 228 height 29
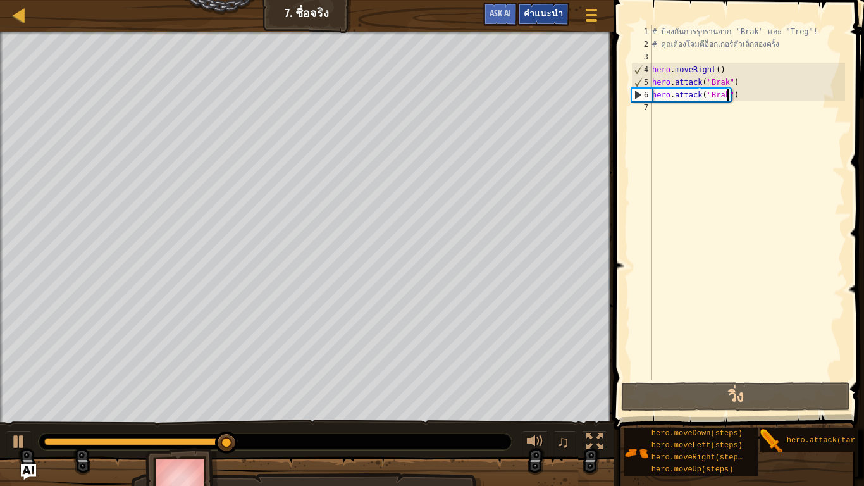
click at [536, 10] on span "คำแนะนำ" at bounding box center [543, 13] width 39 height 12
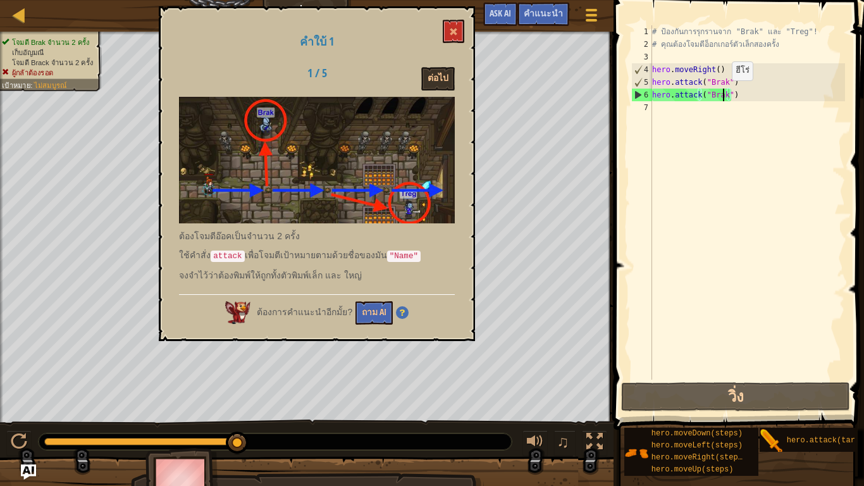
click at [721, 93] on div "# ป้องกันการรุกรานจาก "Brak" และ "Treg"! # คุณต้องโจมตีอ็อกเกอร์ตัวเล็กสองครั้ง…" at bounding box center [748, 215] width 196 height 380
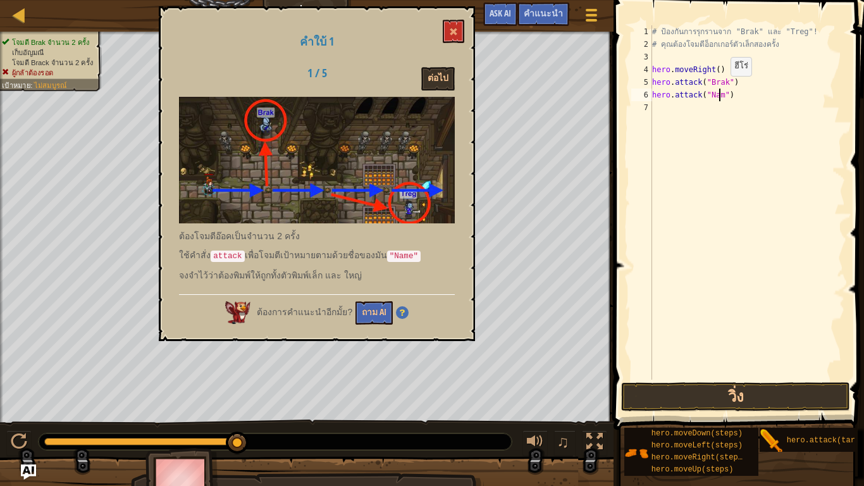
scroll to position [3, 59]
click at [671, 393] on button "วิ่ง" at bounding box center [735, 396] width 228 height 29
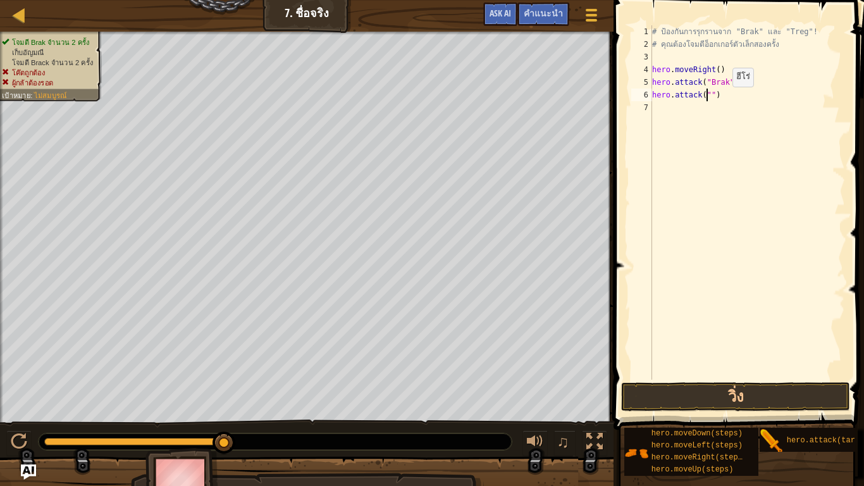
scroll to position [3, 0]
paste textarea ""Brak""
click at [751, 94] on div "# ป้องกันการรุกรานจาก "Brak" และ "Treg"! # คุณต้องโจมตีอ็อกเกอร์ตัวเล็กสองครั้ง…" at bounding box center [748, 215] width 196 height 380
click at [712, 92] on div "# ป้องกันการรุกรานจาก "Brak" และ "Treg"! # คุณต้องโจมตีอ็อกเกอร์ตัวเล็กสองครั้ง…" at bounding box center [748, 215] width 196 height 380
drag, startPoint x: 711, startPoint y: 89, endPoint x: 704, endPoint y: 99, distance: 13.2
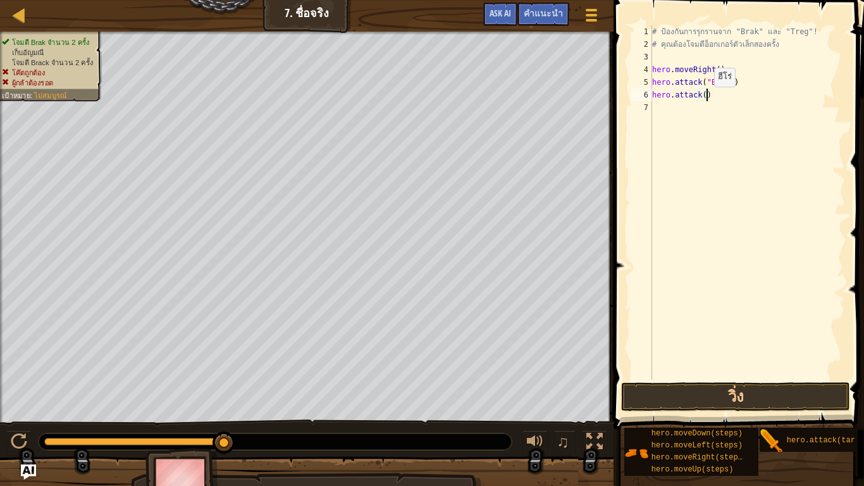
paste textarea ""Brak""
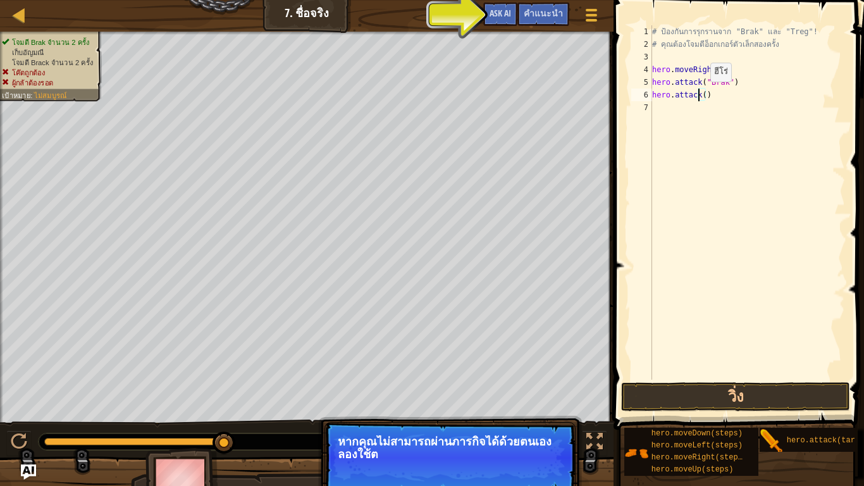
click at [700, 94] on div "# ป้องกันการรุกรานจาก "Brak" และ "Treg"! # คุณต้องโจมตีอ็อกเกอร์ตัวเล็กสองครั้ง…" at bounding box center [748, 215] width 196 height 380
click at [702, 94] on div "# ป้องกันการรุกรานจาก "Brak" และ "Treg"! # คุณต้องโจมตีอ็อกเกอร์ตัวเล็กสองครั้ง…" at bounding box center [748, 215] width 196 height 380
paste textarea ""Brak""
type textarea "hero.attack("Brak")"
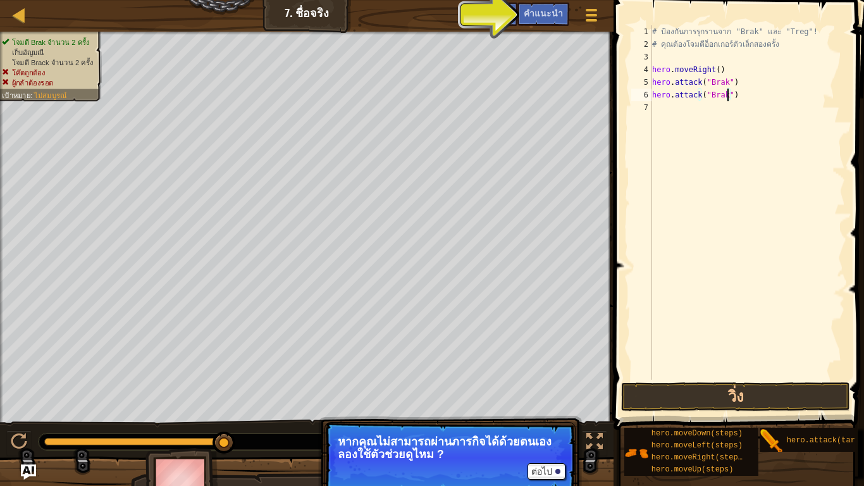
click at [750, 156] on div "# ป้องกันการรุกรานจาก "Brak" และ "Treg"! # คุณต้องโจมตีอ็อกเกอร์ตัวเล็กสองครั้ง…" at bounding box center [748, 215] width 196 height 380
click at [557, 13] on span "คำแนะนำ" at bounding box center [543, 13] width 39 height 12
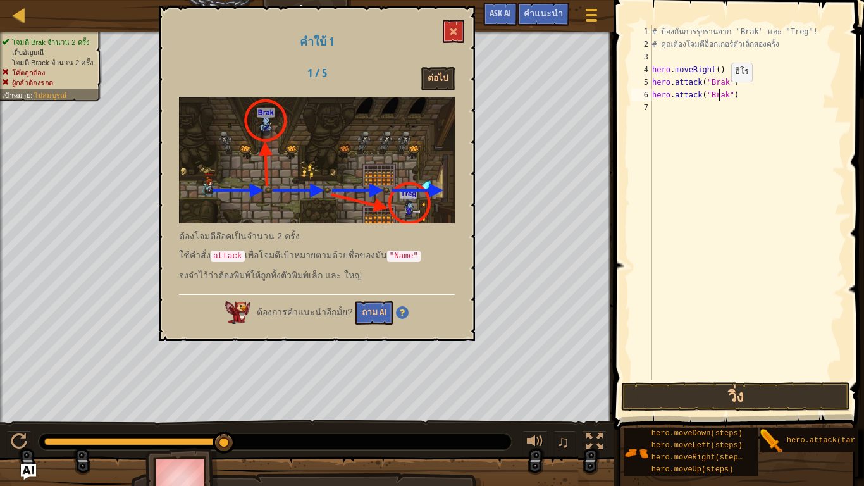
click at [721, 94] on div "# ป้องกันการรุกรานจาก "Brak" และ "Treg"! # คุณต้องโจมตีอ็อกเกอร์ตัวเล็กสองครั้ง…" at bounding box center [748, 215] width 196 height 380
click at [721, 95] on div "# ป้องกันการรุกรานจาก "Brak" และ "Treg"! # คุณต้องโจมตีอ็อกเกอร์ตัวเล็กสองครั้ง…" at bounding box center [748, 202] width 196 height 354
click at [697, 399] on button "วิ่ง" at bounding box center [735, 396] width 228 height 29
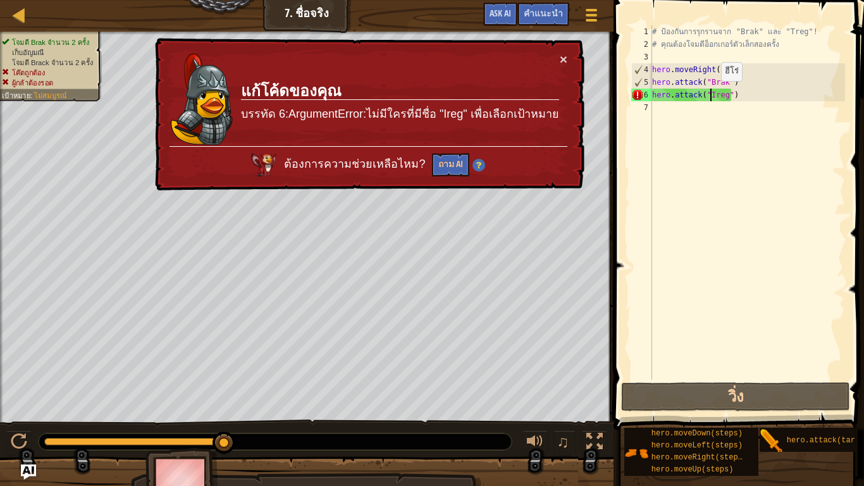
click at [711, 94] on div "# ป้องกันการรุกรานจาก "Brak" และ "Treg"! # คุณต้องโจมตีอ็อกเกอร์ตัวเล็กสองครั้ง…" at bounding box center [748, 215] width 196 height 380
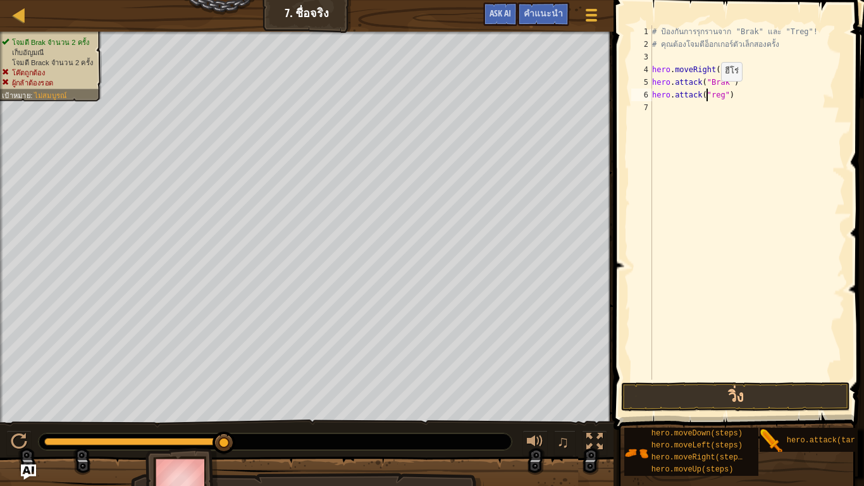
scroll to position [3, 52]
type textarea "hero.attack("Lreg")"
drag, startPoint x: 676, startPoint y: 378, endPoint x: 671, endPoint y: 394, distance: 16.0
click at [671, 394] on div "hero.attack("Lreg") 1 2 3 4 5 6 7 # ป้องกันการรุกรานจาก "Brak" และ "Treg"! # คุ…" at bounding box center [737, 239] width 254 height 467
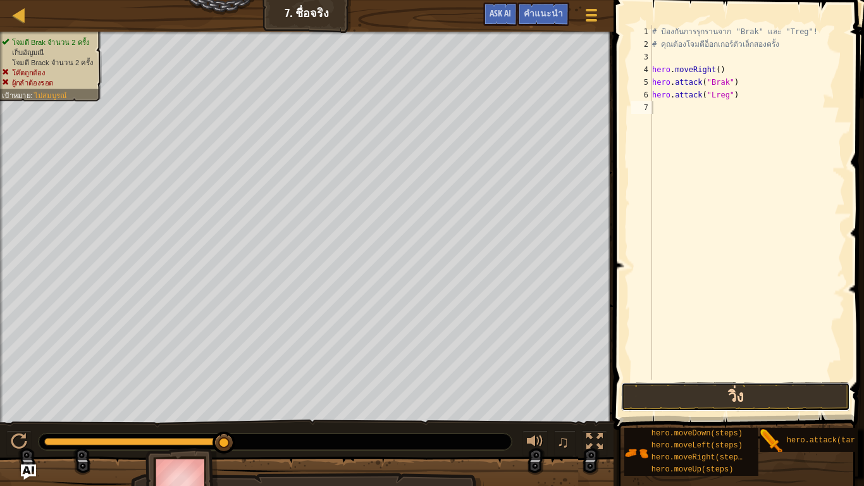
click at [671, 394] on button "วิ่ง" at bounding box center [735, 396] width 228 height 29
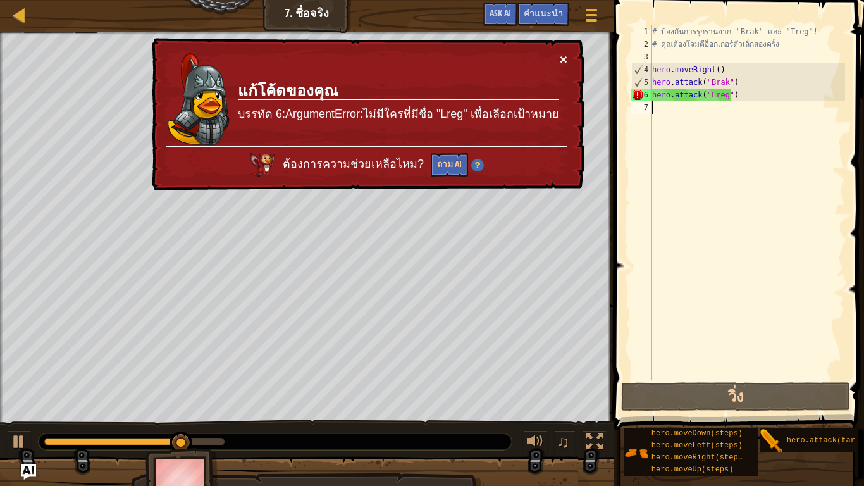
click at [562, 53] on button "×" at bounding box center [564, 59] width 8 height 13
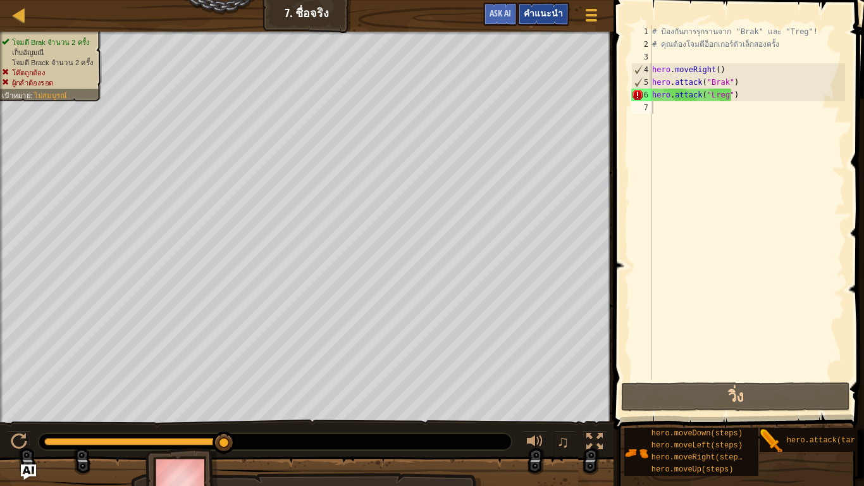
click at [533, 11] on span "คำแนะนำ" at bounding box center [543, 13] width 39 height 12
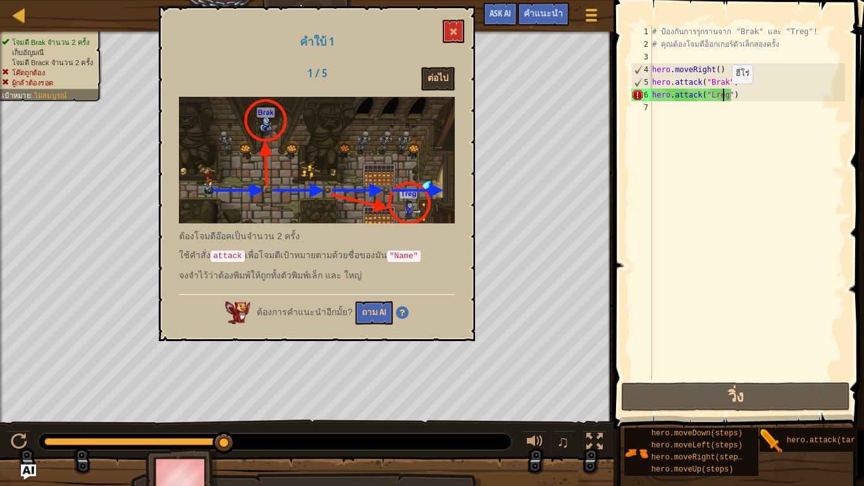
click at [721, 96] on div "# ป้องกันการรุกรานจาก "Brak" และ "Treg"! # คุณต้องโจมตีอ็อกเกอร์ตัวเล็กสองครั้ง…" at bounding box center [748, 215] width 196 height 380
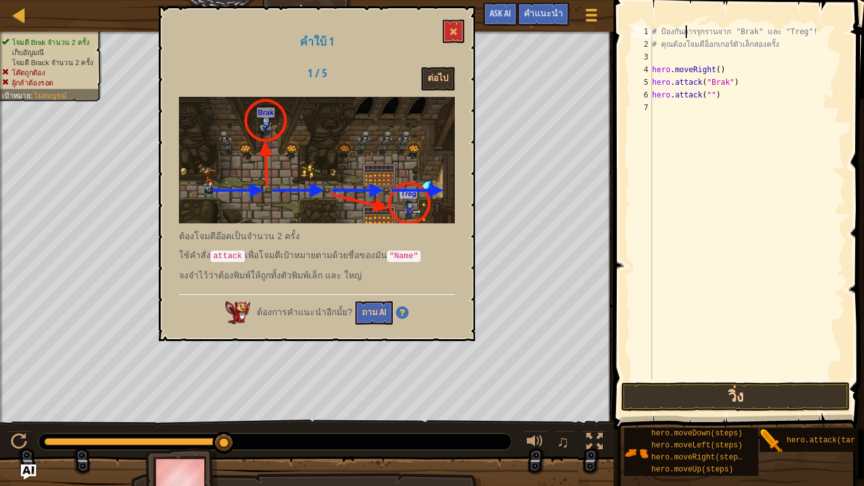
paste textarea ""Brak""
click at [707, 96] on div "# ป้องกันการรุกรานจาก "Brak" และ "Treg"! # คุณต้องโจมตีอ็อกเกอร์ตัวเล็กสองครั้ง…" at bounding box center [748, 215] width 196 height 380
paste textarea "Brak"""
click at [706, 94] on div "# ป้องกันการรุกรานจาก "Brak" และ "Treg"! # คุณต้องโจมตีอ็อกเกอร์ตัวเล็กสองครั้ง…" at bounding box center [748, 215] width 196 height 380
paste textarea ""Brak""
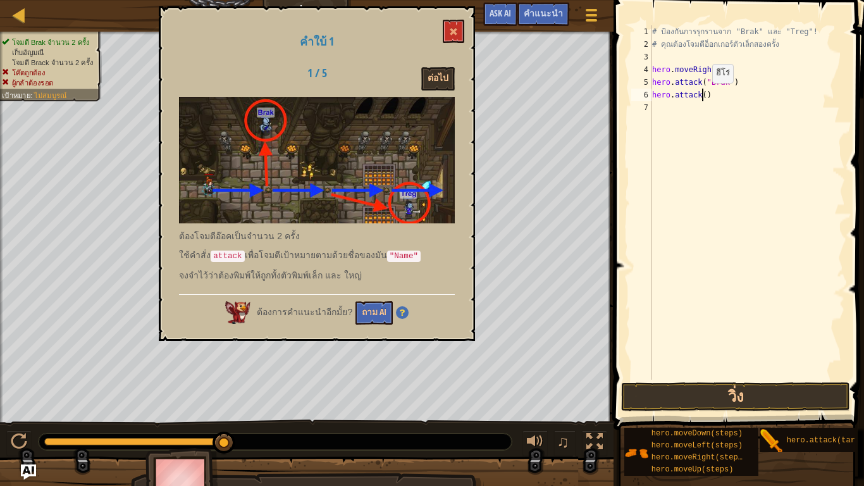
click at [702, 96] on div "# ป้องกันการรุกรานจาก "Brak" และ "Treg"! # คุณต้องโจมตีอ็อกเกอร์ตัวเล็กสองครั้ง…" at bounding box center [748, 215] width 196 height 380
paste textarea ""Brak""
type textarea "hero.attack("Brak")"
drag, startPoint x: 686, startPoint y: 143, endPoint x: 689, endPoint y: 151, distance: 8.6
click at [686, 142] on div "# ป้องกันการรุกรานจาก "Brak" และ "Treg"! # คุณต้องโจมตีอ็อกเกอร์ตัวเล็กสองครั้ง…" at bounding box center [748, 215] width 196 height 380
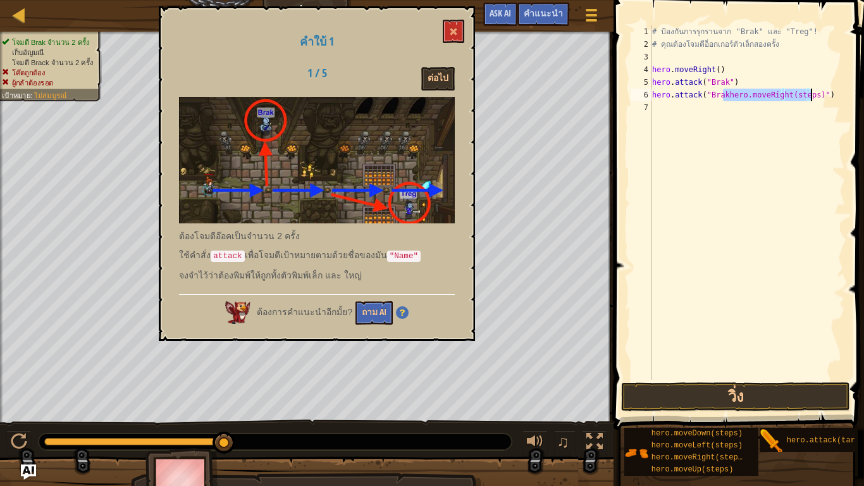
type textarea "hero.attack("Brak")"
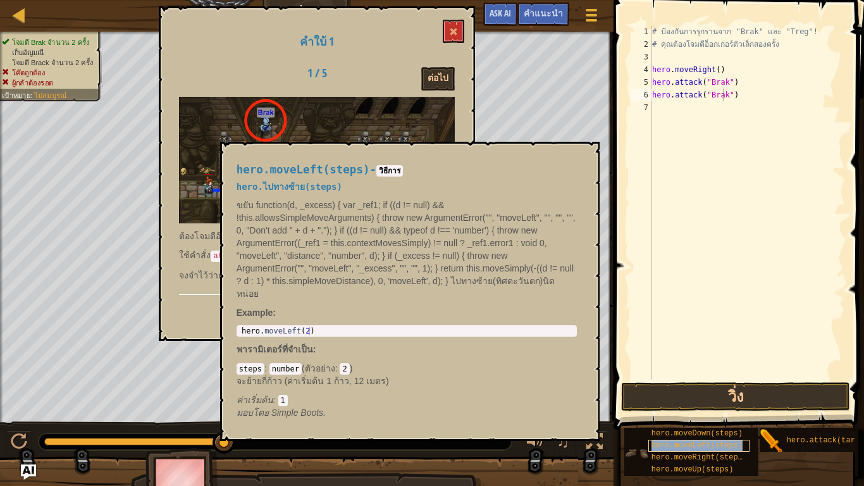
click at [664, 415] on span "hero.moveLeft(steps)" at bounding box center [697, 445] width 91 height 9
click at [738, 108] on div "# ป้องกันการรุกรานจาก "Brak" และ "Treg"! # คุณต้องโจมตีอ็อกเกอร์ตัวเล็กสองครั้ง…" at bounding box center [748, 215] width 196 height 380
click at [584, 155] on button "×" at bounding box center [585, 156] width 10 height 18
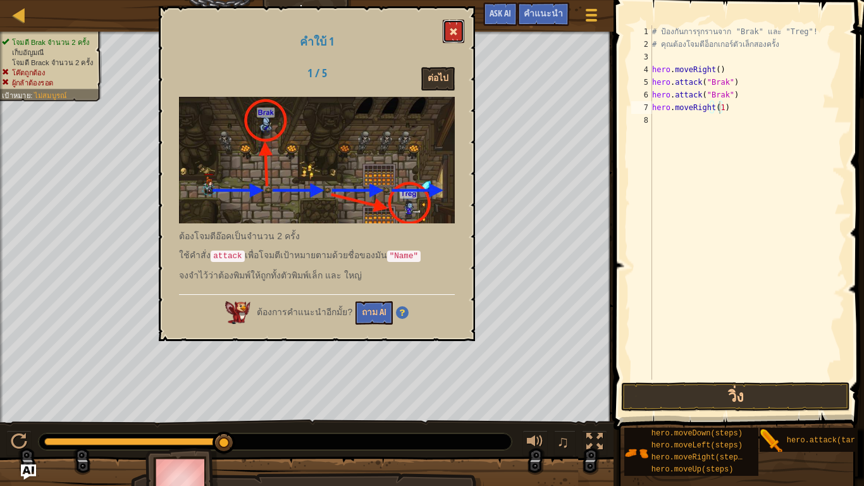
click at [458, 37] on button at bounding box center [454, 31] width 22 height 23
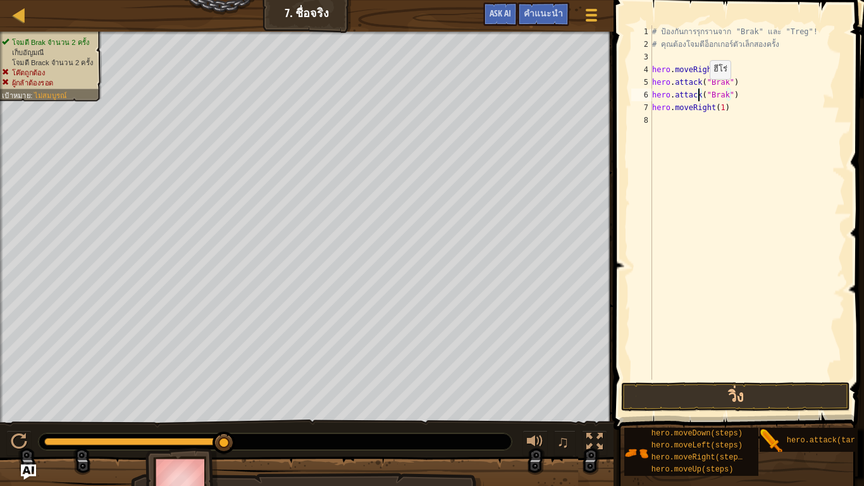
click at [699, 92] on div "# ป้องกันการรุกรานจาก "Brak" และ "Treg"! # คุณต้องโจมตีอ็อกเกอร์ตัวเล็กสองครั้ง…" at bounding box center [748, 215] width 196 height 380
drag, startPoint x: 700, startPoint y: 91, endPoint x: 654, endPoint y: 85, distance: 47.2
click at [654, 85] on div "# ป้องกันการรุกรานจาก "Brak" และ "Treg"! # คุณต้องโจมตีอ็อกเกอร์ตัวเล็กสองครั้ง…" at bounding box center [748, 215] width 196 height 380
type textarea "hero.attack("Brak") hero.attack("Brak")"
drag, startPoint x: 673, startPoint y: 142, endPoint x: 671, endPoint y: 125, distance: 17.2
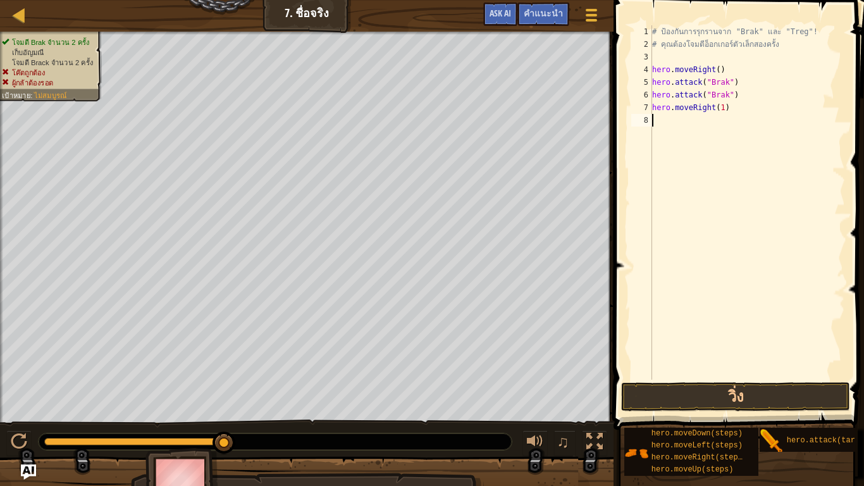
click at [673, 140] on div "# ป้องกันการรุกรานจาก "Brak" และ "Treg"! # คุณต้องโจมตีอ็อกเกอร์ตัวเล็กสองครั้ง…" at bounding box center [748, 215] width 196 height 380
click at [699, 95] on div "# ป้องกันการรุกรานจาก "Brak" และ "Treg"! # คุณต้องโจมตีอ็อกเกอร์ตัวเล็กสองครั้ง…" at bounding box center [748, 215] width 196 height 380
type textarea "hero.attack("Brak")"
drag, startPoint x: 699, startPoint y: 95, endPoint x: 638, endPoint y: 96, distance: 60.1
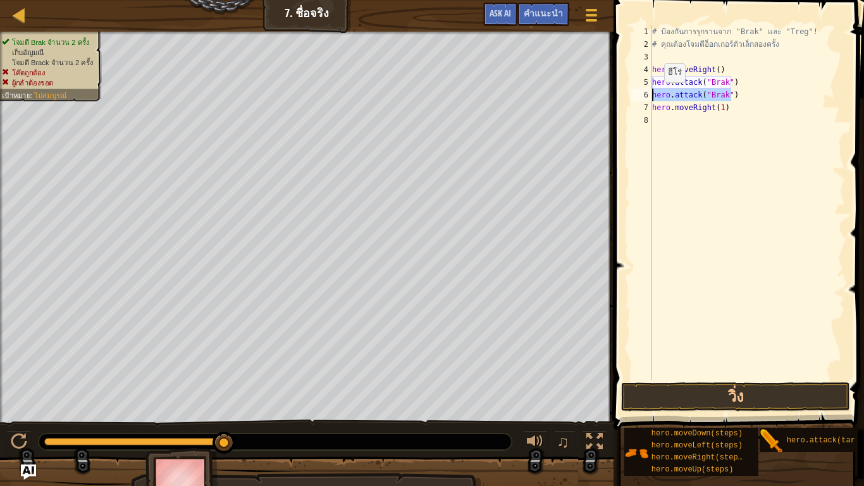
click at [638, 96] on div "hero.attack("Brak") 1 2 3 4 5 6 7 8 # ป้องกันการรุกรานจาก "Brak" และ "Treg"! # …" at bounding box center [737, 202] width 216 height 354
drag, startPoint x: 697, startPoint y: 96, endPoint x: 652, endPoint y: 98, distance: 45.0
click at [652, 98] on div "hero.attack("Brak") 1 2 3 4 5 6 7 8 # ป้องกันการรุกรานจาก "Brak" และ "Treg"! # …" at bounding box center [737, 202] width 216 height 354
click at [665, 125] on div "# ป้องกันการรุกรานจาก "Brak" และ "Treg"! # คุณต้องโจมตีอ็อกเกอร์ตัวเล็กสองครั้ง…" at bounding box center [748, 215] width 196 height 380
click at [725, 121] on div "# ป้องกันการรุกรานจาก "Brak" และ "Treg"! # คุณต้องโจมตีอ็อกเกอร์ตัวเล็กสองครั้ง…" at bounding box center [748, 215] width 196 height 380
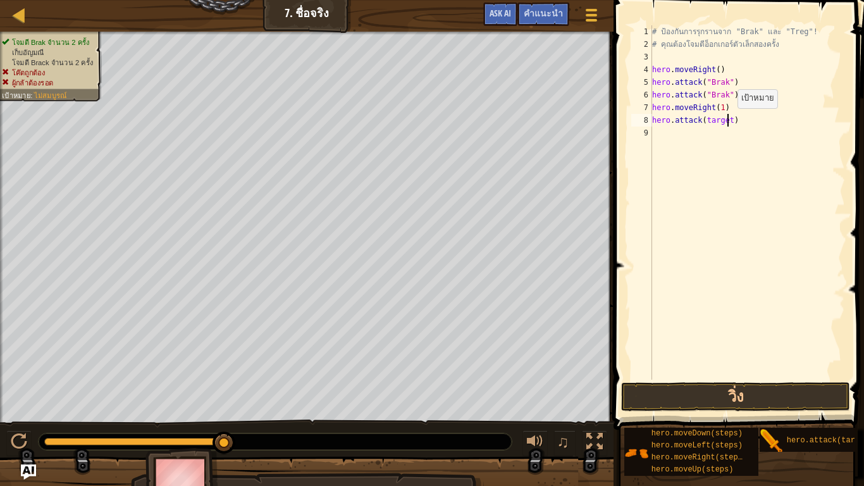
click at [727, 120] on div "# ป้องกันการรุกรานจาก "Brak" และ "Treg"! # คุณต้องโจมตีอ็อกเกอร์ตัวเล็กสองครั้ง…" at bounding box center [748, 215] width 196 height 380
type textarea "hero.attack("Treg")"
click at [695, 395] on button "วิ่ง" at bounding box center [735, 396] width 228 height 29
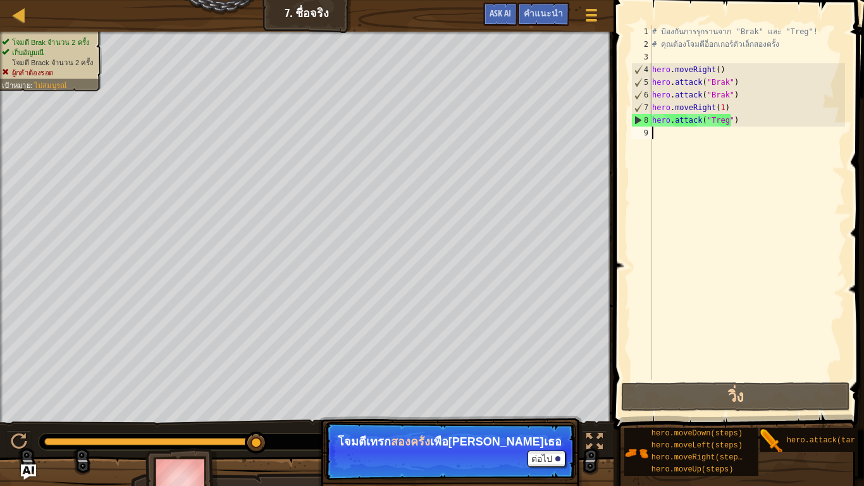
click at [671, 135] on div "# ป้องกันการรุกรานจาก "Brak" และ "Treg"! # คุณต้องโจมตีอ็อกเกอร์ตัวเล็กสองครั้ง…" at bounding box center [748, 215] width 196 height 380
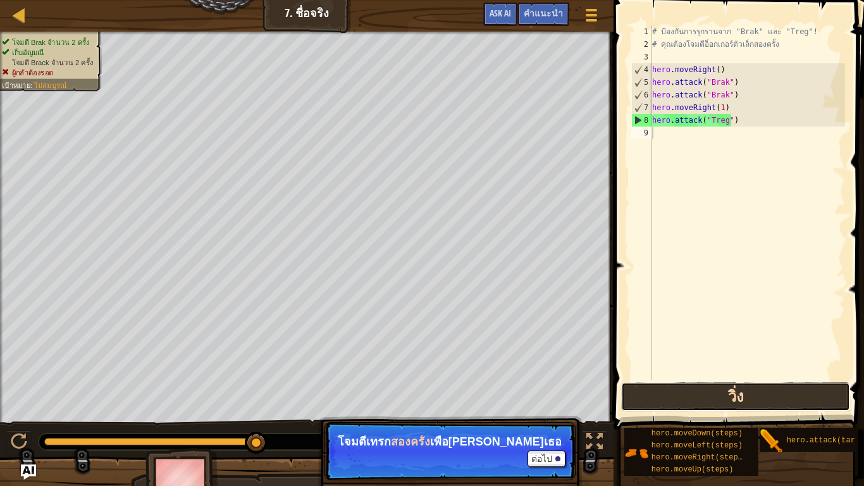
click at [712, 391] on button "วิ่ง" at bounding box center [735, 396] width 228 height 29
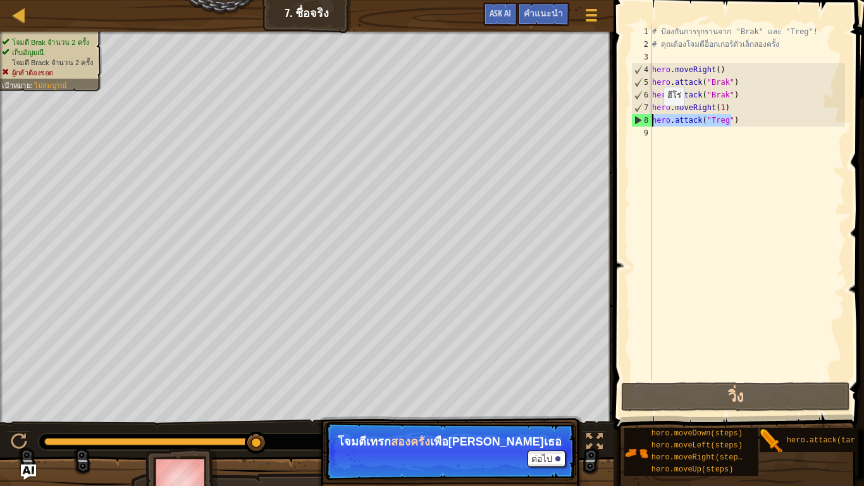
drag, startPoint x: 751, startPoint y: 120, endPoint x: 650, endPoint y: 118, distance: 101.2
click at [650, 118] on div "1 2 3 4 5 6 7 8 9 # ป้องกันการรุกรานจาก "Brak" และ "Treg"! # คุณต้องโจมตีอ็อกเก…" at bounding box center [737, 202] width 216 height 354
type textarea "hero.attack("Treg")"
click at [653, 132] on div "# ป้องกันการรุกรานจาก "Brak" และ "Treg"! # คุณต้องโจมตีอ็อกเกอร์ตัวเล็กสองครั้ง…" at bounding box center [748, 215] width 196 height 380
paste textarea "hero.attack("Treg")"
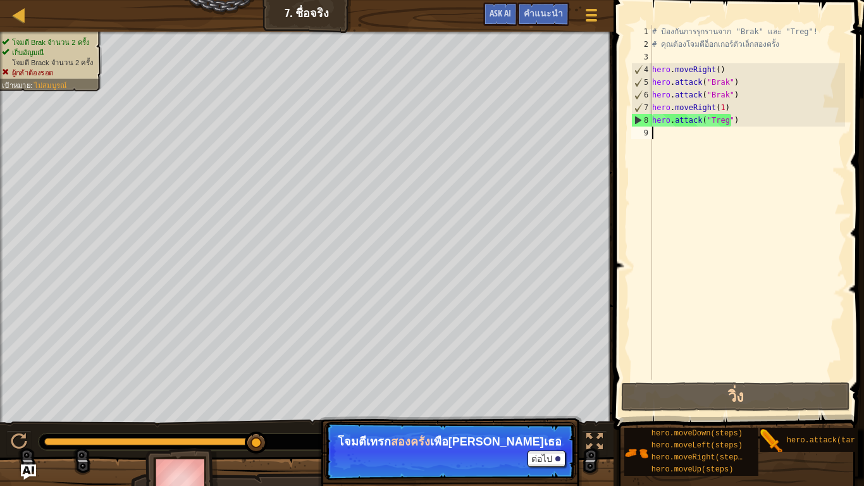
type textarea "hero.attack("Treg")"
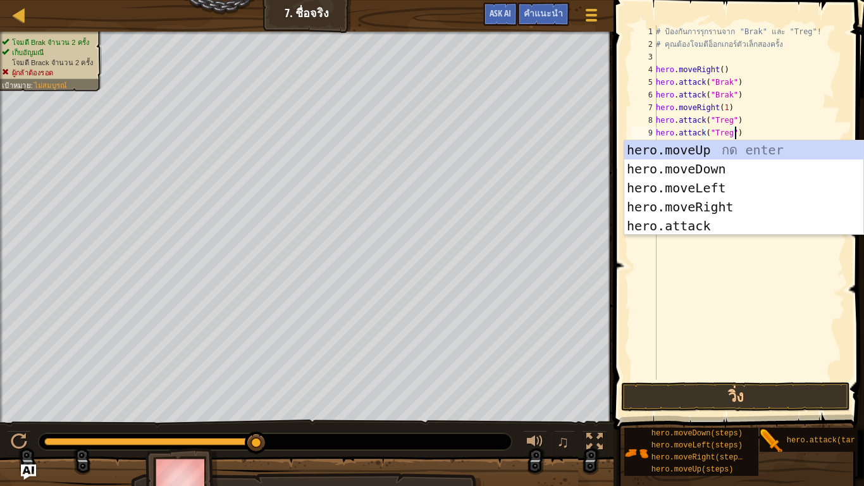
drag, startPoint x: 657, startPoint y: 269, endPoint x: 652, endPoint y: 279, distance: 11.3
click at [655, 271] on div "hero.attack("Treg") 1 2 3 4 5 6 7 8 9 10 # ป้องกันการรุกรานจาก "Brak" และ "Treg…" at bounding box center [737, 202] width 216 height 354
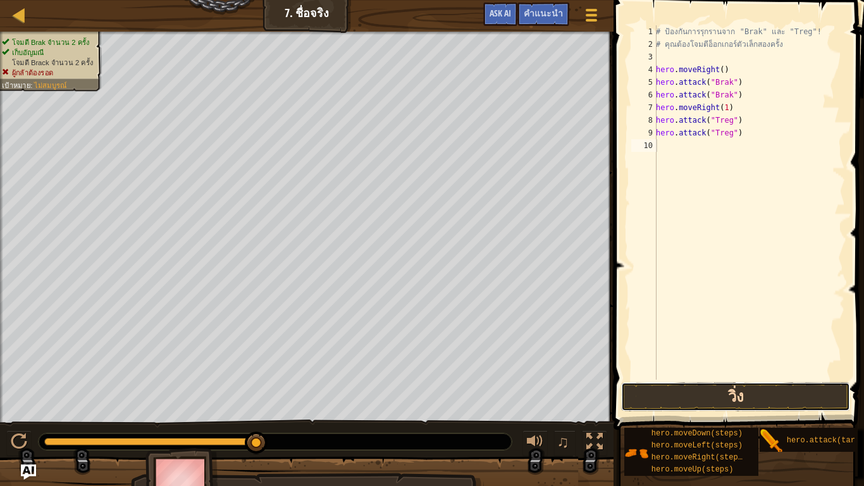
click at [645, 399] on button "วิ่ง" at bounding box center [735, 396] width 228 height 29
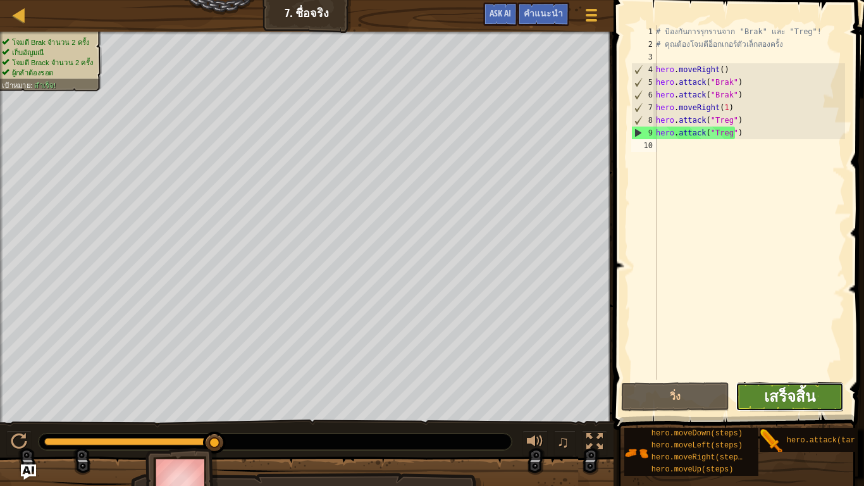
click at [799, 390] on span "เสร็จสิ้น" at bounding box center [789, 396] width 51 height 20
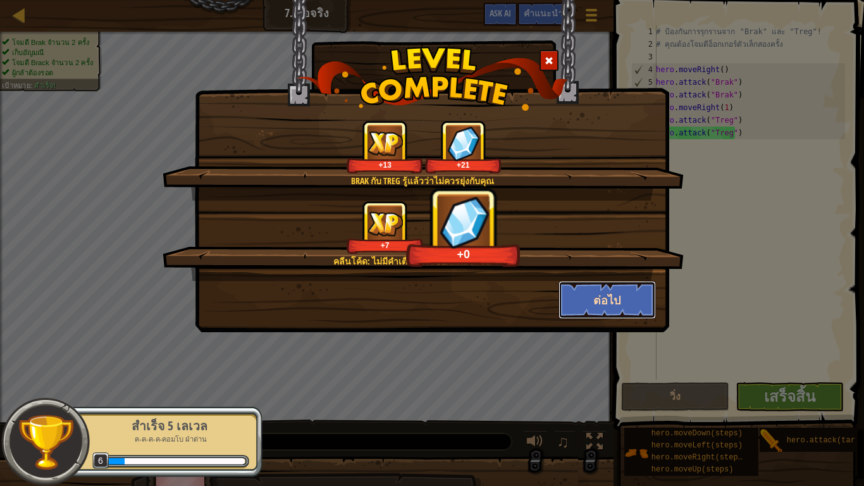
click at [626, 291] on button "ต่อไป" at bounding box center [608, 300] width 98 height 38
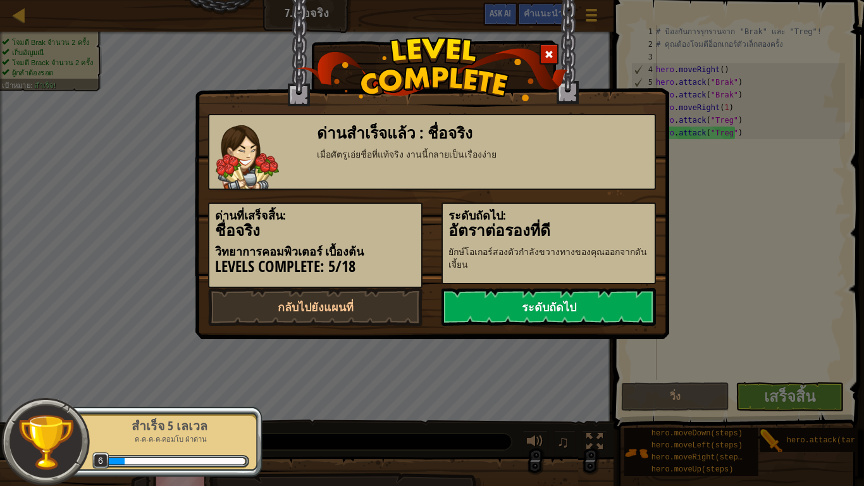
click at [627, 296] on link "ระดับถัดไป" at bounding box center [549, 307] width 214 height 38
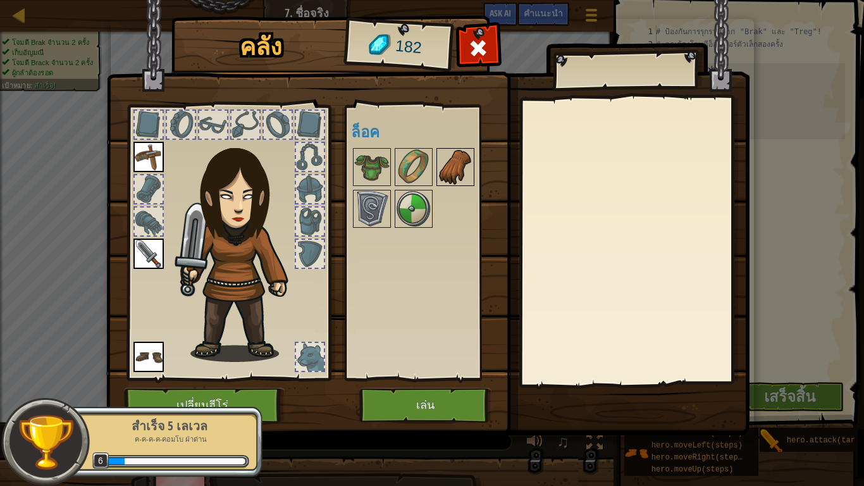
click at [466, 178] on img at bounding box center [455, 166] width 35 height 35
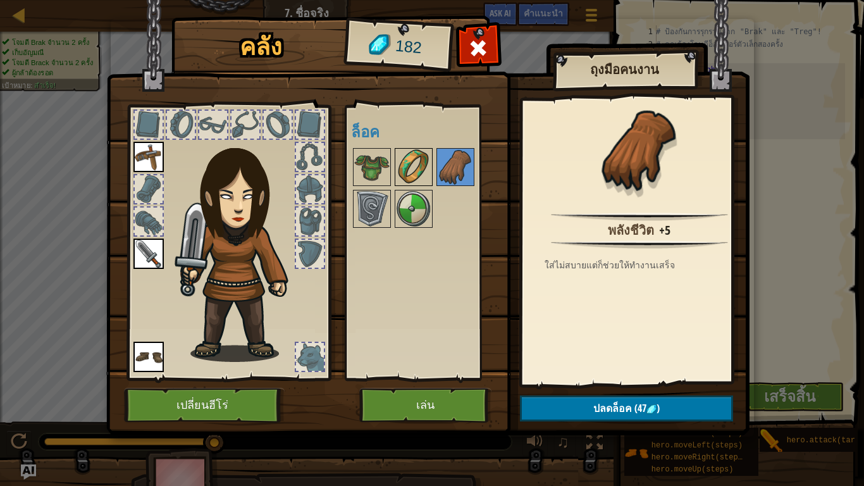
click at [424, 180] on img at bounding box center [413, 166] width 35 height 35
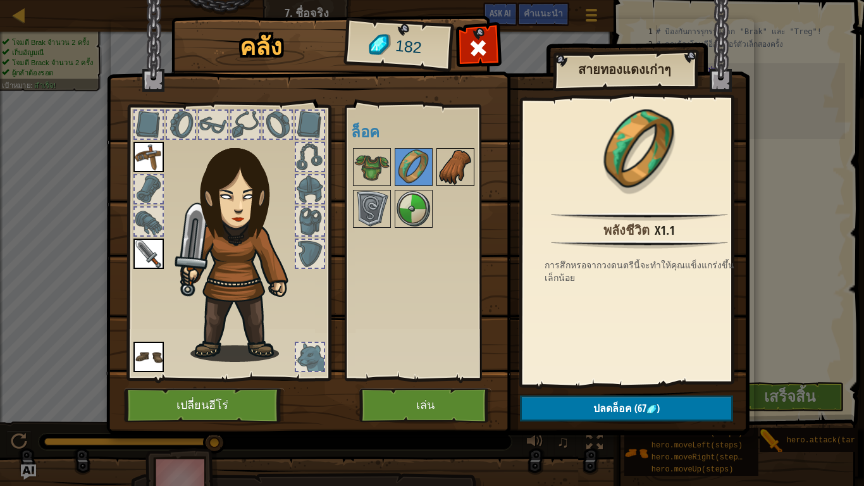
click at [437, 178] on div at bounding box center [456, 167] width 38 height 38
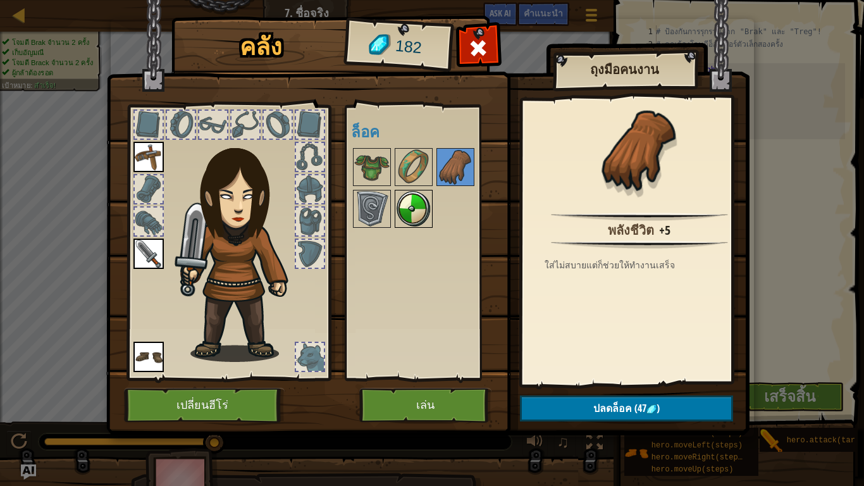
click at [426, 205] on img at bounding box center [413, 208] width 35 height 35
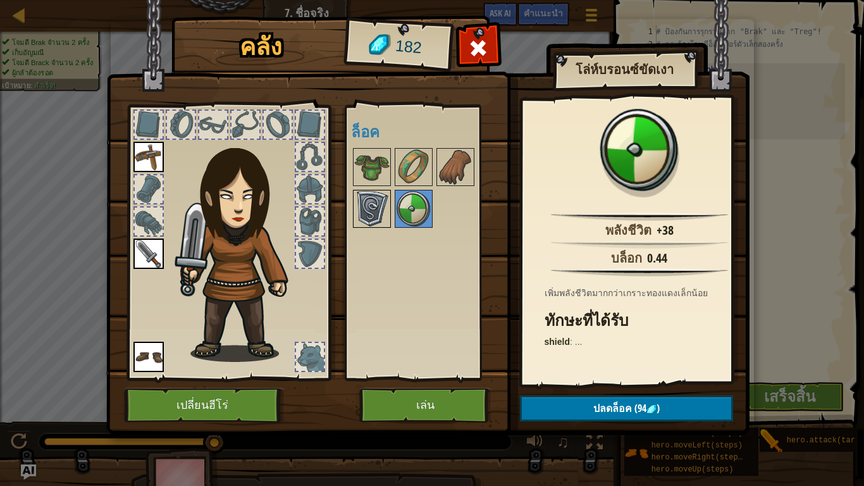
click at [378, 211] on img at bounding box center [371, 208] width 35 height 35
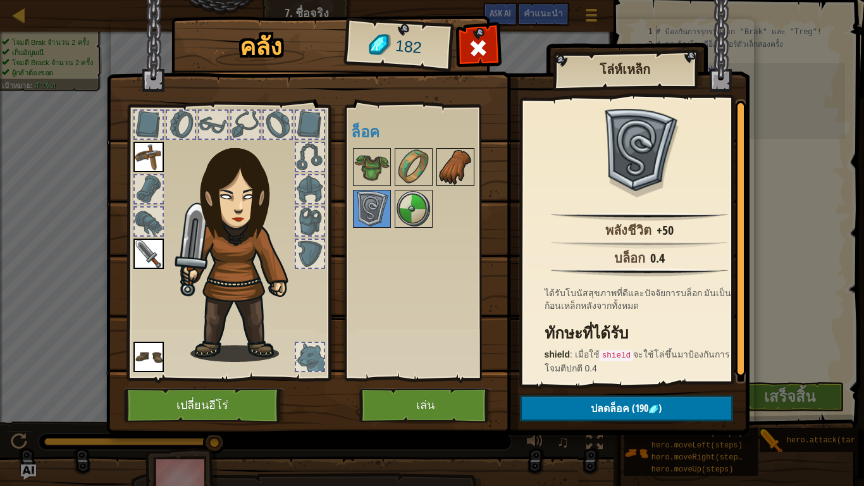
drag, startPoint x: 450, startPoint y: 159, endPoint x: 453, endPoint y: 180, distance: 20.4
click at [452, 160] on img at bounding box center [455, 166] width 35 height 35
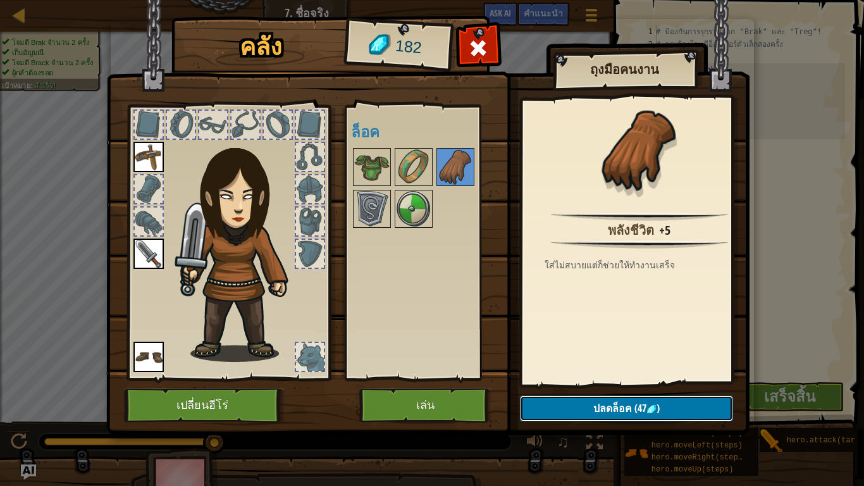
click at [539, 406] on button "ปลดล็อค (47 )" at bounding box center [626, 408] width 213 height 26
click at [540, 402] on button "ยืนยัน" at bounding box center [626, 408] width 213 height 26
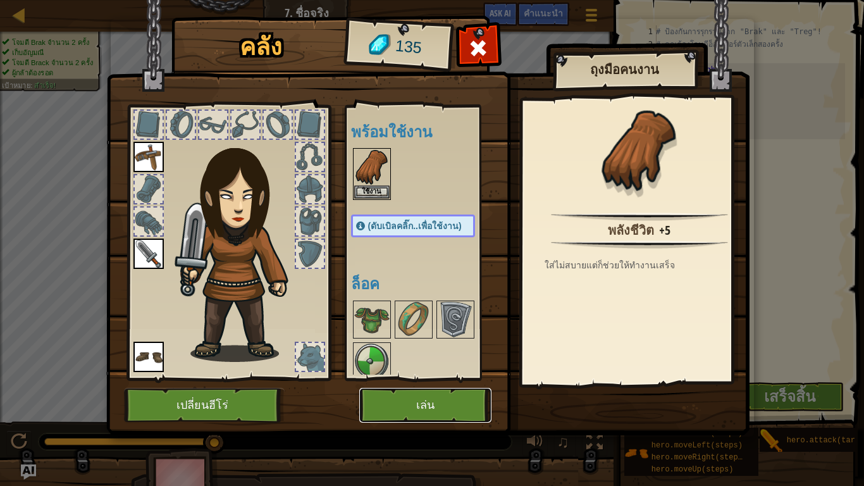
click at [481, 401] on button "เล่น" at bounding box center [425, 405] width 132 height 35
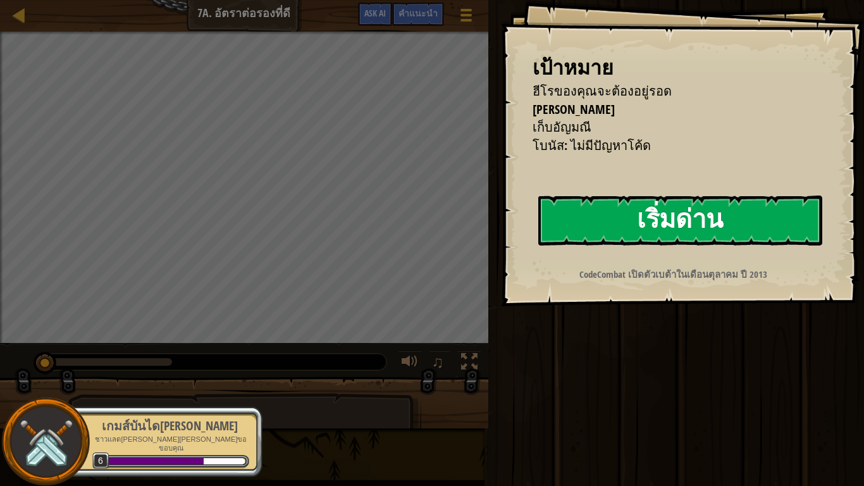
click at [577, 221] on button "เริ่มด่าน" at bounding box center [680, 221] width 284 height 50
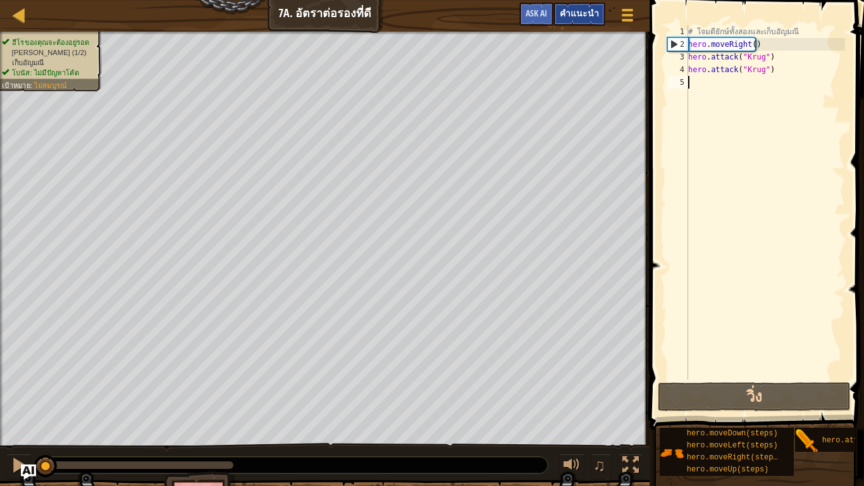
click at [575, 10] on span "คำแนะนำ" at bounding box center [579, 13] width 39 height 12
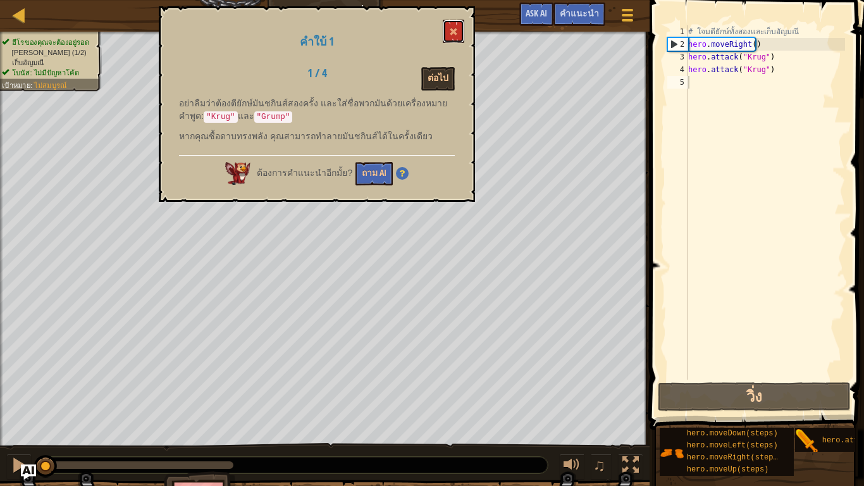
drag, startPoint x: 447, startPoint y: 26, endPoint x: 453, endPoint y: 22, distance: 6.8
click at [452, 23] on button at bounding box center [454, 31] width 22 height 23
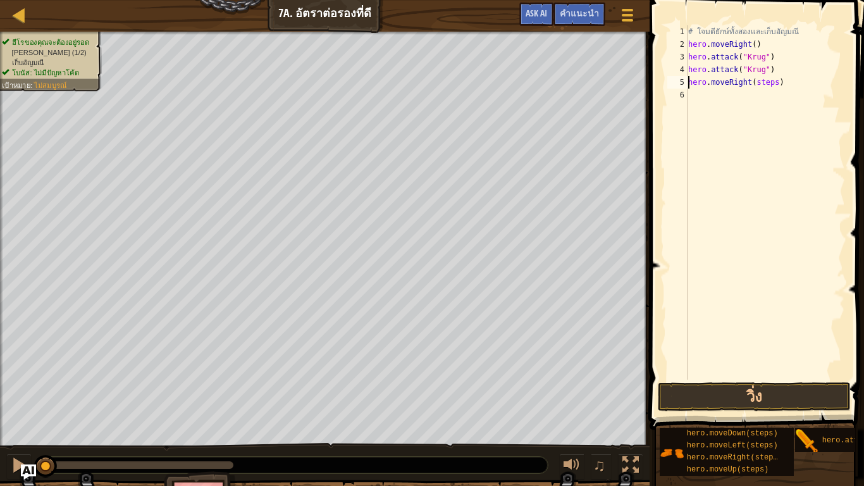
click at [769, 82] on div "# โจมตียักษ์ทั้งสองและเก็บอัญมณี hero . moveRight ( ) hero . attack ( "Krug" ) …" at bounding box center [765, 215] width 159 height 380
click at [770, 82] on div "# โจมตียักษ์ทั้งสองและเก็บอัญมณี hero . moveRight ( ) hero . attack ( "Krug" ) …" at bounding box center [765, 215] width 159 height 380
click at [772, 85] on div "# โจมตียักษ์ทั้งสองและเก็บอัญมณี hero . moveRight ( ) hero . attack ( "Krug" ) …" at bounding box center [765, 215] width 159 height 380
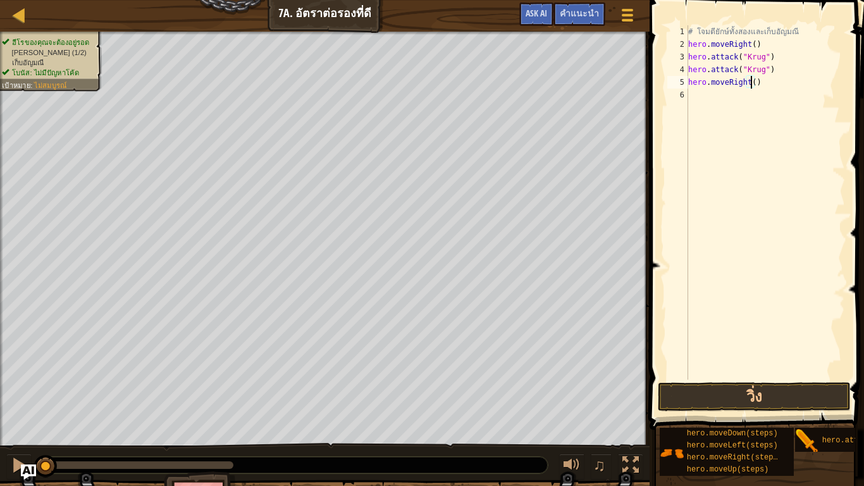
scroll to position [3, 56]
drag, startPoint x: 818, startPoint y: 439, endPoint x: 832, endPoint y: 394, distance: 47.6
click at [814, 325] on div "คำแนะนำ วิดีโอ hero.moveRight(1) 1 2 3 4 5 6 # โจมตียักษ์ทั้งสองและเก็บอัญมณี h…" at bounding box center [755, 240] width 218 height 480
drag, startPoint x: 815, startPoint y: 435, endPoint x: 780, endPoint y: 361, distance: 81.8
click at [776, 355] on div "คำแนะนำ วิดีโอ hero.moveRight(1) 1 2 3 4 5 6 # โจมตียักษ์ทั้งสองและเก็บอัญมณี h…" at bounding box center [755, 240] width 218 height 480
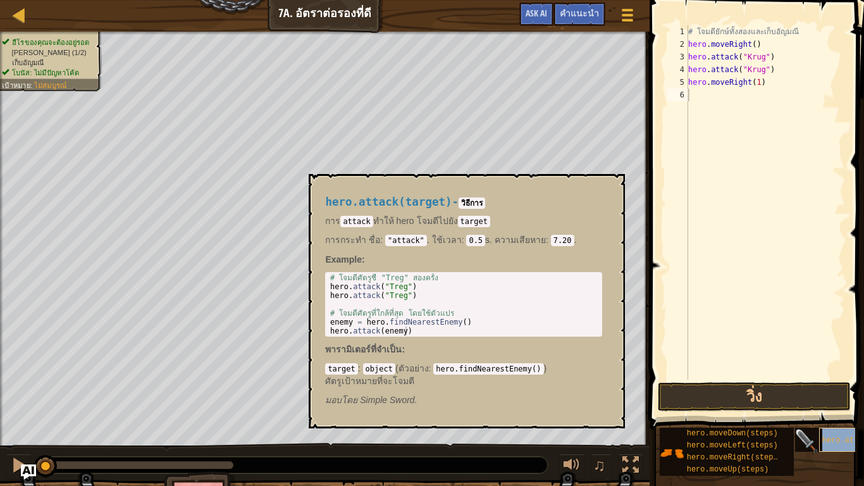
type textarea "hero.attack(target)"
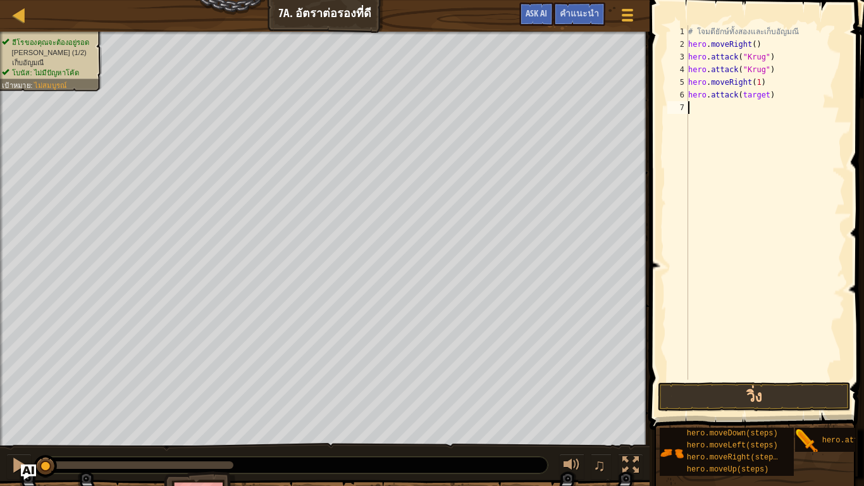
drag, startPoint x: 754, startPoint y: 222, endPoint x: 761, endPoint y: 140, distance: 81.9
click at [754, 211] on div "# โจมตียักษ์ทั้งสองและเก็บอัญมณี hero . moveRight ( ) hero . attack ( "Krug" ) …" at bounding box center [765, 215] width 159 height 380
click at [762, 96] on div "# โจมตียักษ์ทั้งสองและเก็บอัญมณี hero . moveRight ( ) hero . attack ( "Krug" ) …" at bounding box center [765, 215] width 159 height 380
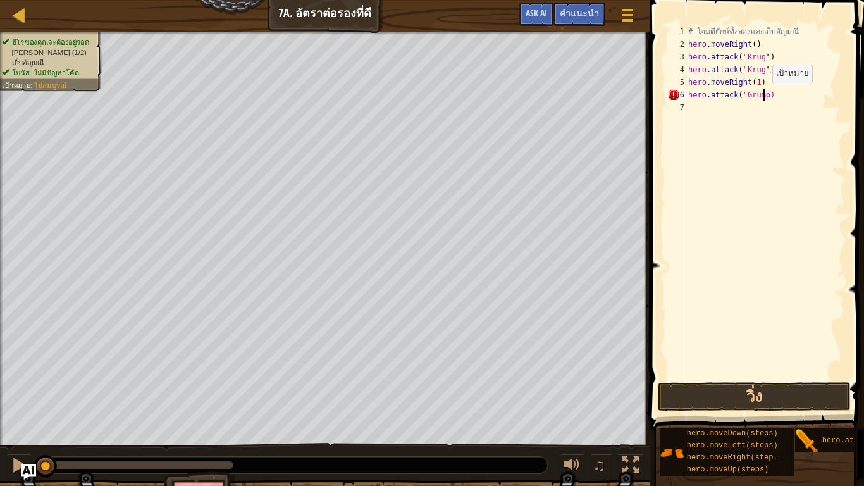
type textarea "hero.attack("Grump")"
click at [788, 97] on div "# โจมตียักษ์ทั้งสองและเก็บอัญมณี hero . moveRight ( ) hero . attack ( "Krug" ) …" at bounding box center [765, 215] width 159 height 380
drag, startPoint x: 786, startPoint y: 96, endPoint x: 686, endPoint y: 95, distance: 100.6
click at [686, 95] on div "hero.attack("Grump") 1 2 3 4 5 6 7 # โจมตียักษ์ทั้งสองและเก็บอัญมณี hero . move…" at bounding box center [755, 202] width 180 height 354
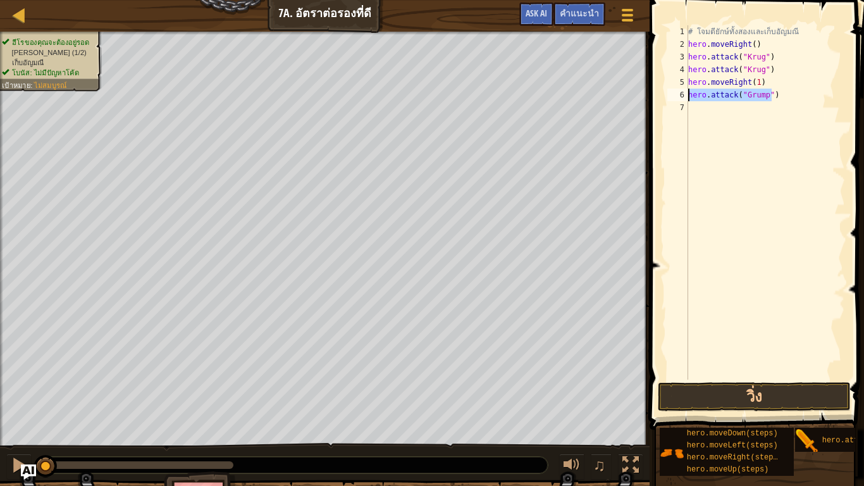
scroll to position [3, 39]
click at [698, 113] on div "# โจมตียักษ์ทั้งสองและเก็บอัญมณี hero . moveRight ( ) hero . attack ( "Krug" ) …" at bounding box center [765, 215] width 159 height 380
paste textarea "hero.attack("Grump")"
type textarea "hero.attack("Grump")"
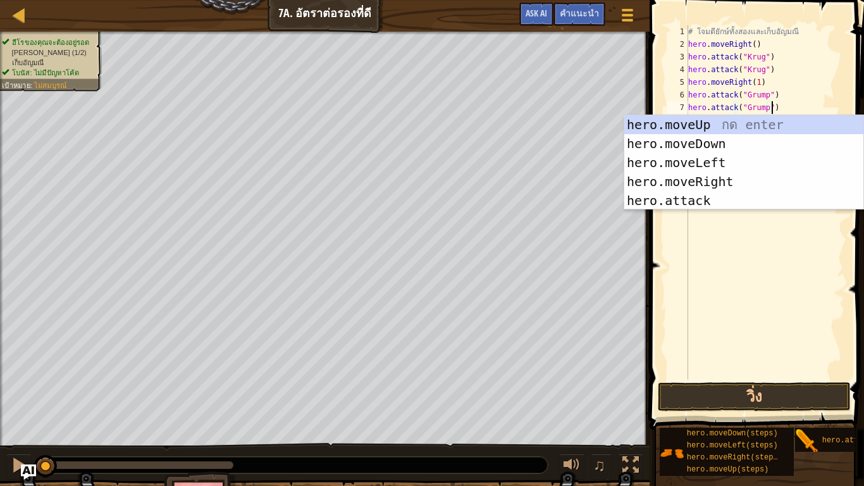
click at [732, 297] on div "# โจมตียักษ์ทั้งสองและเก็บอัญมณี hero . moveRight ( ) hero . attack ( "Krug" ) …" at bounding box center [765, 215] width 159 height 380
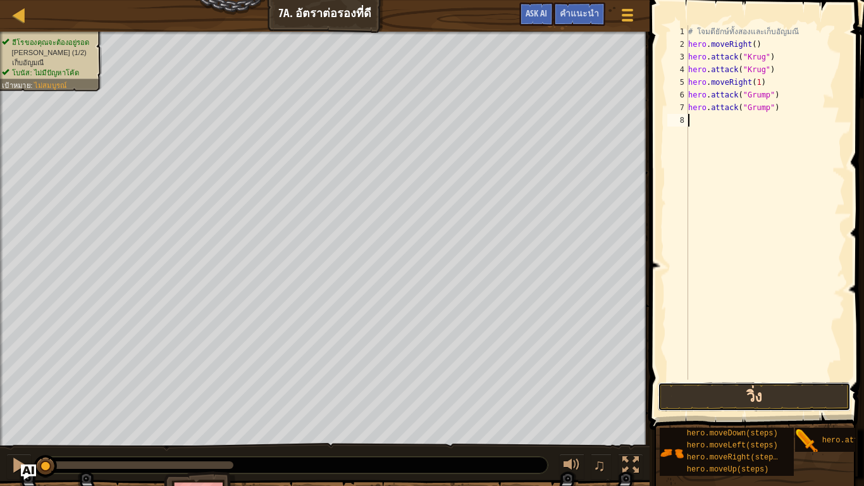
click at [737, 399] on button "วิ่ง" at bounding box center [754, 396] width 193 height 29
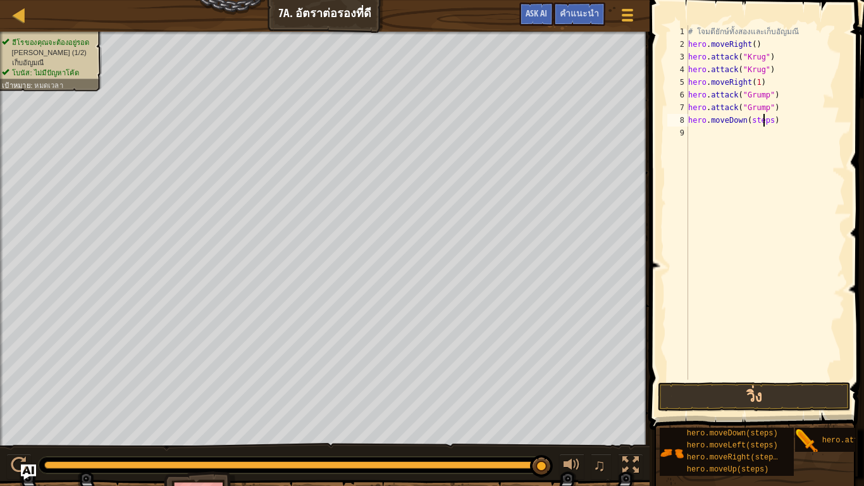
click at [766, 121] on div "# โจมตียักษ์ทั้งสองและเก็บอัญมณี hero . moveRight ( ) hero . attack ( "Krug" ) …" at bounding box center [765, 215] width 159 height 380
click at [766, 119] on div "# โจมตียักษ์ทั้งสองและเก็บอัญมณี hero . moveRight ( ) hero . attack ( "Krug" ) …" at bounding box center [765, 215] width 159 height 380
click at [713, 396] on button "วิ่ง" at bounding box center [754, 396] width 193 height 29
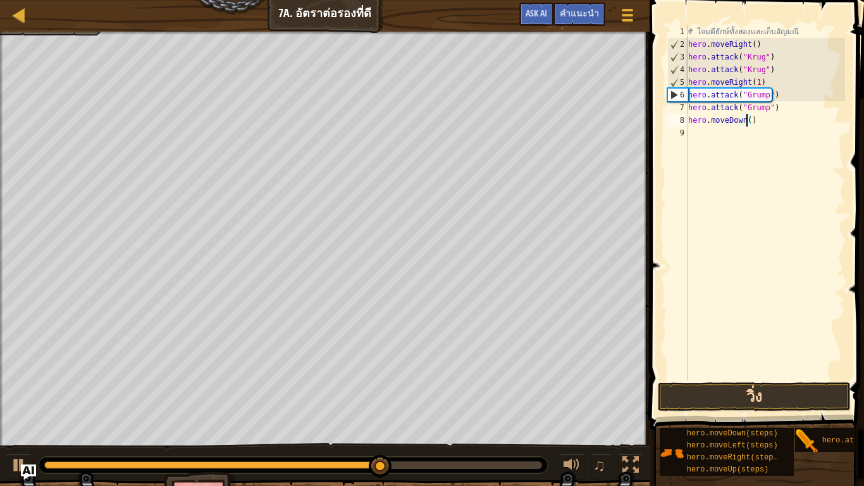
scroll to position [3, 51]
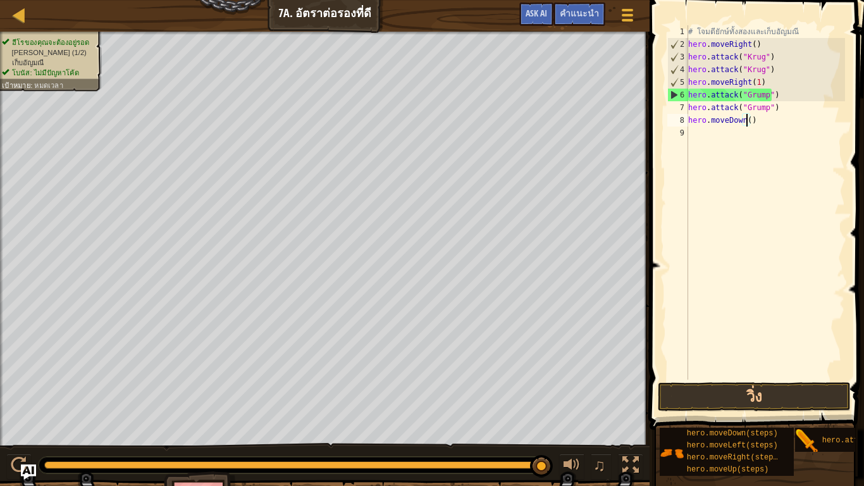
click at [752, 119] on div "# โจมตียักษ์ทั้งสองและเก็บอัญมณี hero . moveRight ( ) hero . attack ( "Krug" ) …" at bounding box center [765, 215] width 159 height 380
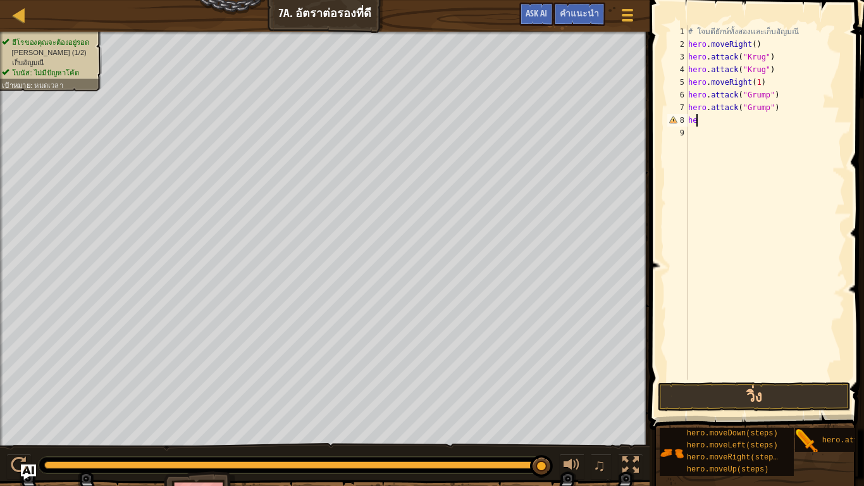
type textarea "h"
click at [771, 118] on div "# โจมตียักษ์ทั้งสองและเก็บอัญมณี hero . moveRight ( ) hero . attack ( "Krug" ) …" at bounding box center [765, 202] width 159 height 354
click at [768, 122] on div "# โจมตียักษ์ทั้งสองและเก็บอัญมณี hero . moveRight ( ) hero . attack ( "Krug" ) …" at bounding box center [765, 215] width 159 height 380
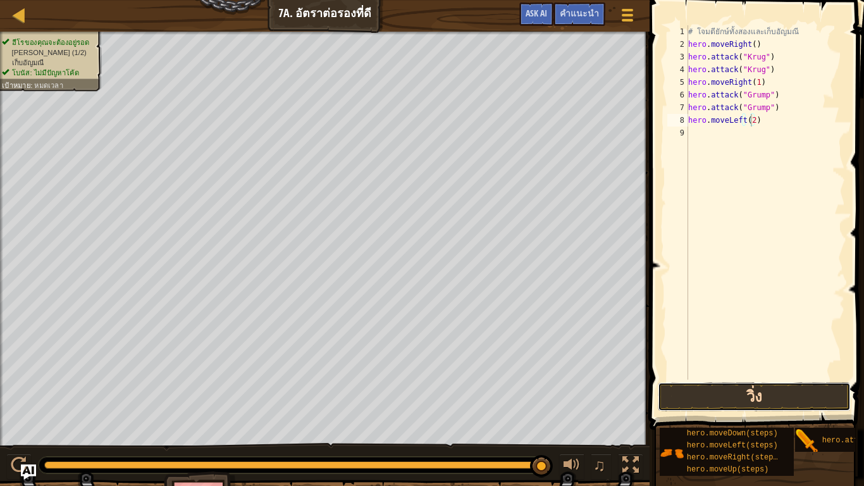
click at [729, 396] on button "วิ่ง" at bounding box center [754, 396] width 193 height 29
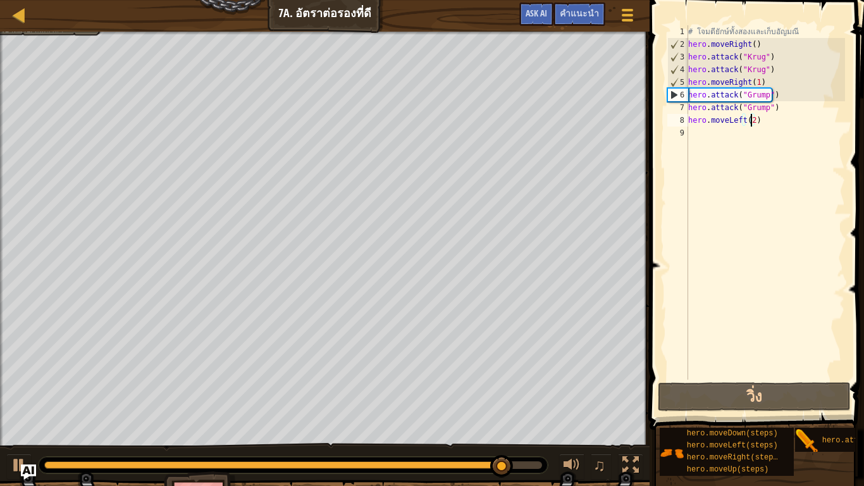
click at [774, 116] on div "# โจมตียักษ์ทั้งสองและเก็บอัญมณี hero . moveRight ( ) hero . attack ( "Krug" ) …" at bounding box center [765, 215] width 159 height 380
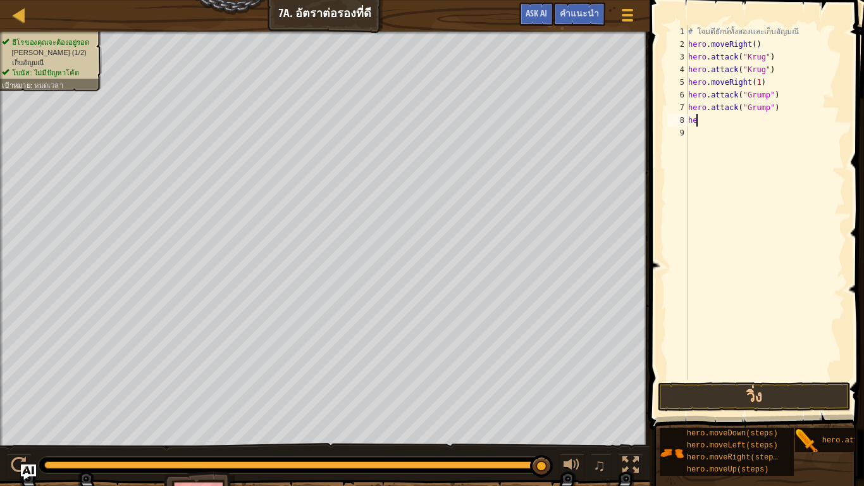
type textarea "h"
click at [747, 405] on button "วิ่ง" at bounding box center [754, 396] width 193 height 29
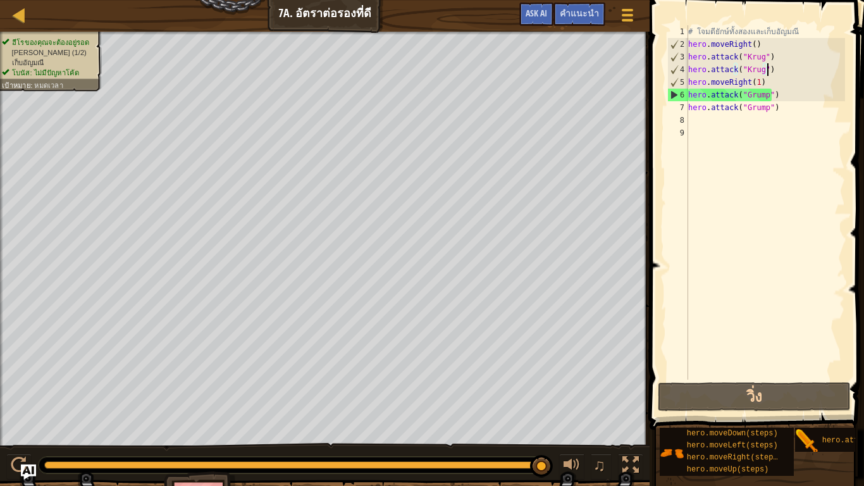
click at [775, 66] on div "# โจมตียักษ์ทั้งสองและเก็บอัญมณี hero . moveRight ( ) hero . attack ( "Krug" ) …" at bounding box center [765, 215] width 159 height 380
type textarea "hero.attack("Krug")"
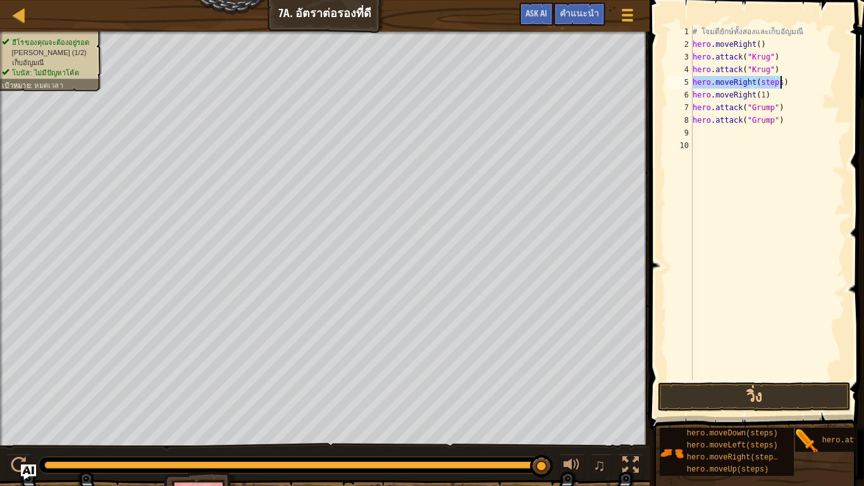
click at [774, 81] on div "# โจมตียักษ์ทั้งสองและเก็บอัญมณี hero . moveRight ( ) hero . attack ( "Krug" ) …" at bounding box center [767, 202] width 155 height 354
click at [776, 83] on div "# โจมตียักษ์ทั้งสองและเก็บอัญมณี hero . moveRight ( ) hero . attack ( "Krug" ) …" at bounding box center [767, 215] width 155 height 380
type textarea "hero.moveRight(1)"
click at [702, 390] on button "วิ่ง" at bounding box center [754, 396] width 193 height 29
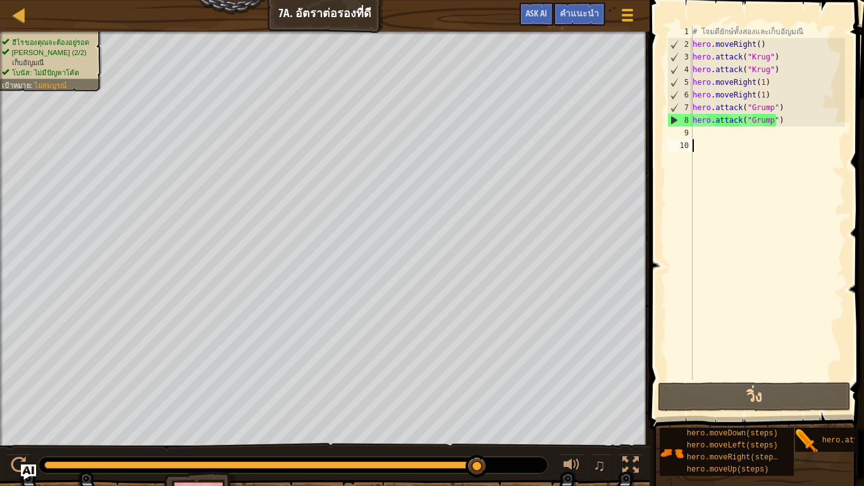
click at [723, 139] on div "# โจมตียักษ์ทั้งสองและเก็บอัญมณี hero . moveRight ( ) hero . attack ( "Krug" ) …" at bounding box center [767, 215] width 155 height 380
click at [718, 134] on div "# โจมตียักษ์ทั้งสองและเก็บอัญมณี hero . moveRight ( ) hero . attack ( "Krug" ) …" at bounding box center [767, 215] width 155 height 380
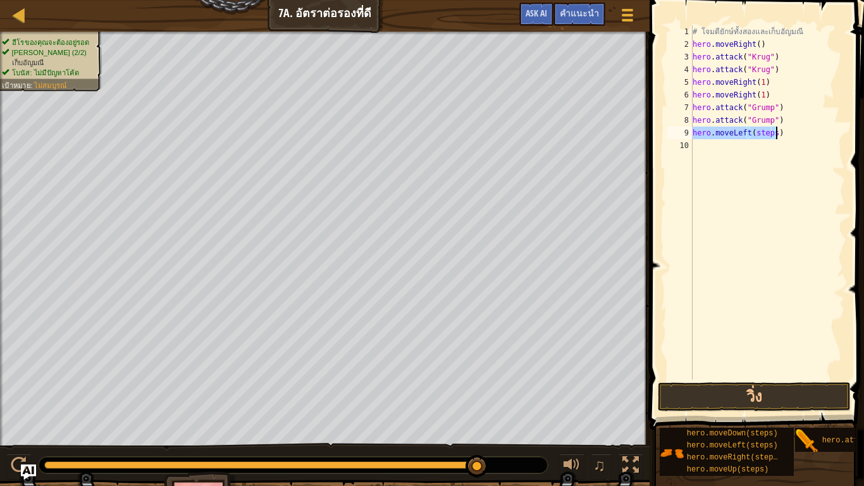
click at [775, 134] on div "# โจมตียักษ์ทั้งสองและเก็บอัญมณี hero . moveRight ( ) hero . attack ( "Krug" ) …" at bounding box center [767, 202] width 155 height 354
click at [771, 132] on div "# โจมตียักษ์ทั้งสองและเก็บอัญมณี hero . moveRight ( ) hero . attack ( "Krug" ) …" at bounding box center [767, 215] width 155 height 380
click at [731, 387] on button "วิ่ง" at bounding box center [754, 396] width 193 height 29
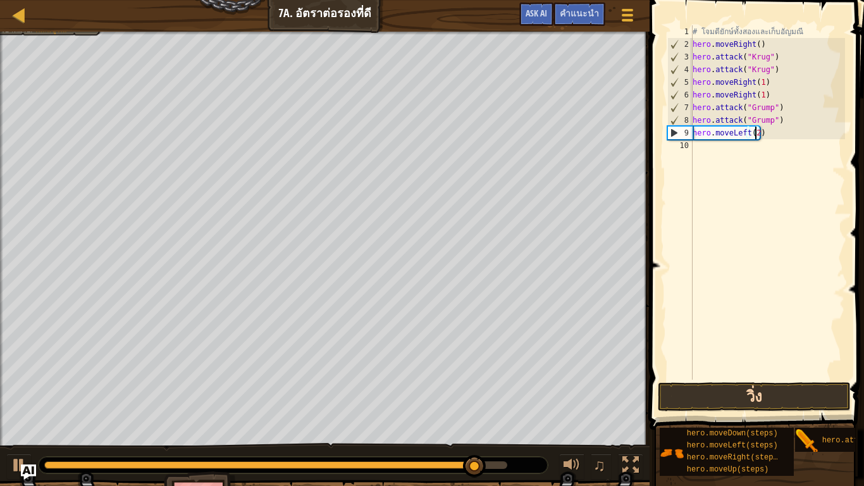
type textarea "hero.moveLeft(2)"
click at [724, 396] on button "วิ่ง" at bounding box center [754, 396] width 193 height 29
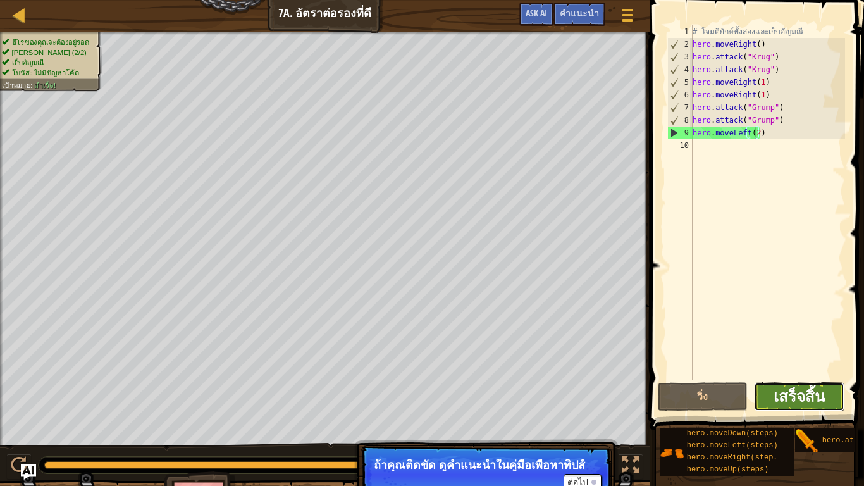
click at [786, 400] on span "เสร็จสิ้น" at bounding box center [799, 396] width 51 height 20
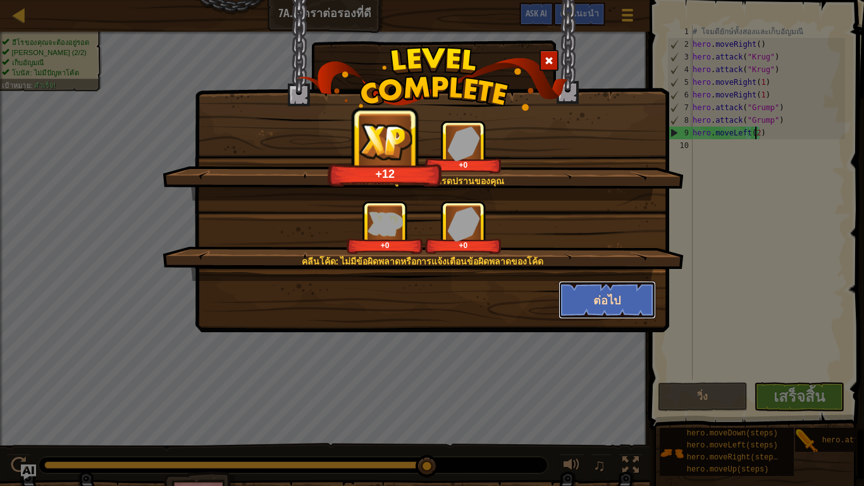
click at [618, 294] on button "ต่อไป" at bounding box center [608, 300] width 98 height 38
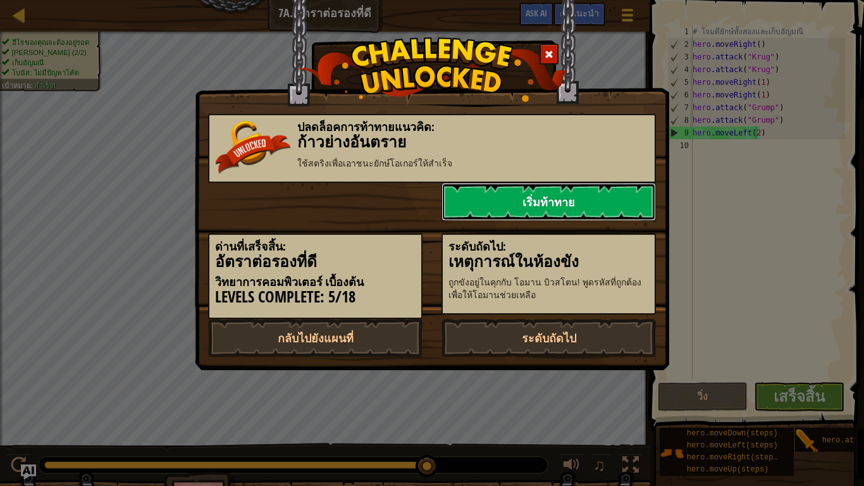
click at [545, 198] on link "เริ่มท้าทาย" at bounding box center [549, 202] width 214 height 38
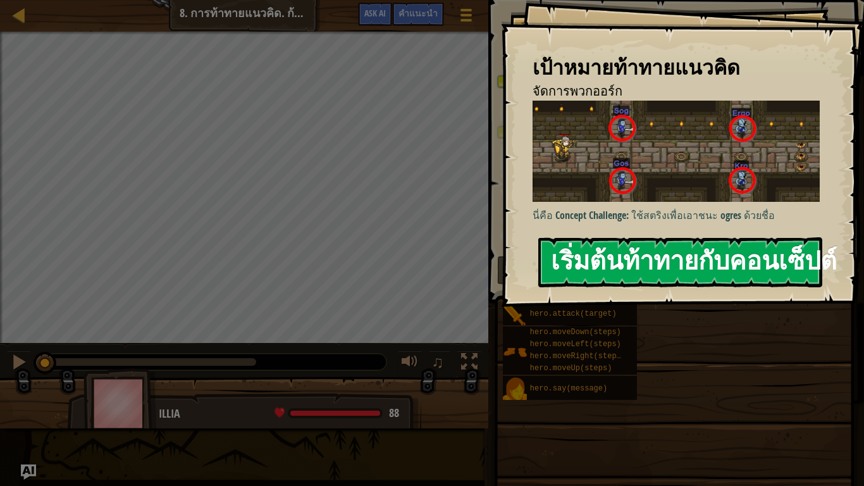
click at [612, 268] on button "เริ่มต้นท้าทายกับคอนเซ็ปต์" at bounding box center [680, 262] width 284 height 50
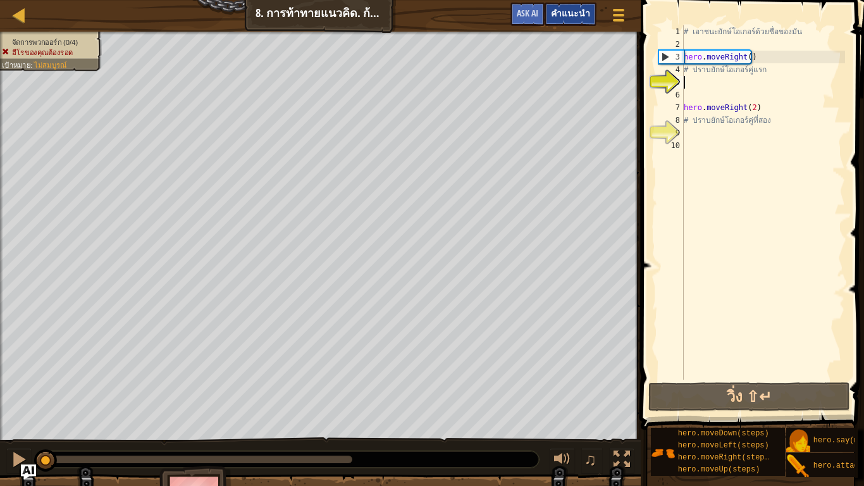
click at [589, 14] on span "คำแนะนำ" at bounding box center [570, 13] width 39 height 12
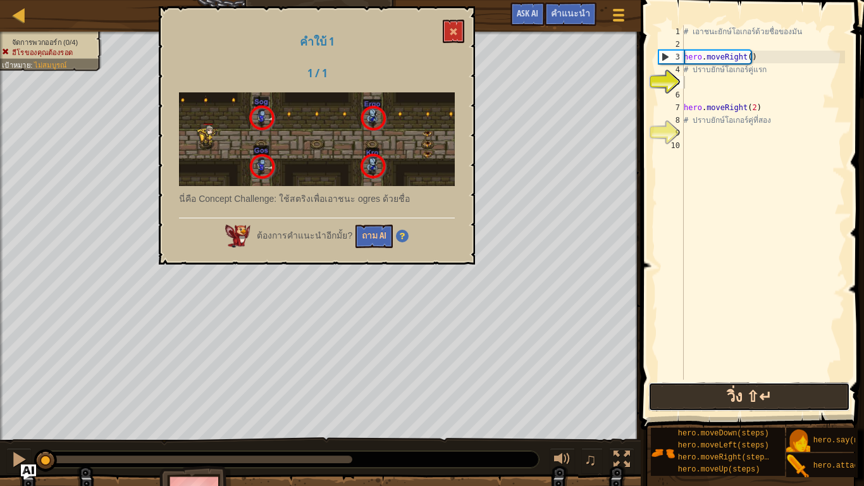
click at [682, 399] on button "วิ่ง ⇧↵" at bounding box center [750, 396] width 202 height 29
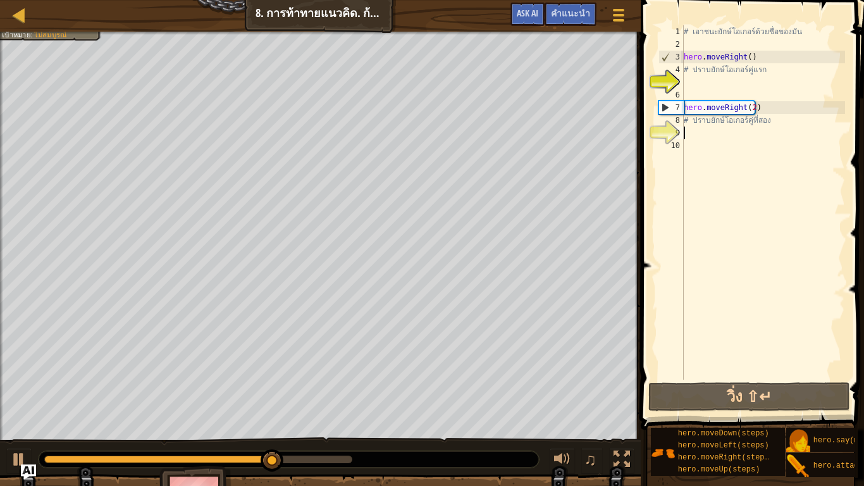
click at [731, 137] on div "# เอาชนะยักษ์โอเกอร์ด้วยชื่อของมัน hero . moveRight ( ) # ปราบยักษ์โอเกอร์คู่แร…" at bounding box center [763, 215] width 164 height 380
click at [693, 46] on div "# เอาชนะยักษ์โอเกอร์ด้วยชื่อของมัน hero . moveRight ( ) # ปราบยักษ์โอเกอร์คู่แร…" at bounding box center [763, 215] width 164 height 380
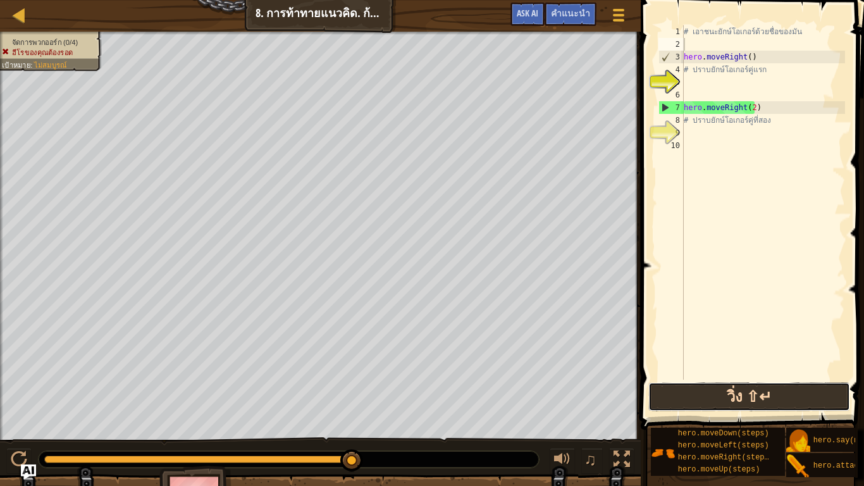
click at [669, 408] on button "วิ่ง ⇧↵" at bounding box center [750, 396] width 202 height 29
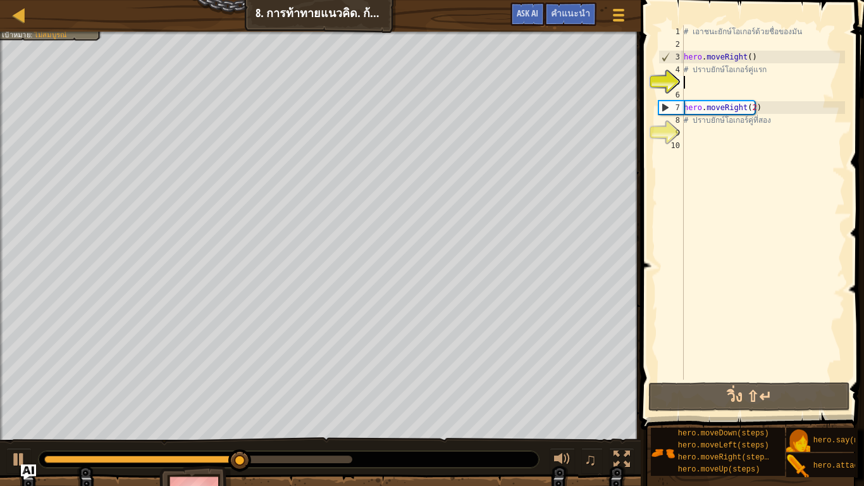
click at [690, 82] on div "# เอาชนะยักษ์โอเกอร์ด้วยชื่อของมัน hero . moveRight ( ) # ปราบยักษ์โอเกอร์คู่แร…" at bounding box center [763, 215] width 164 height 380
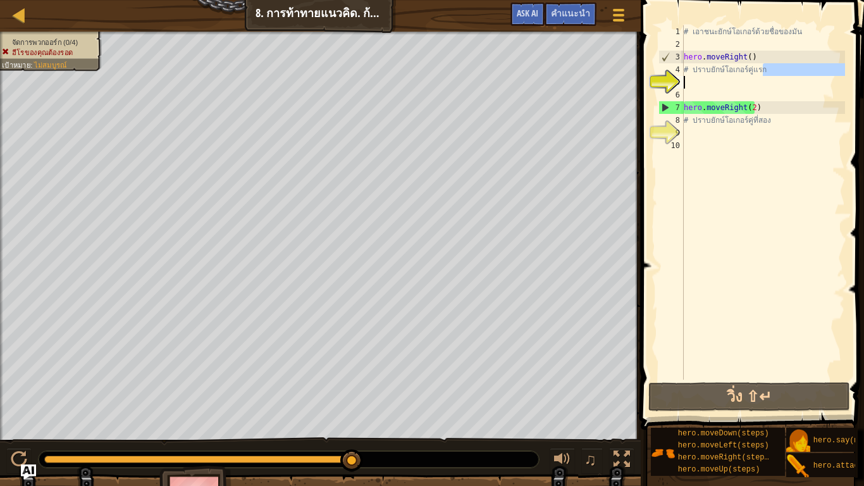
drag, startPoint x: 764, startPoint y: 66, endPoint x: 647, endPoint y: 84, distance: 117.8
click at [647, 84] on div "1 2 3 4 5 6 7 8 9 10 # เอาชนะยักษ์โอเกอร์ด้วยชื่อของมัน hero . moveRight ( ) # …" at bounding box center [750, 239] width 227 height 467
type textarea "# ปราบยักษ์โอเกอร์คู่แรก"
click at [691, 101] on div "# เอาชนะยักษ์โอเกอร์ด้วยชื่อของมัน hero . moveRight ( ) # ปราบยักษ์โอเกอร์คู่แร…" at bounding box center [763, 215] width 164 height 380
click at [737, 43] on div "# เอาชนะยักษ์โอเกอร์ด้วยชื่อของมัน hero . moveRight ( ) # ปราบยักษ์โอเกอร์คู่แร…" at bounding box center [763, 215] width 164 height 380
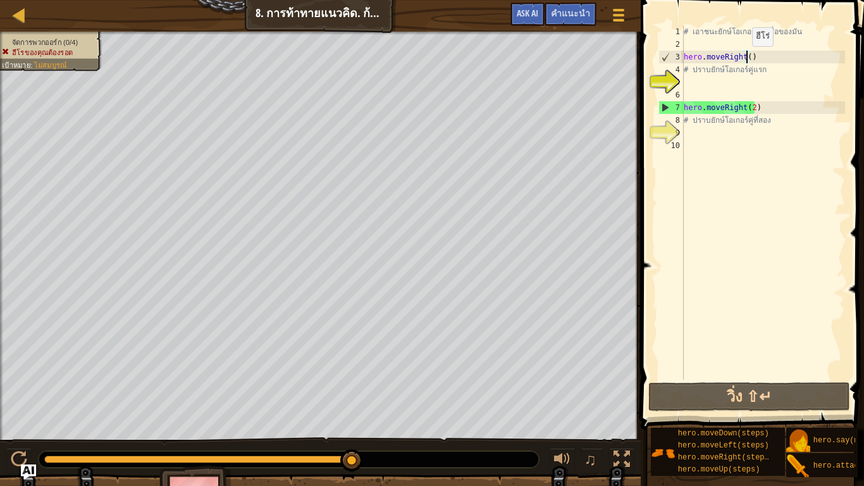
click at [746, 59] on div "# เอาชนะยักษ์โอเกอร์ด้วยชื่อของมัน hero . moveRight ( ) # ปราบยักษ์โอเกอร์คู่แร…" at bounding box center [763, 215] width 164 height 380
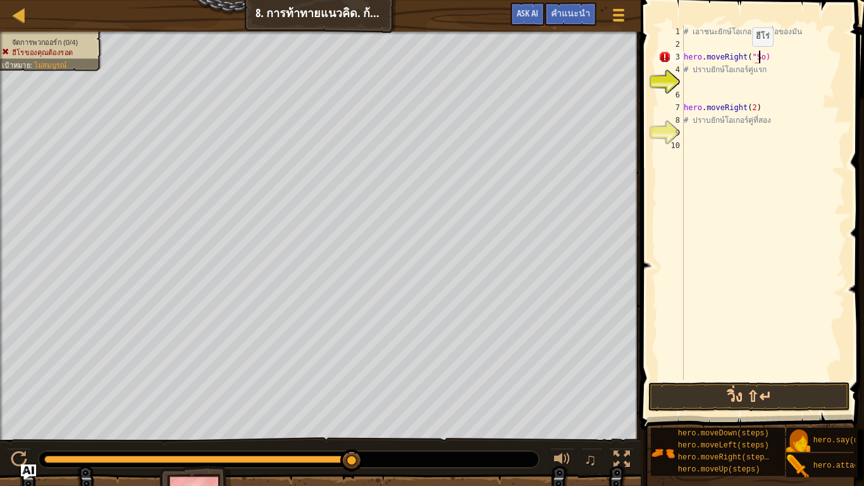
scroll to position [3, 62]
type textarea "hero.moveRight()"
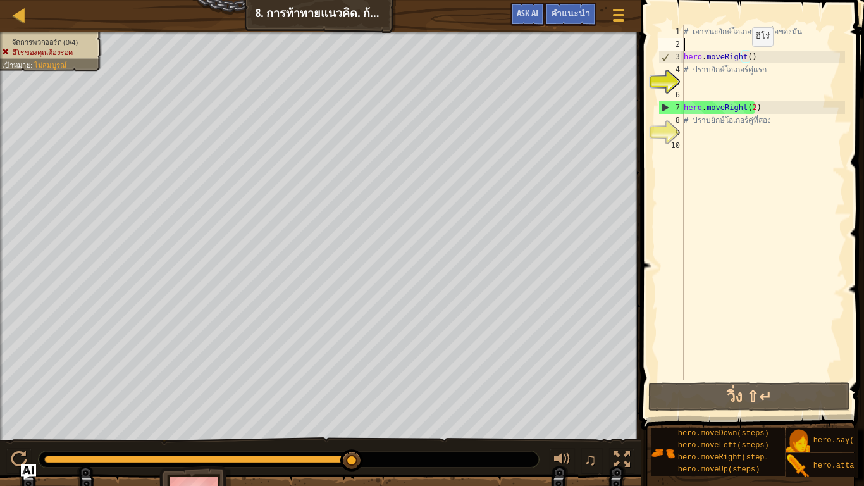
scroll to position [3, 0]
type textarea "1"
click at [747, 56] on div "# เอาชนะยักษ์โอเกอร์ด้วยชื่อของมัน hero . moveRight ( ) # ปราบยักษ์โอเกอร์คู่แร…" at bounding box center [763, 215] width 164 height 380
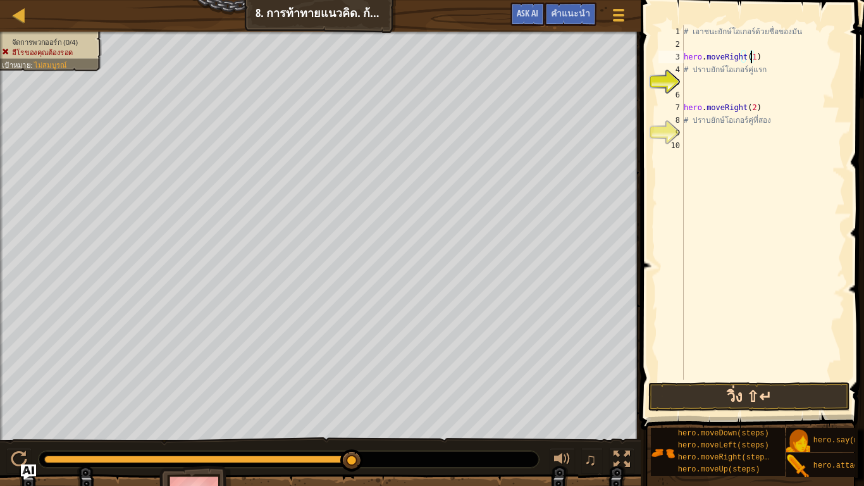
type textarea "hero.moveRight(1)"
click at [680, 390] on button "วิ่ง ⇧↵" at bounding box center [750, 396] width 202 height 29
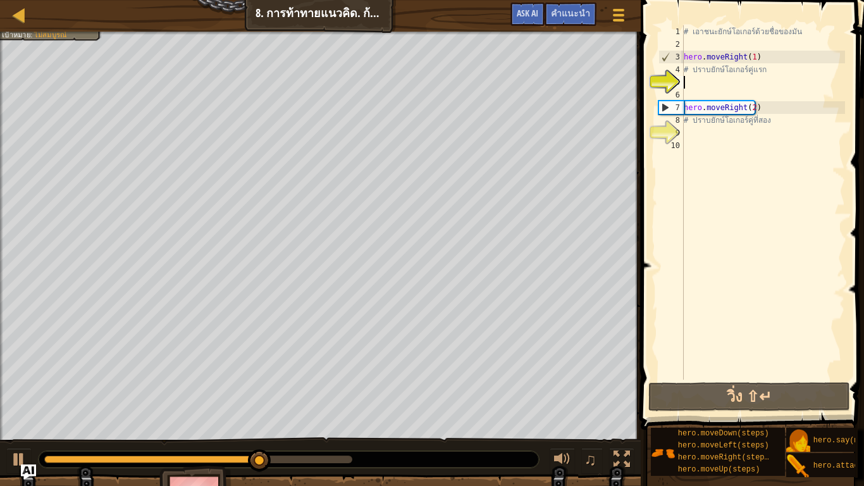
click at [688, 82] on div "# เอาชนะยักษ์โอเกอร์ด้วยชื่อของมัน hero . moveRight ( 1 ) # ปราบยักษ์โอเกอร์คู่…" at bounding box center [763, 215] width 164 height 380
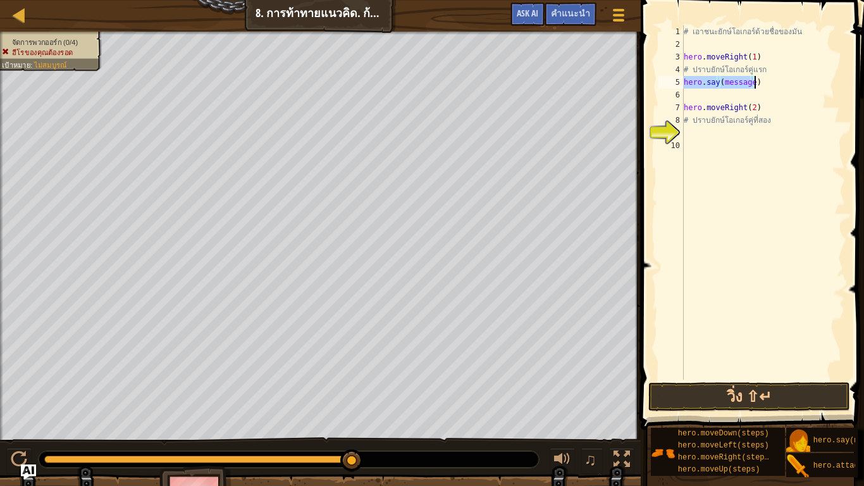
click at [750, 78] on div "# เอาชนะยักษ์โอเกอร์ด้วยชื่อของมัน hero . moveRight ( 1 ) # ปราบยักษ์โอเกอร์คู่…" at bounding box center [763, 202] width 164 height 354
click at [762, 395] on button "วิ่ง ⇧↵" at bounding box center [750, 396] width 202 height 29
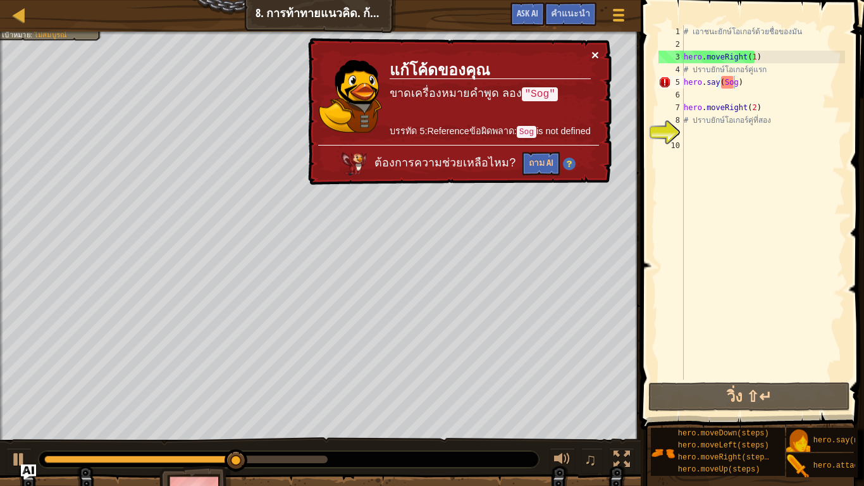
click at [592, 51] on button "×" at bounding box center [596, 54] width 8 height 13
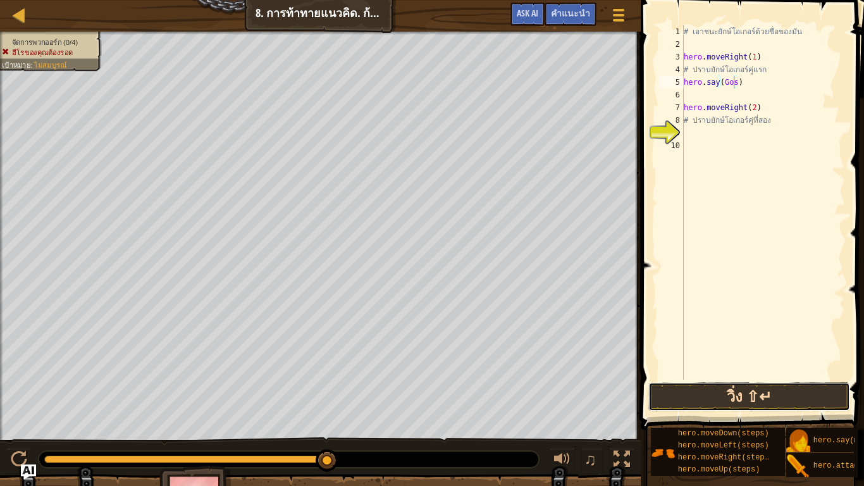
click at [750, 394] on button "วิ่ง ⇧↵" at bounding box center [750, 396] width 202 height 29
click at [742, 402] on button "วิ่ง ⇧↵" at bounding box center [750, 396] width 202 height 29
click at [749, 84] on div "# เอาชนะยักษ์โอเกอร์ด้วยชื่อของมัน hero . moveRight ( 1 ) # ปราบยักษ์โอเกอร์คู่…" at bounding box center [763, 215] width 164 height 380
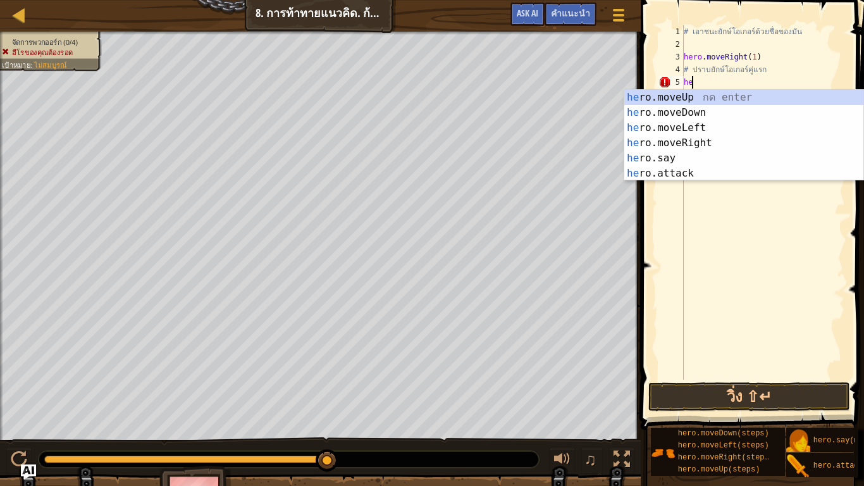
type textarea "h"
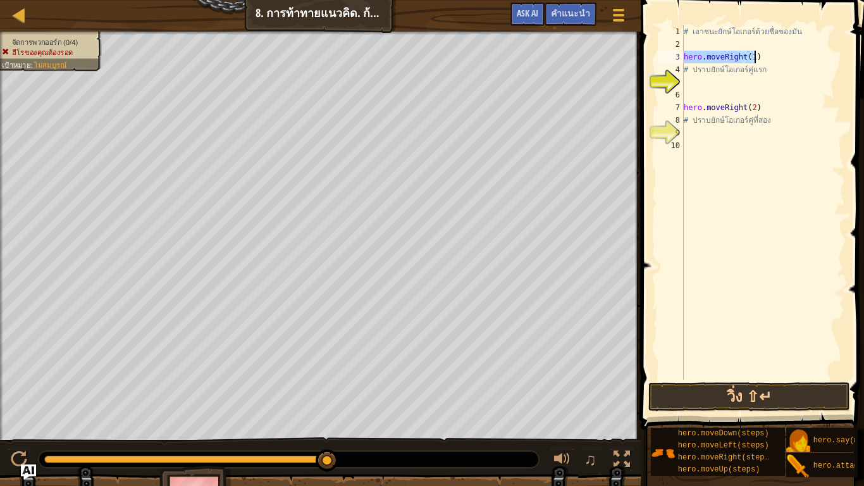
drag, startPoint x: 684, startPoint y: 55, endPoint x: 759, endPoint y: 56, distance: 75.3
click at [759, 56] on div "# เอาชนะยักษ์โอเกอร์ด้วยชื่อของมัน hero . moveRight ( 1 ) # ปราบยักษ์โอเกอร์คู่…" at bounding box center [763, 215] width 164 height 380
type textarea "hero.moveRight(1)"
click at [720, 78] on div "# เอาชนะยักษ์โอเกอร์ด้วยชื่อของมัน hero . moveRight ( 1 ) # ปราบยักษ์โอเกอร์คู่…" at bounding box center [763, 215] width 164 height 380
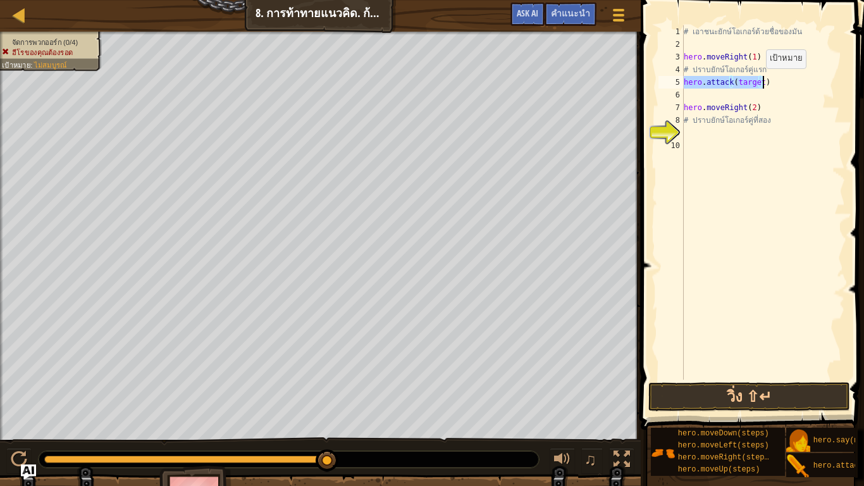
click at [760, 81] on div "# เอาชนะยักษ์โอเกอร์ด้วยชื่อของมัน hero . moveRight ( 1 ) # ปราบยักษ์โอเกอร์คู่…" at bounding box center [763, 202] width 164 height 354
drag, startPoint x: 760, startPoint y: 81, endPoint x: 760, endPoint y: 89, distance: 7.6
click at [760, 82] on div "# เอาชนะยักษ์โอเกอร์ด้วยชื่อของมัน hero . moveRight ( 1 ) # ปราบยักษ์โอเกอร์คู่…" at bounding box center [763, 215] width 164 height 380
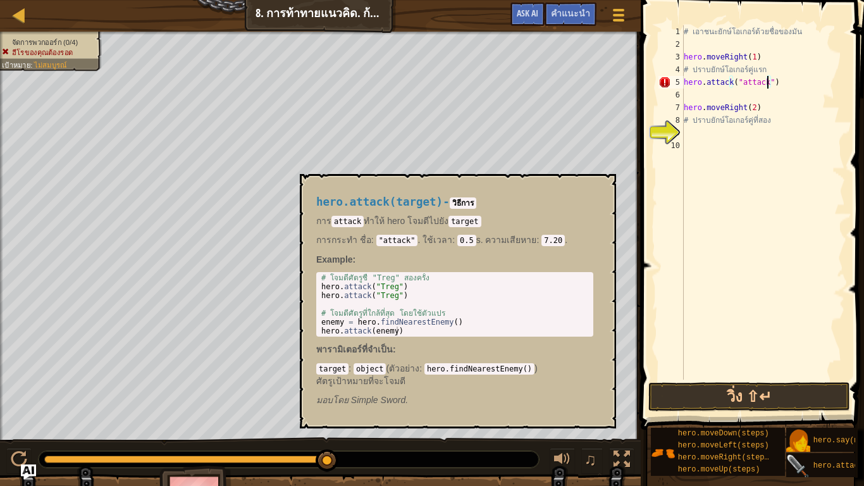
scroll to position [3, 72]
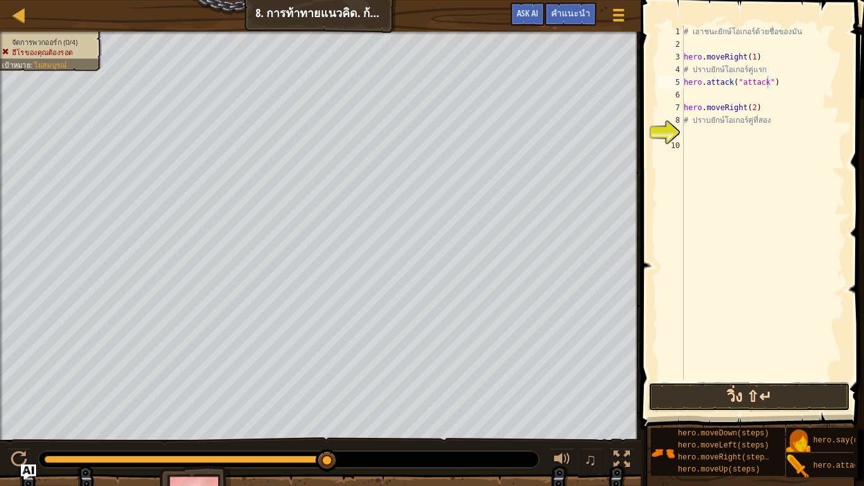
click at [746, 401] on button "วิ่ง ⇧↵" at bounding box center [750, 396] width 202 height 29
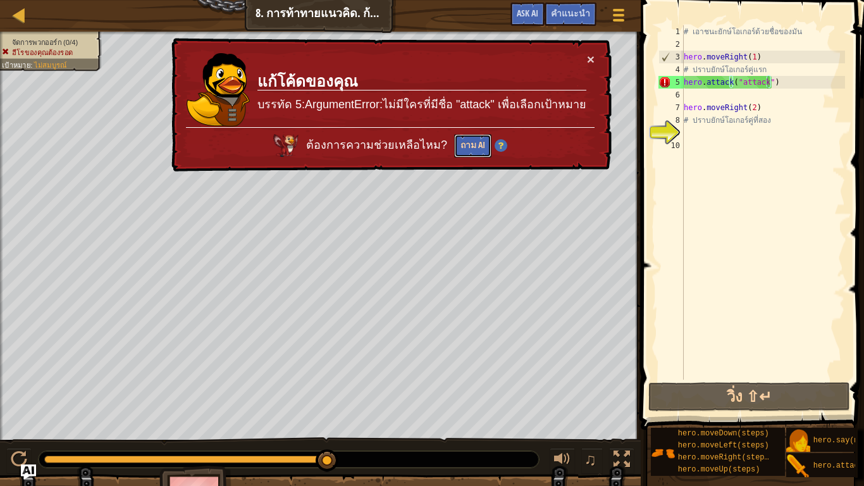
click at [468, 143] on button "ถาม AI" at bounding box center [472, 145] width 37 height 23
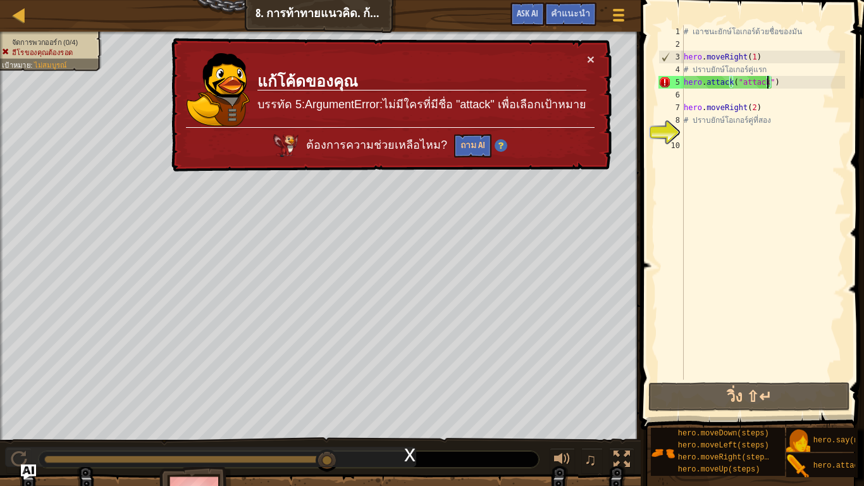
click at [595, 58] on div "× แก้โค้ดของคุณ บรรทัด 5:ArgumentError:ไม่มีใครที่มีชื่อ "attack" เพื่อเลือกเป้…" at bounding box center [390, 105] width 443 height 134
click at [589, 58] on button "×" at bounding box center [591, 59] width 8 height 13
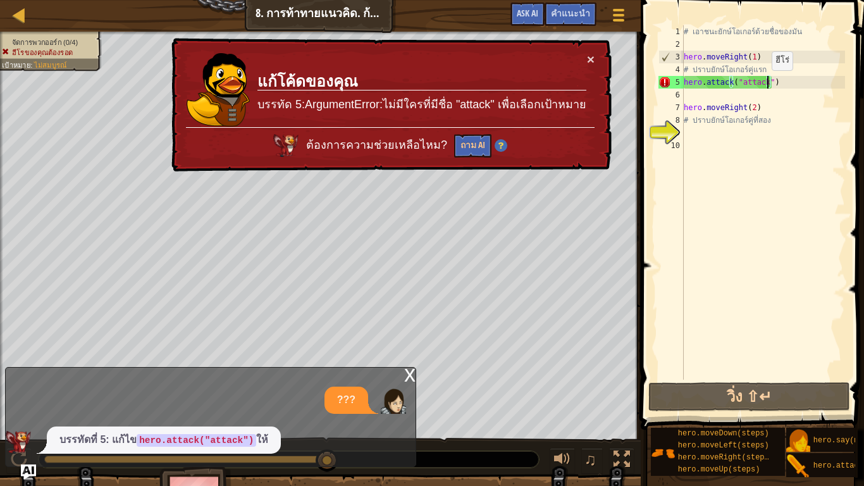
click at [766, 83] on div "# เอาชนะยักษ์โอเกอร์ด้วยชื่อของมัน hero . moveRight ( 1 ) # ปราบยักษ์โอเกอร์คู่…" at bounding box center [763, 215] width 164 height 380
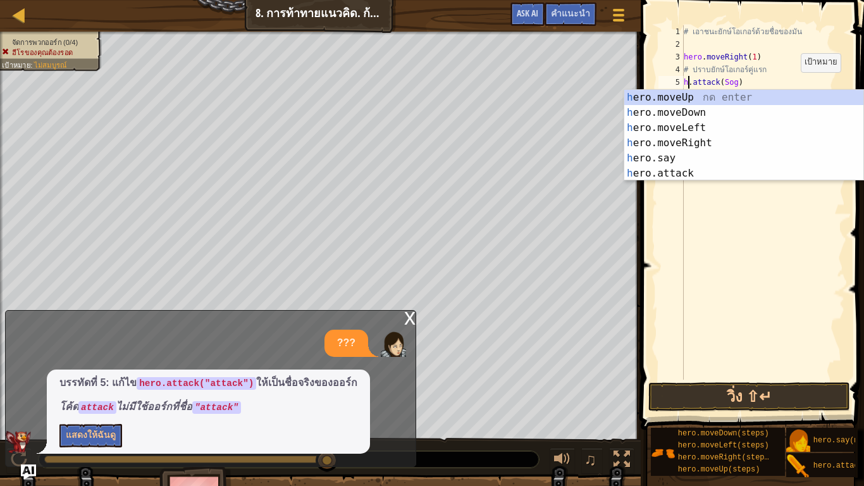
scroll to position [3, 41]
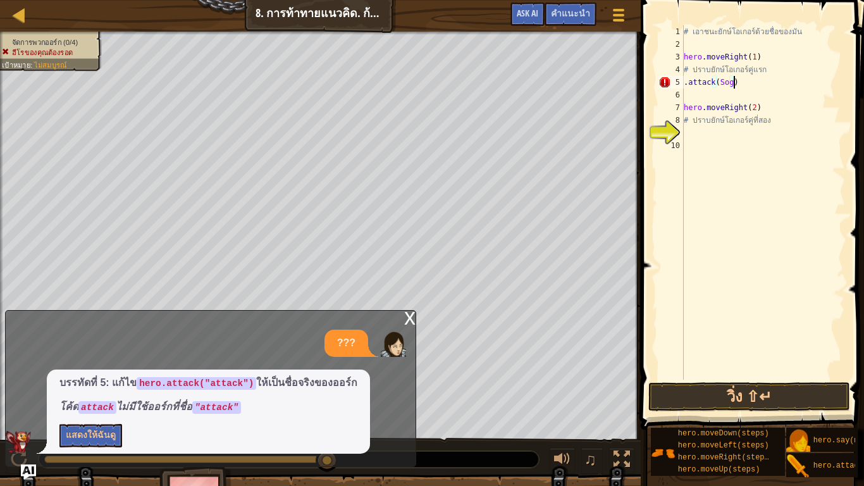
click at [747, 78] on div "# เอาชนะยักษ์โอเกอร์ด้วยชื่อของมัน hero . moveRight ( 1 ) # ปราบยักษ์โอเกอร์คู่…" at bounding box center [763, 215] width 164 height 380
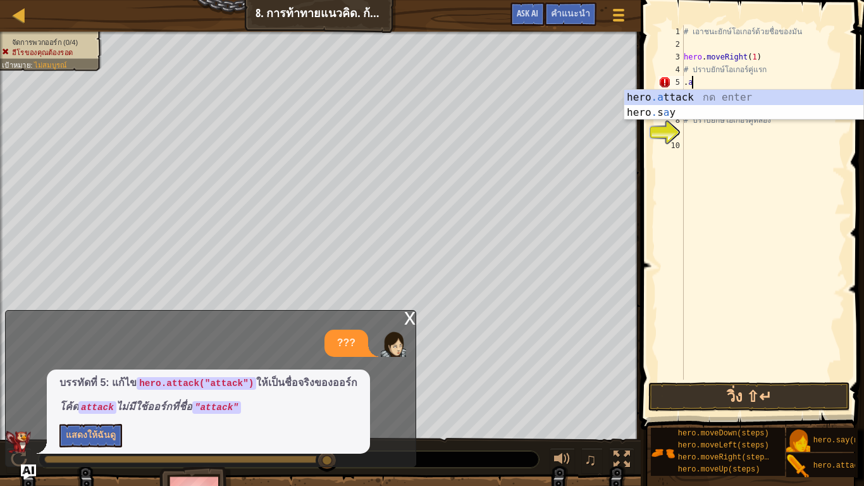
type textarea "."
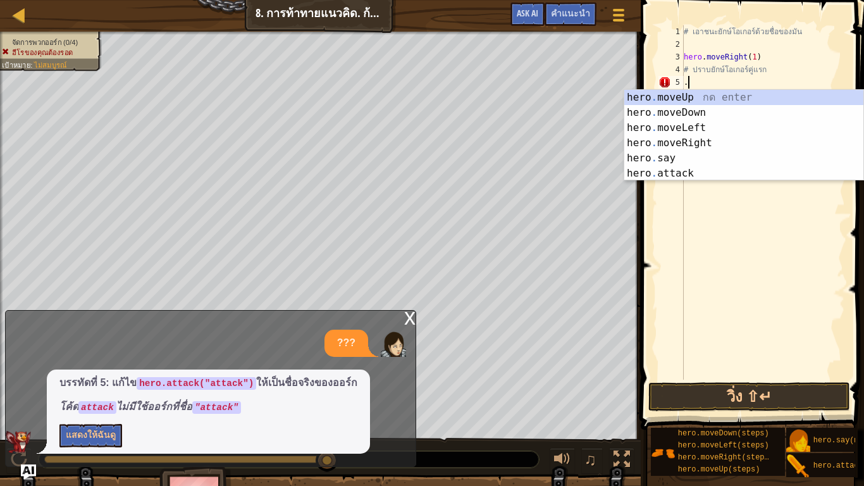
scroll to position [3, 0]
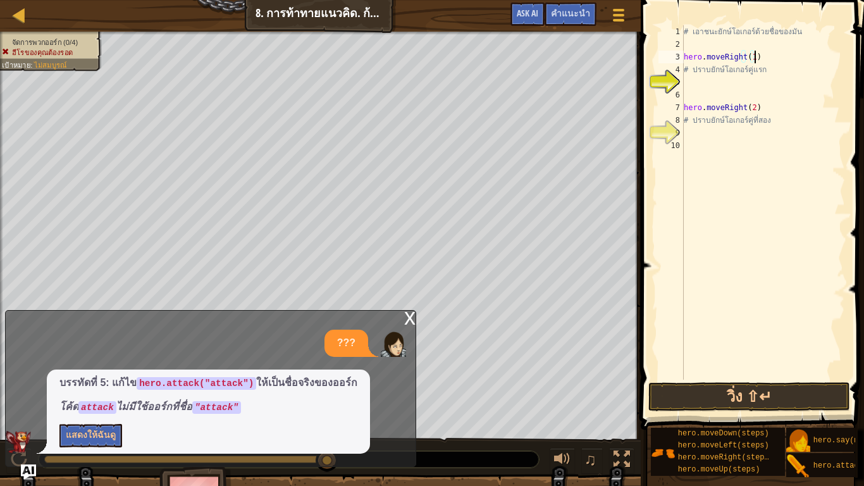
click at [757, 58] on div "# เอาชนะยักษ์โอเกอร์ด้วยชื่อของมัน hero . moveRight ( 1 ) # ปราบยักษ์โอเกอร์คู่…" at bounding box center [763, 215] width 164 height 380
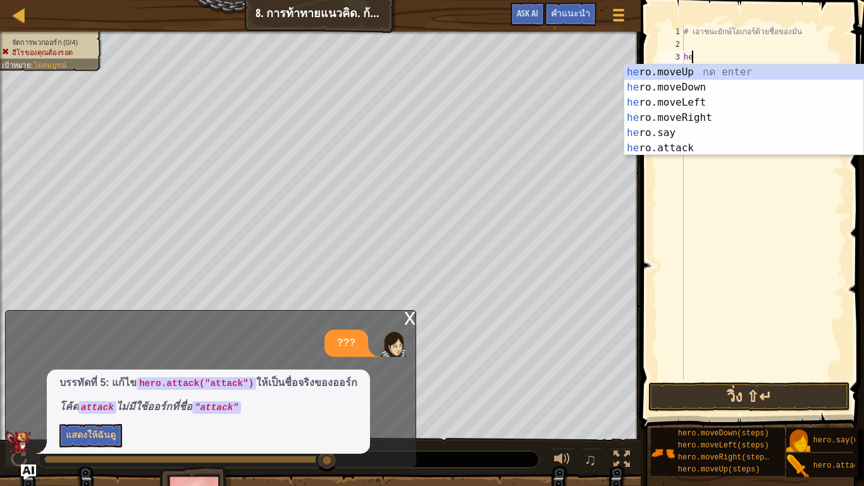
type textarea "h"
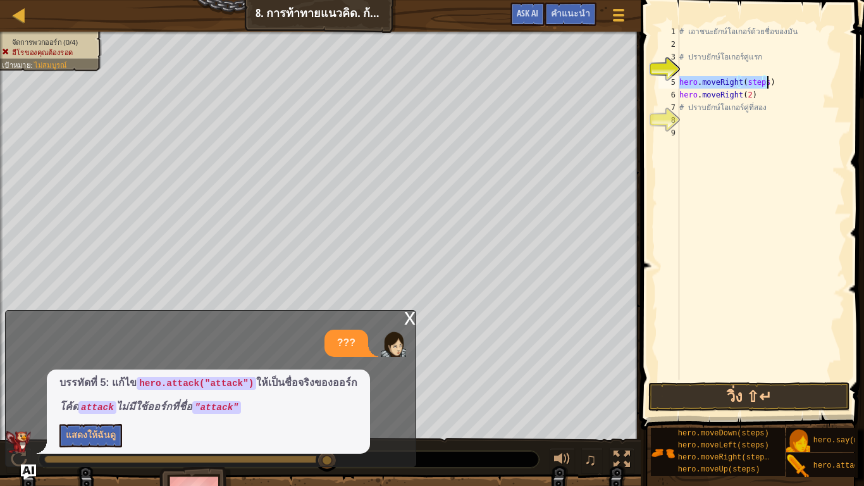
click at [762, 82] on div "# เอาชนะยักษ์โอเกอร์ด้วยชื่อของมัน # ปราบยักษ์โอเกอร์คู่แรก hero . moveRight ( …" at bounding box center [761, 202] width 168 height 354
click at [783, 82] on div "# เอาชนะยักษ์โอเกอร์ด้วยชื่อของมัน # ปราบยักษ์โอเกอร์คู่แรก hero . moveRight ( …" at bounding box center [761, 215] width 168 height 380
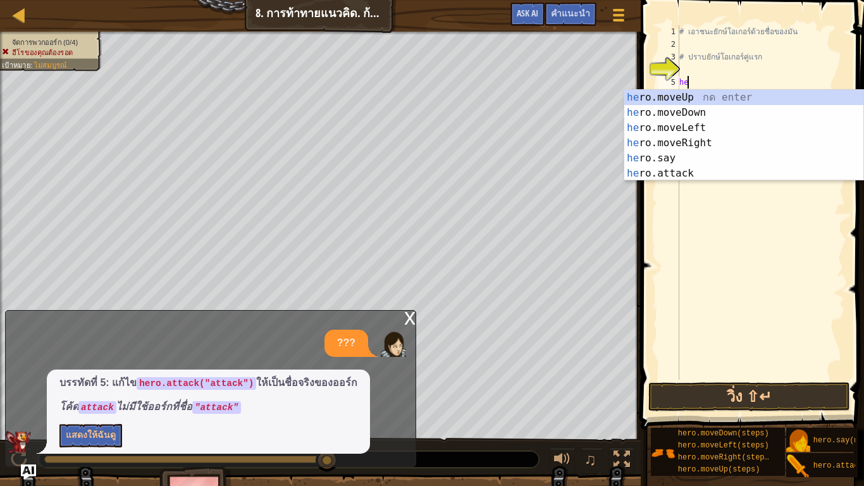
type textarea "h"
type textarea "# ปราบยักษ์โอเกอร์คู่แรก"
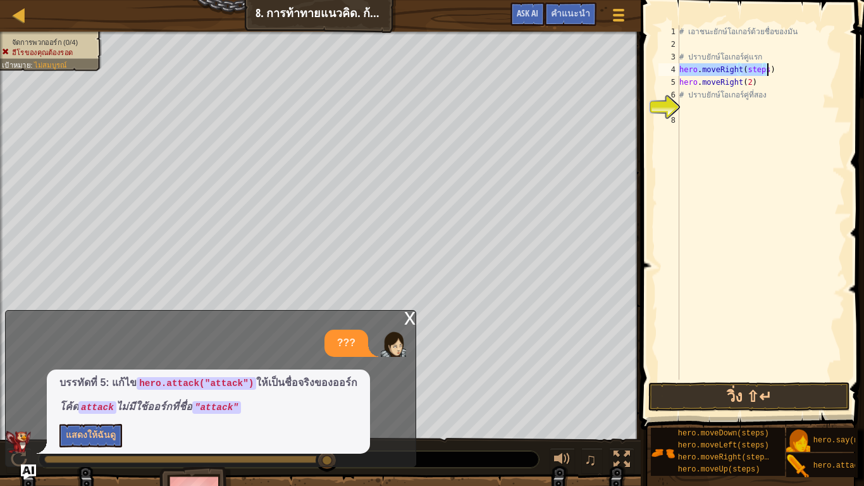
click at [762, 66] on div "# เอาชนะยักษ์โอเกอร์ด้วยชื่อของมัน # ปราบยักษ์โอเกอร์คู่แรก hero . moveRight ( …" at bounding box center [761, 202] width 168 height 354
type textarea "hero.moveRight(1)"
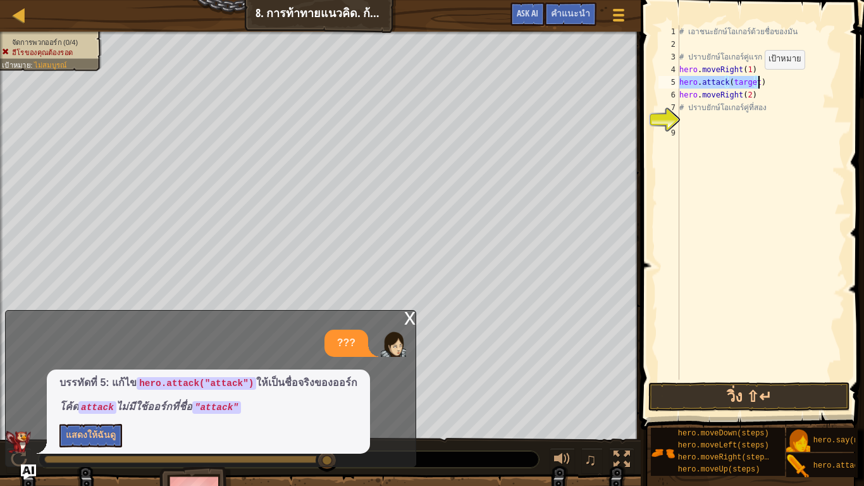
click at [754, 82] on div "# เอาชนะยักษ์โอเกอร์ด้วยชื่อของมัน # ปราบยักษ์โอเกอร์คู่แรก hero . moveRight ( …" at bounding box center [761, 202] width 168 height 354
click at [754, 82] on div "# เอาชนะยักษ์โอเกอร์ด้วยชื่อของมัน # ปราบยักษ์โอเกอร์คู่แรก hero . moveRight ( …" at bounding box center [761, 215] width 168 height 380
type textarea "hero.attack(Sog)"
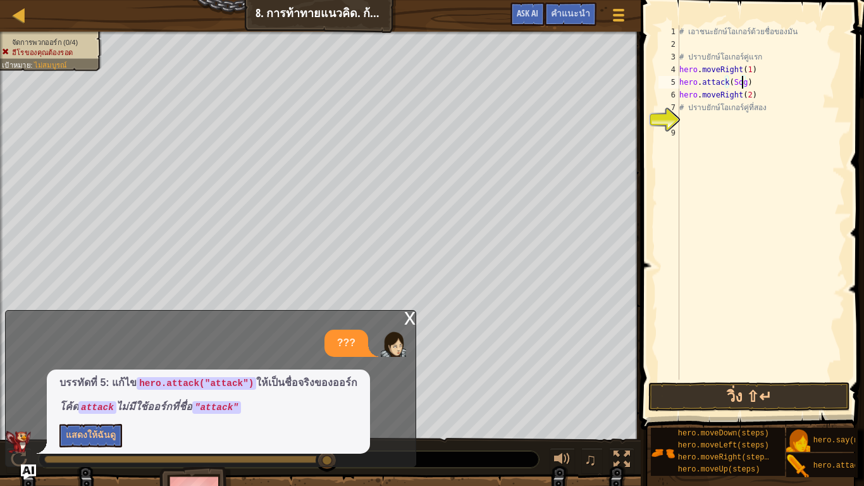
click at [766, 84] on div "# เอาชนะยักษ์โอเกอร์ด้วยชื่อของมัน # ปราบยักษ์โอเกอร์คู่แรก hero . moveRight ( …" at bounding box center [761, 215] width 168 height 380
drag, startPoint x: 809, startPoint y: 461, endPoint x: 785, endPoint y: 204, distance: 257.4
click at [785, 204] on div "คำแนะนำ วิดีโอ 1 2 3 4 5 6 7 8 9 10 # เอาชนะยักษ์โอเกอร์ด้วยชื่อของมัน # ปราบยั…" at bounding box center [750, 240] width 227 height 480
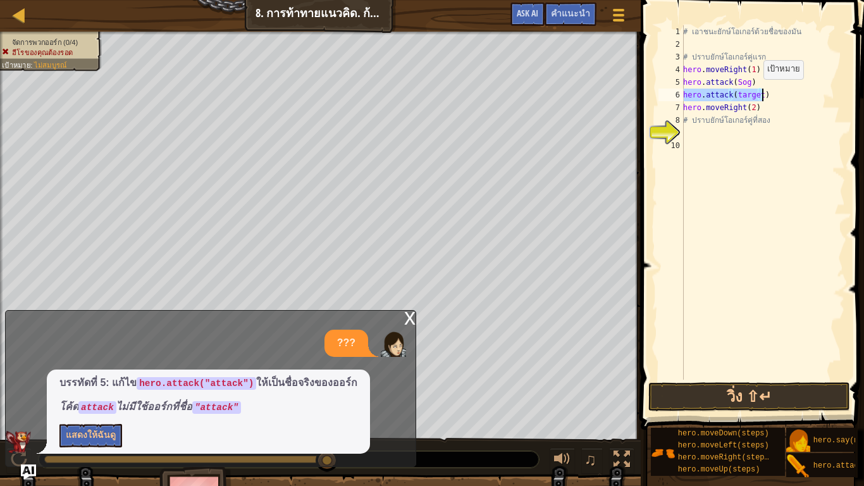
click at [757, 92] on div "# เอาชนะยักษ์โอเกอร์ด้วยชื่อของมัน # ปราบยักษ์โอเกอร์คู่แรก hero . moveRight ( …" at bounding box center [763, 202] width 165 height 354
click at [749, 397] on button "วิ่ง ⇧↵" at bounding box center [750, 396] width 202 height 29
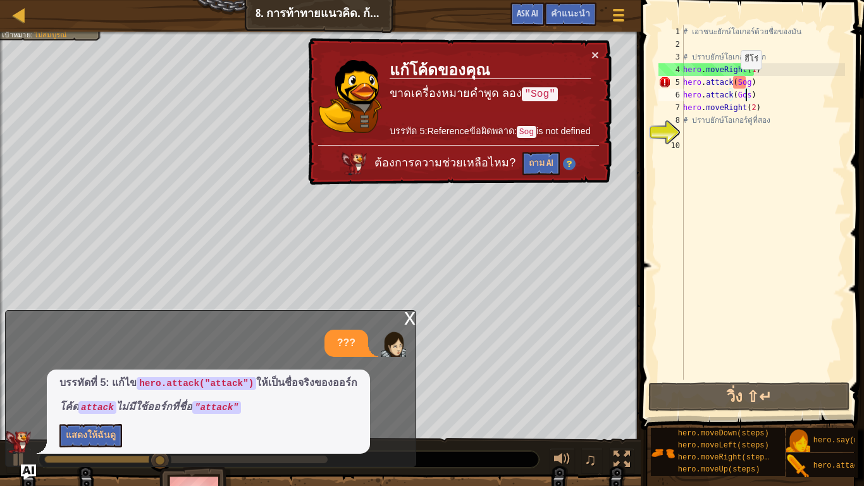
click at [734, 82] on div "# เอาชนะยักษ์โอเกอร์ด้วยชื่อของมัน # ปราบยักษ์โอเกอร์คู่แรก hero . moveRight ( …" at bounding box center [763, 215] width 165 height 380
click at [734, 83] on div "# เอาชนะยักษ์โอเกอร์ด้วยชื่อของมัน # ปราบยักษ์โอเกอร์คู่แรก hero . moveRight ( …" at bounding box center [763, 215] width 165 height 380
click at [773, 113] on div "# เอาชนะยักษ์โอเกอร์ด้วยชื่อของมัน # ปราบยักษ์โอเกอร์คู่แรก hero . moveRight ( …" at bounding box center [763, 215] width 165 height 380
click at [745, 97] on div "# เอาชนะยักษ์โอเกอร์ด้วยชื่อของมัน # ปราบยักษ์โอเกอร์คู่แรก hero . moveRight ( …" at bounding box center [763, 215] width 165 height 380
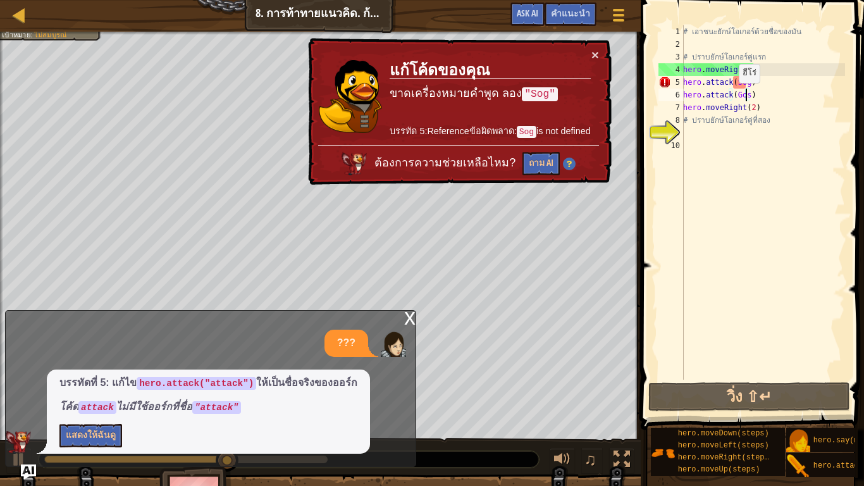
click at [732, 96] on div "# เอาชนะยักษ์โอเกอร์ด้วยชื่อของมัน # ปราบยักษ์โอเกอร์คู่แรก hero . moveRight ( …" at bounding box center [763, 215] width 165 height 380
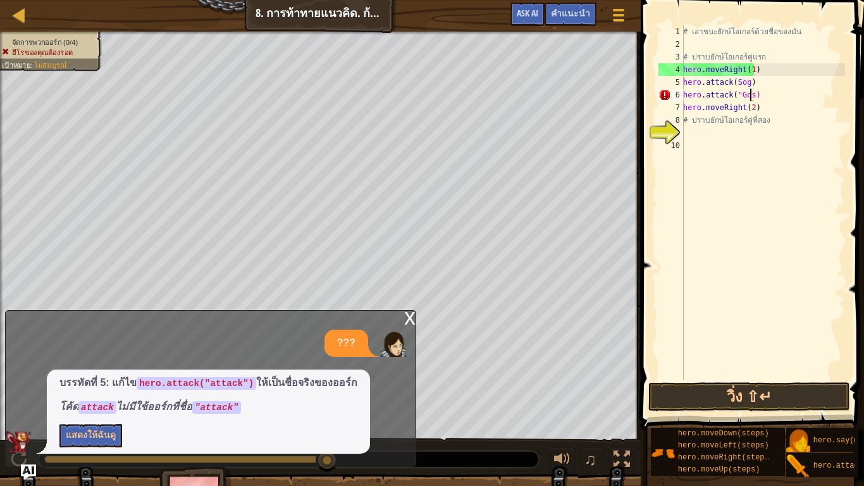
click at [749, 97] on div "# เอาชนะยักษ์โอเกอร์ด้วยชื่อของมัน # ปราบยักษ์โอเกอร์คู่แรก hero . moveRight ( …" at bounding box center [763, 215] width 165 height 380
click at [733, 81] on div "# เอาชนะยักษ์โอเกอร์ด้วยชื่อของมัน # ปราบยักษ์โอเกอร์คู่แรก hero . moveRight ( …" at bounding box center [763, 215] width 165 height 380
click at [750, 87] on div "# เอาชนะยักษ์โอเกอร์ด้วยชื่อของมัน # ปราบยักษ์โอเกอร์คู่แรก hero . moveRight ( …" at bounding box center [763, 215] width 165 height 380
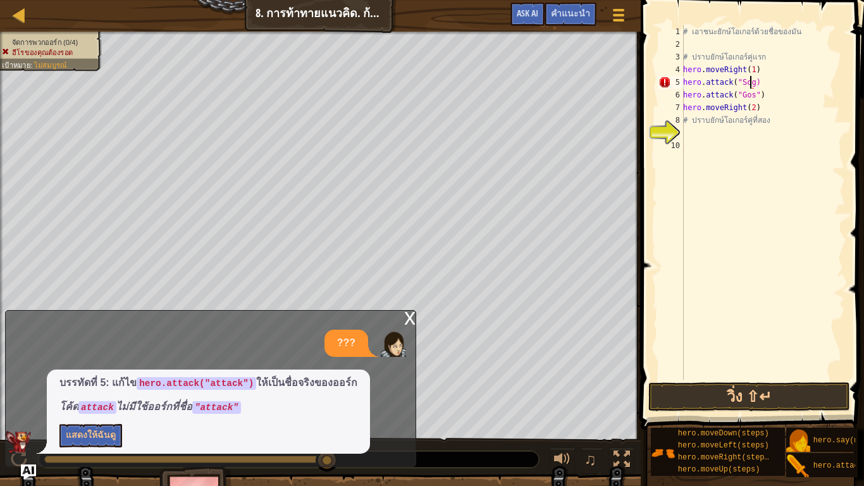
scroll to position [3, 59]
type textarea "hero.attack("Sog")"
click at [763, 404] on button "วิ่ง ⇧↵" at bounding box center [750, 396] width 202 height 29
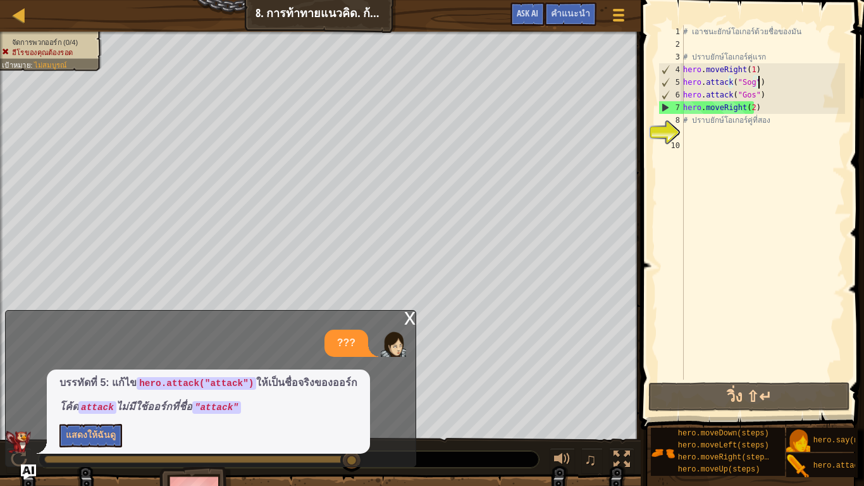
click at [773, 80] on div "# เอาชนะยักษ์โอเกอร์ด้วยชื่อของมัน # ปราบยักษ์โอเกอร์คู่แรก hero . moveRight ( …" at bounding box center [763, 215] width 165 height 380
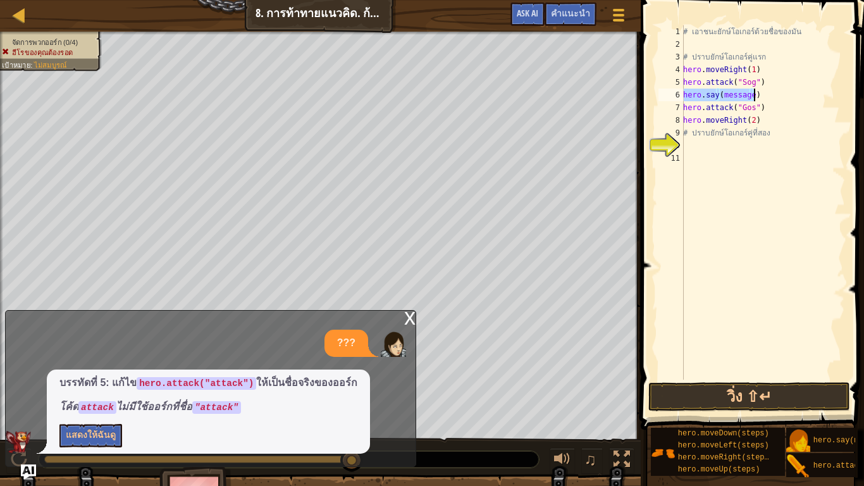
click at [750, 94] on div "# เอาชนะยักษ์โอเกอร์ด้วยชื่อของมัน # ปราบยักษ์โอเกอร์คู่แรก hero . moveRight ( …" at bounding box center [763, 202] width 165 height 354
click at [744, 392] on button "วิ่ง ⇧↵" at bounding box center [750, 396] width 202 height 29
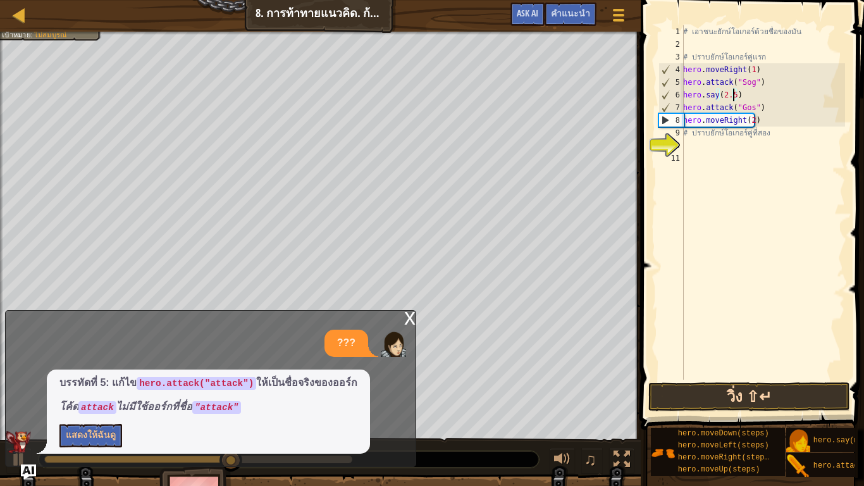
type textarea "hero.say(2.5)"
click at [743, 401] on button "วิ่ง ⇧↵" at bounding box center [750, 396] width 202 height 29
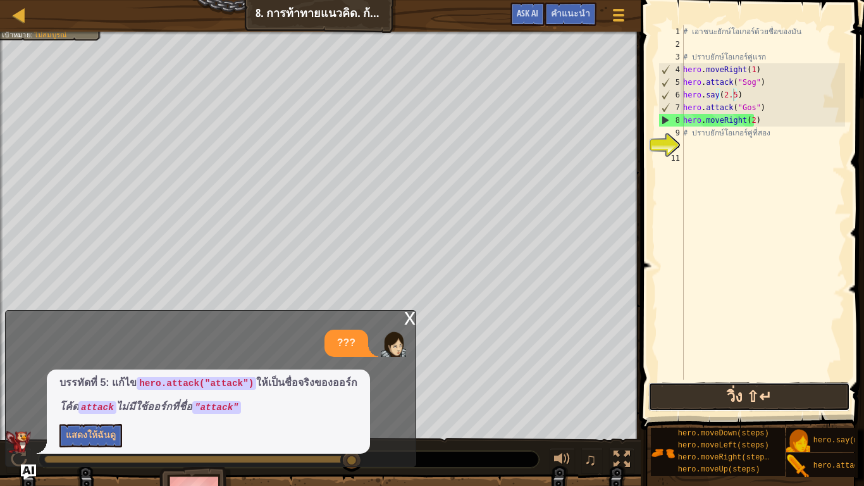
click at [764, 398] on button "วิ่ง ⇧↵" at bounding box center [750, 396] width 202 height 29
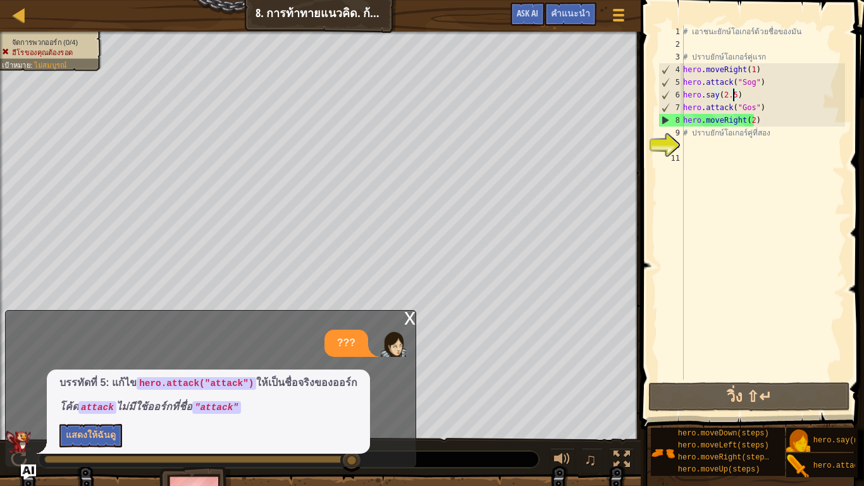
click at [704, 149] on div "# เอาชนะยักษ์โอเกอร์ด้วยชื่อของมัน # ปราบยักษ์โอเกอร์คู่แรก hero . moveRight ( …" at bounding box center [763, 215] width 165 height 380
click at [752, 84] on div "# เอาชนะยักษ์โอเกอร์ด้วยชื่อของมัน # ปราบยักษ์โอเกอร์คู่แรก hero . moveRight ( …" at bounding box center [763, 215] width 165 height 380
click at [755, 80] on div "# เอาชนะยักษ์โอเกอร์ด้วยชื่อของมัน # ปราบยักษ์โอเกอร์คู่แรก hero . moveRight ( …" at bounding box center [763, 215] width 165 height 380
drag, startPoint x: 755, startPoint y: 80, endPoint x: 741, endPoint y: 81, distance: 14.0
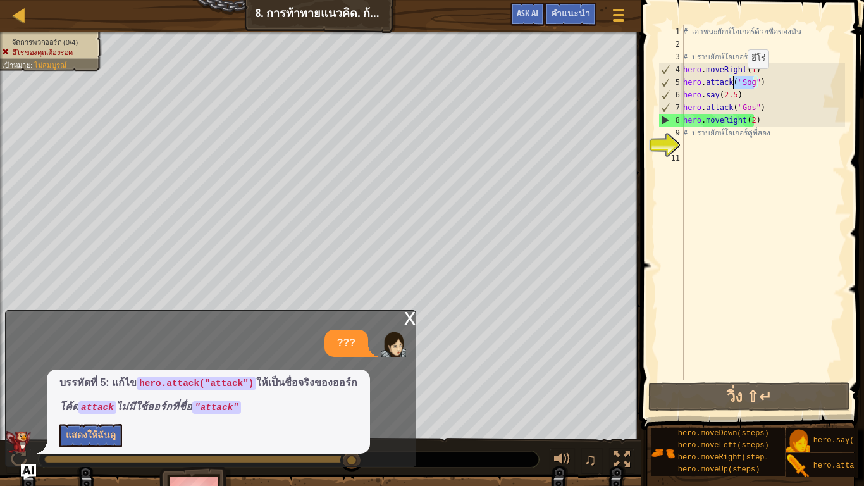
click at [741, 81] on div "# เอาชนะยักษ์โอเกอร์ด้วยชื่อของมัน # ปราบยักษ์โอเกอร์คู่แรก hero . moveRight ( …" at bounding box center [763, 215] width 165 height 380
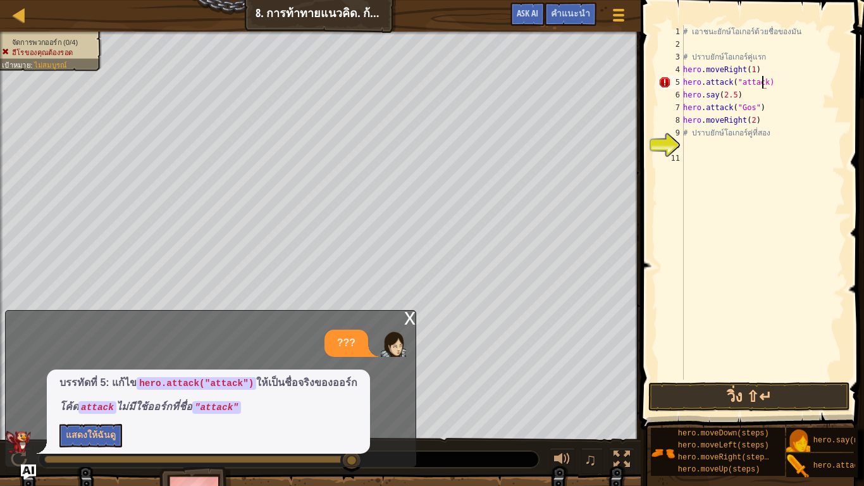
scroll to position [3, 69]
click at [683, 394] on button "วิ่ง ⇧↵" at bounding box center [750, 396] width 202 height 29
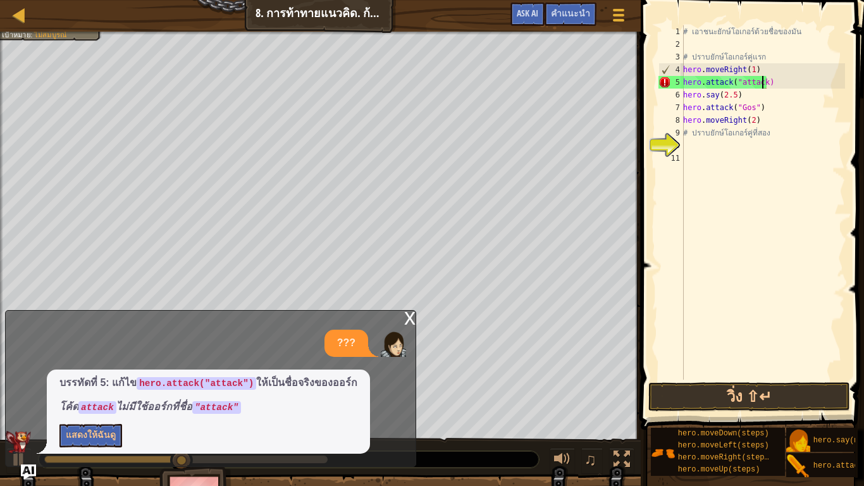
click at [761, 84] on div "# เอาชนะยักษ์โอเกอร์ด้วยชื่อของมัน # ปราบยักษ์โอเกอร์คู่แรก hero . moveRight ( …" at bounding box center [763, 215] width 165 height 380
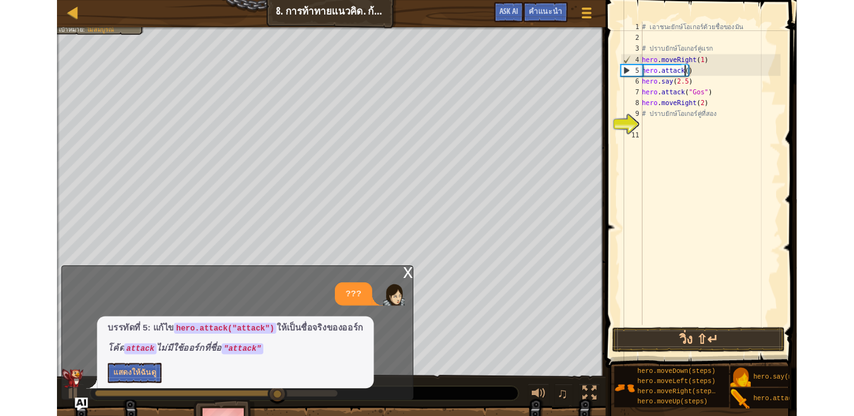
scroll to position [3, 0]
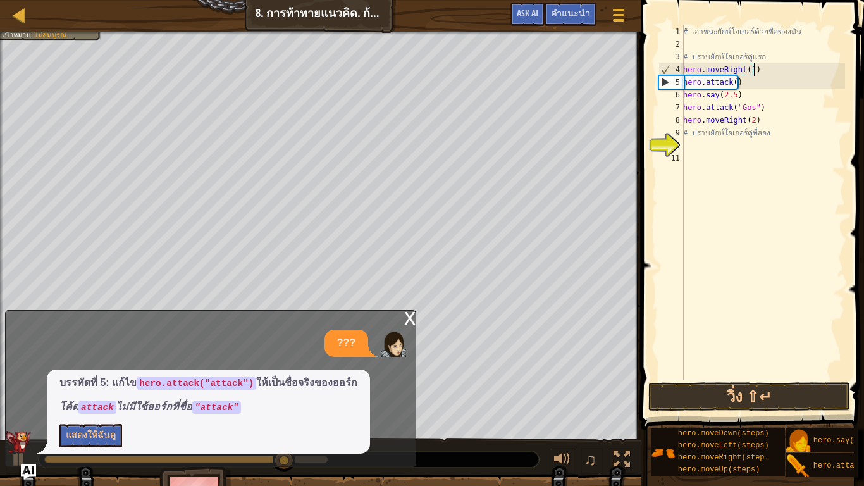
paste textarea ""Sog""
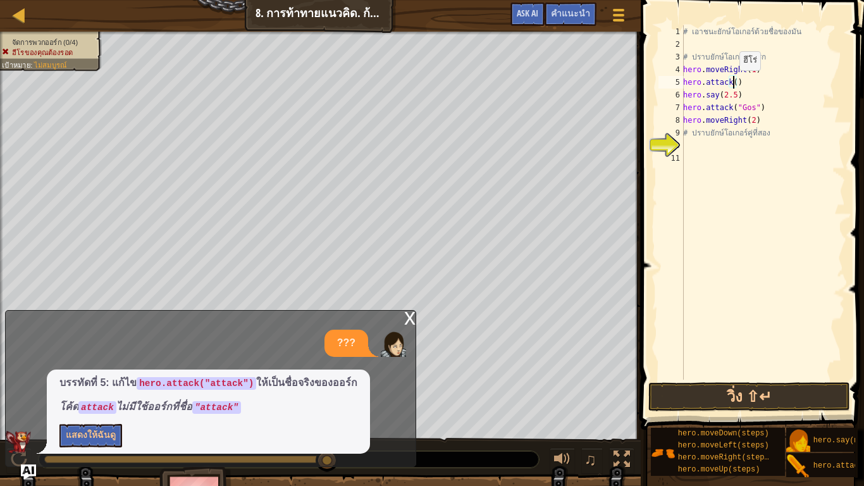
click at [733, 83] on div "# เอาชนะยักษ์โอเกอร์ด้วยชื่อของมัน # ปราบยักษ์โอเกอร์คู่แรก hero . moveRight ( …" at bounding box center [763, 215] width 165 height 380
paste textarea ""Sog""
type textarea "hero.attack("Sog")"
click at [680, 399] on button "วิ่ง ⇧↵" at bounding box center [750, 396] width 202 height 29
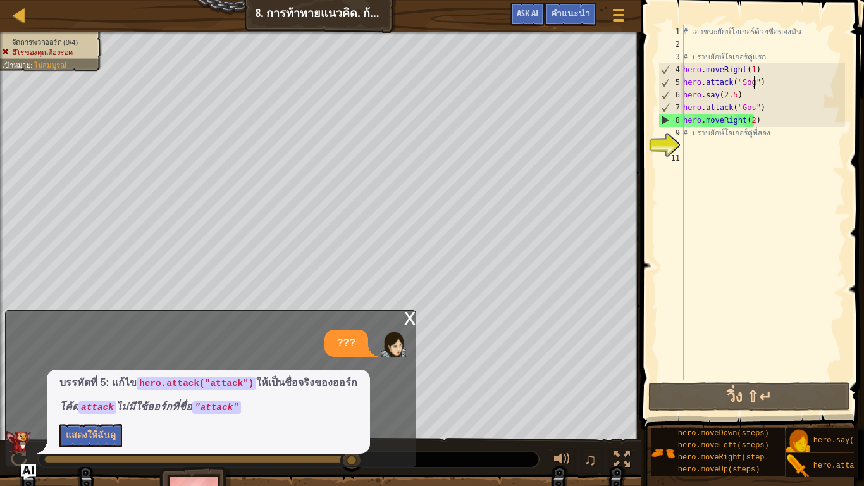
click at [414, 394] on div "x ??? บรรทัดที่ 5: แก้ไข hero.attack("attack") ให้เป็นชื่อจริงของออร์ก โค้ด att…" at bounding box center [210, 388] width 411 height 157
click at [13, 7] on div at bounding box center [19, 15] width 16 height 16
select select "th"
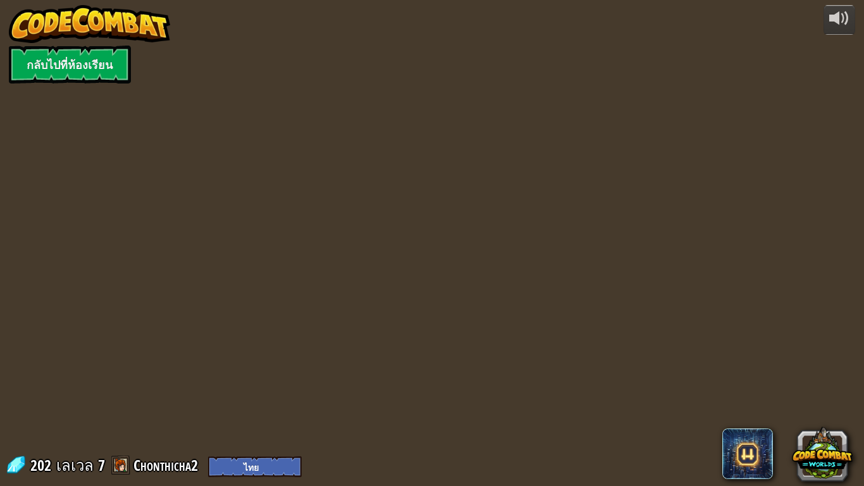
select select "th"
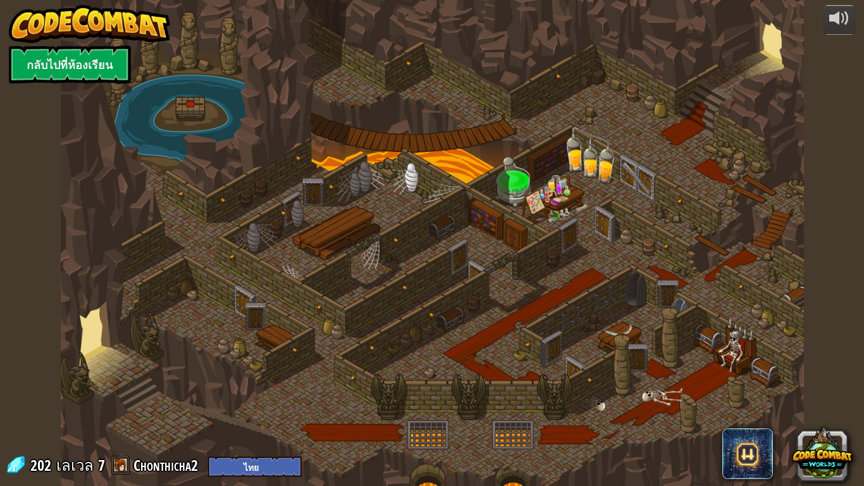
select select "th"
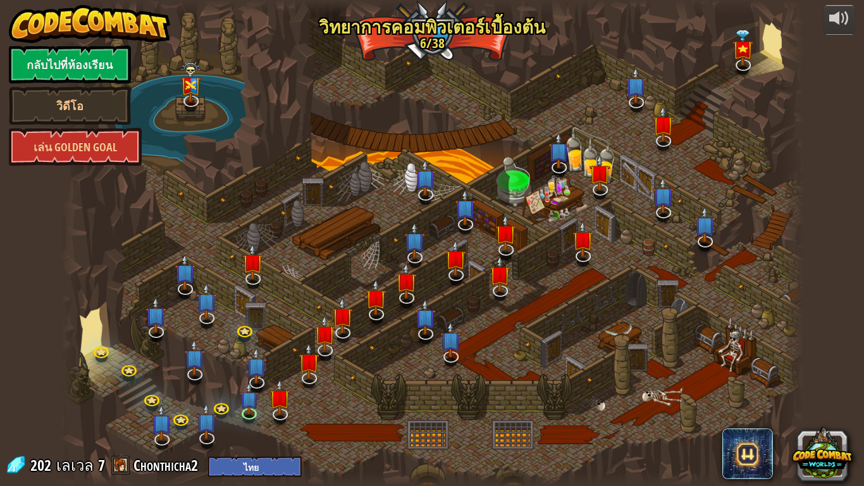
select select "th"
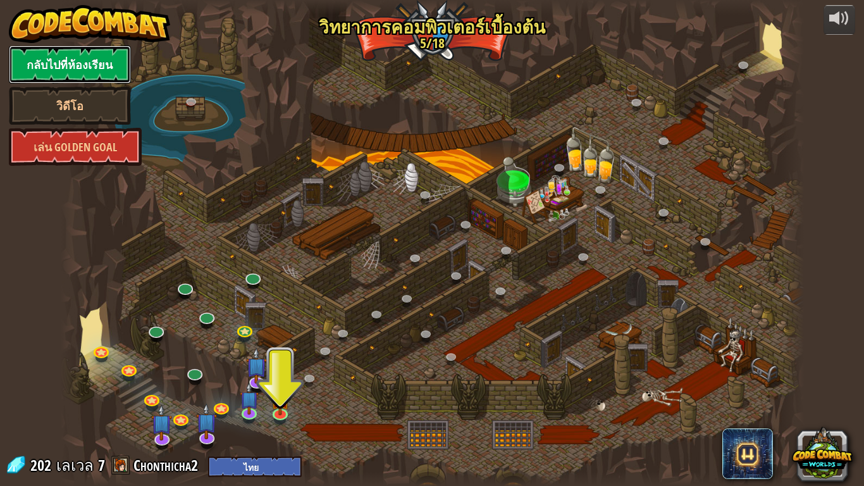
click at [58, 63] on link "กลับไปที่ห้องเรียน" at bounding box center [70, 65] width 122 height 38
